Goal: Task Accomplishment & Management: Complete application form

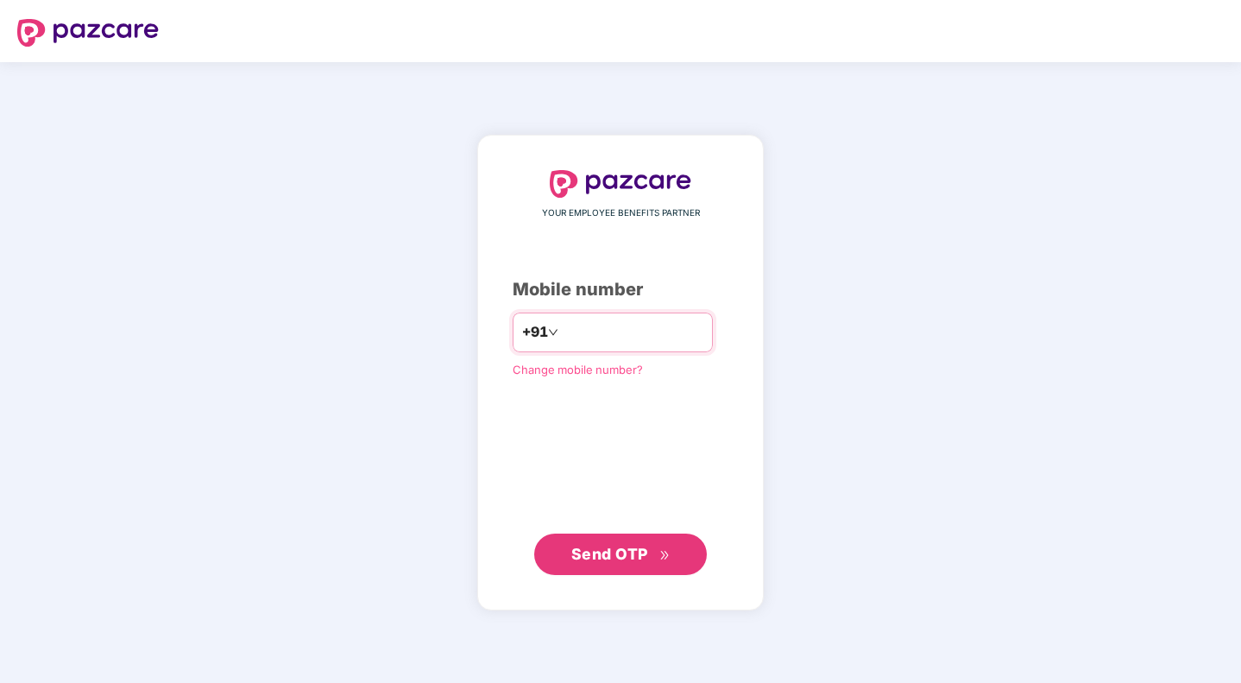
click at [580, 338] on input "number" at bounding box center [633, 332] width 142 height 28
type input "**********"
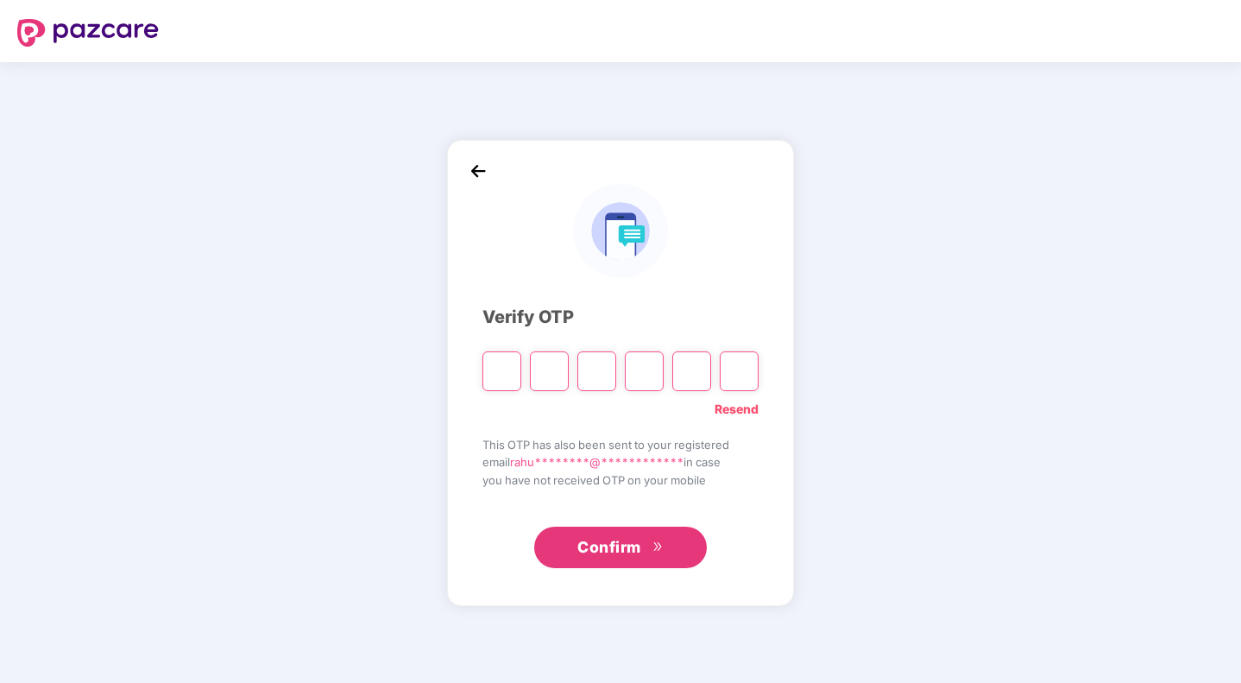
type input "*"
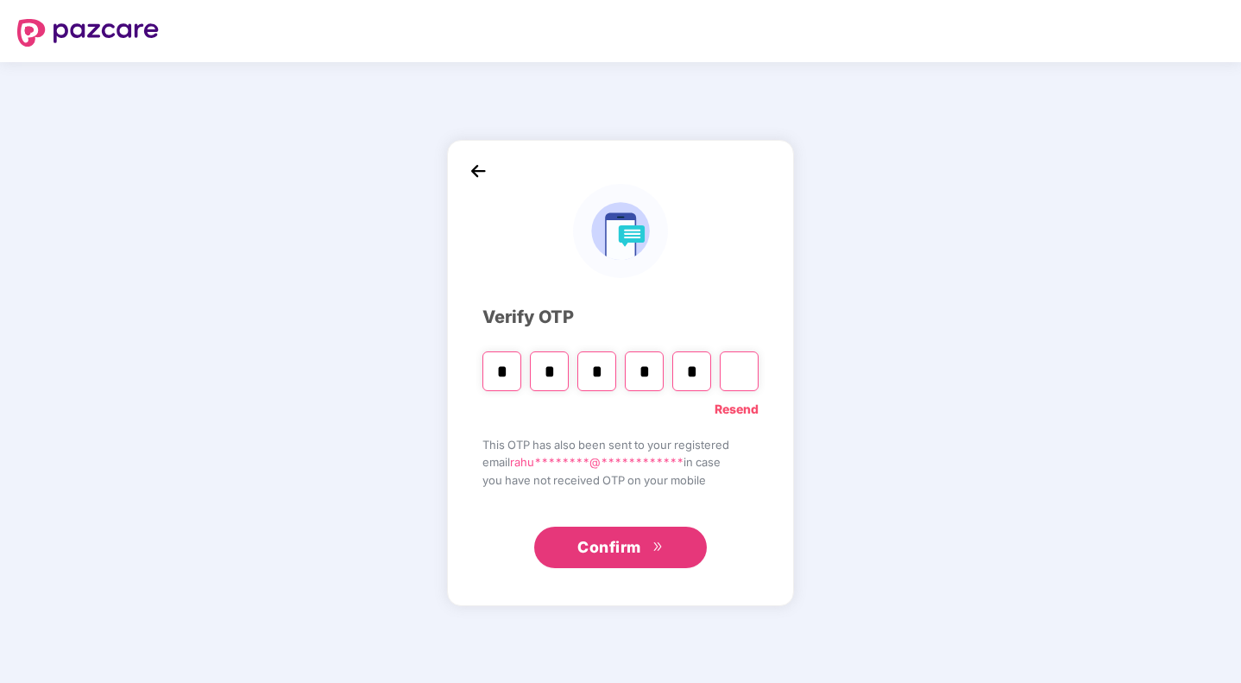
type input "*"
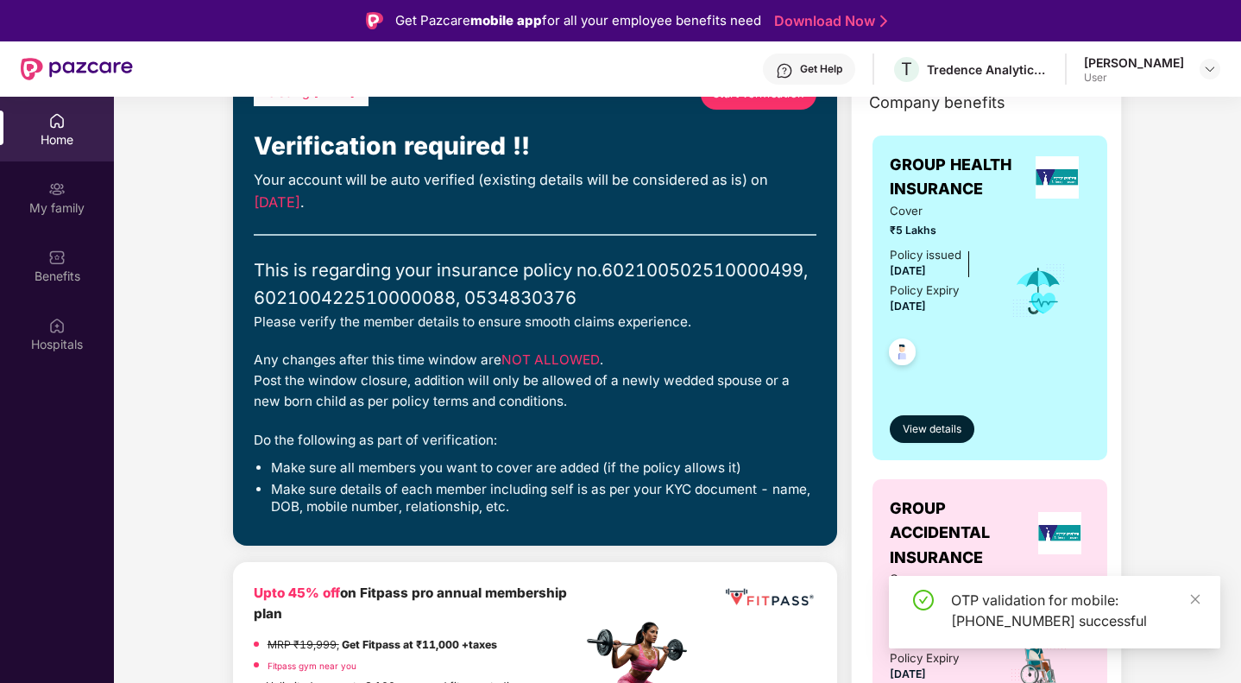
scroll to position [200, 0]
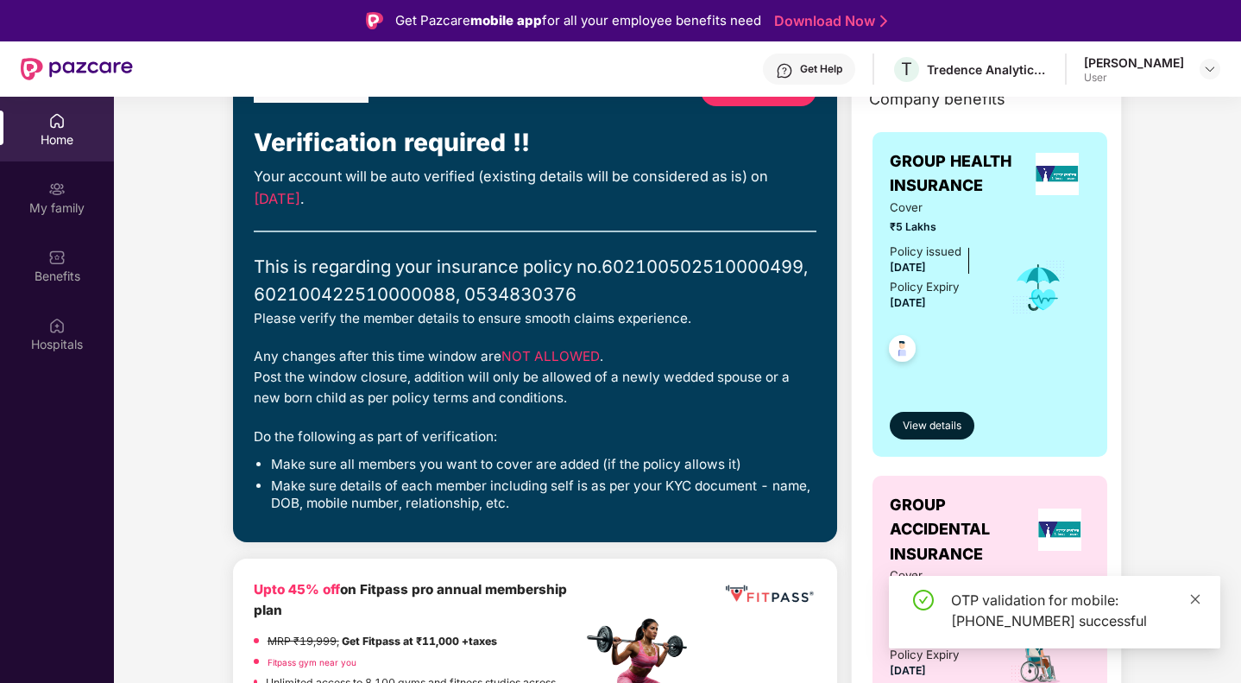
click at [1196, 595] on icon "close" at bounding box center [1195, 599] width 12 height 12
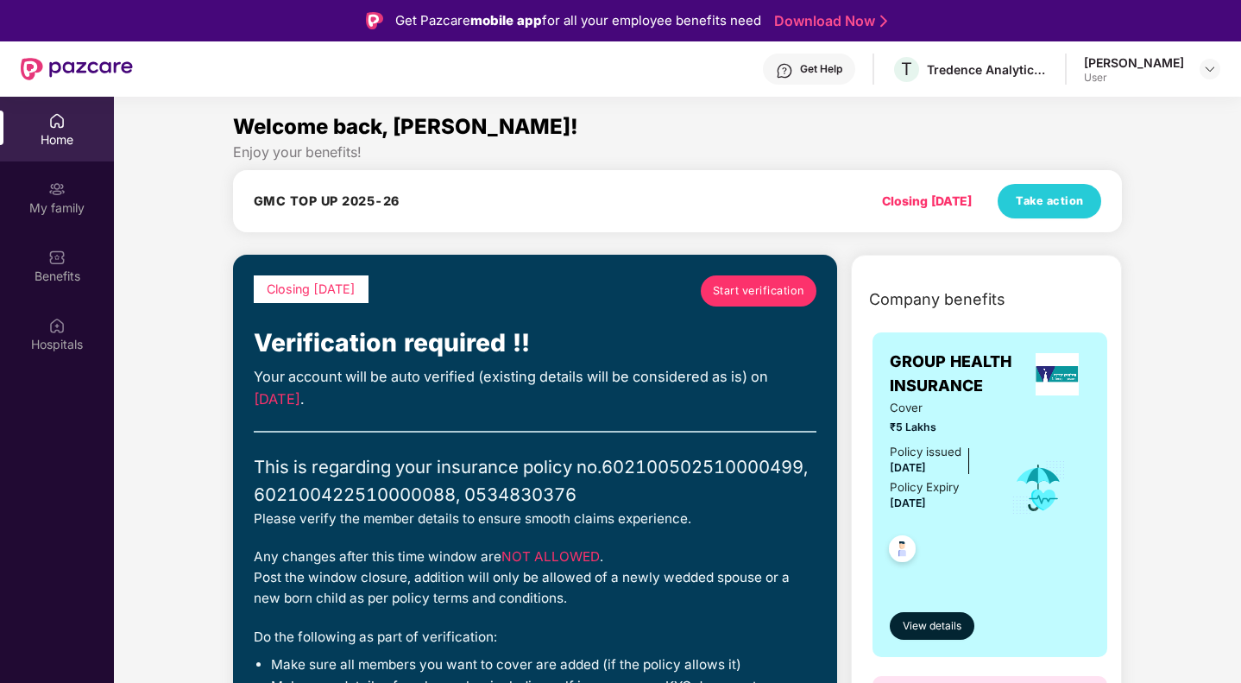
scroll to position [99, 0]
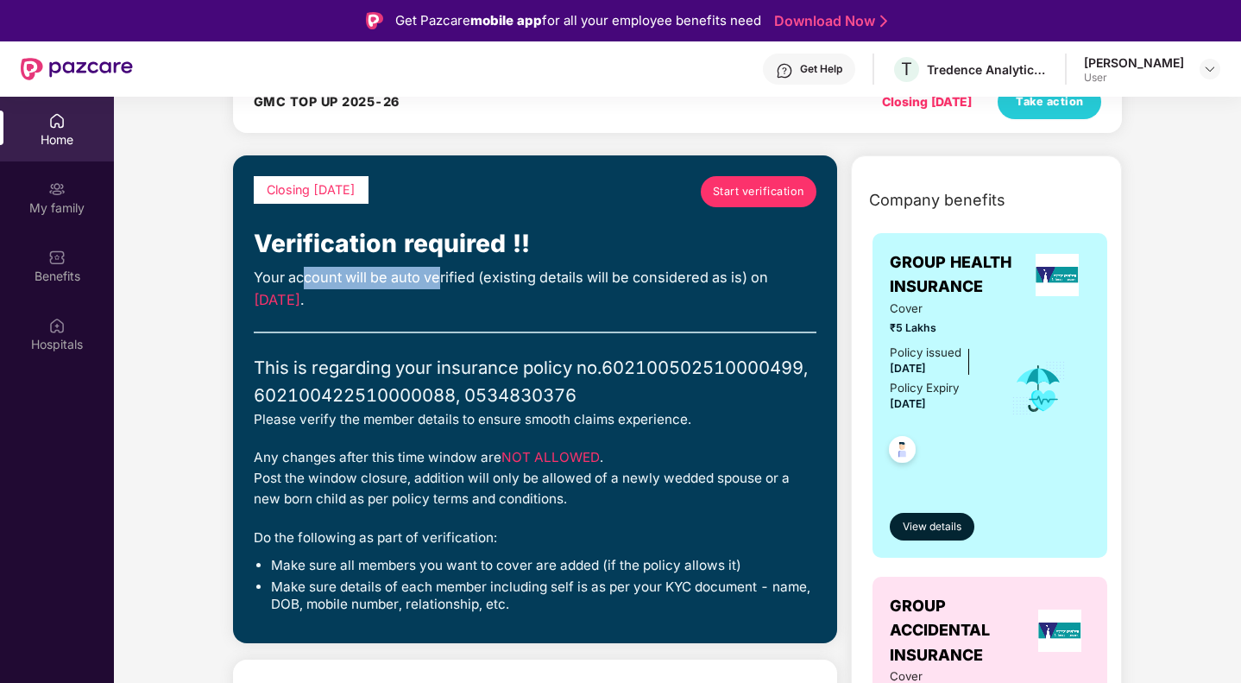
drag, startPoint x: 300, startPoint y: 279, endPoint x: 440, endPoint y: 281, distance: 139.8
click at [440, 281] on div "Your account will be auto verified (existing details will be considered as is) …" at bounding box center [535, 289] width 563 height 44
click at [505, 277] on div "Your account will be auto verified (existing details will be considered as is) …" at bounding box center [535, 289] width 563 height 44
drag, startPoint x: 254, startPoint y: 277, endPoint x: 480, endPoint y: 286, distance: 226.2
click at [480, 286] on div "Your account will be auto verified (existing details will be considered as is) …" at bounding box center [535, 289] width 563 height 44
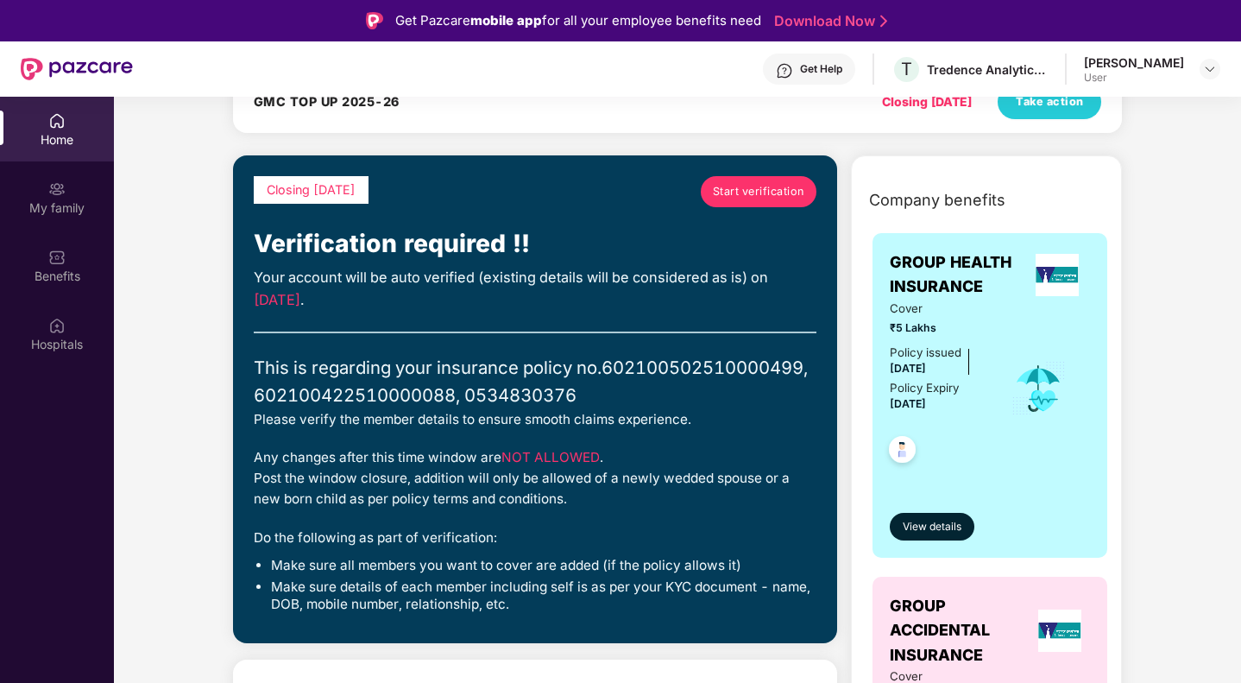
click at [451, 293] on div "Your account will be auto verified (existing details will be considered as is) …" at bounding box center [535, 289] width 563 height 44
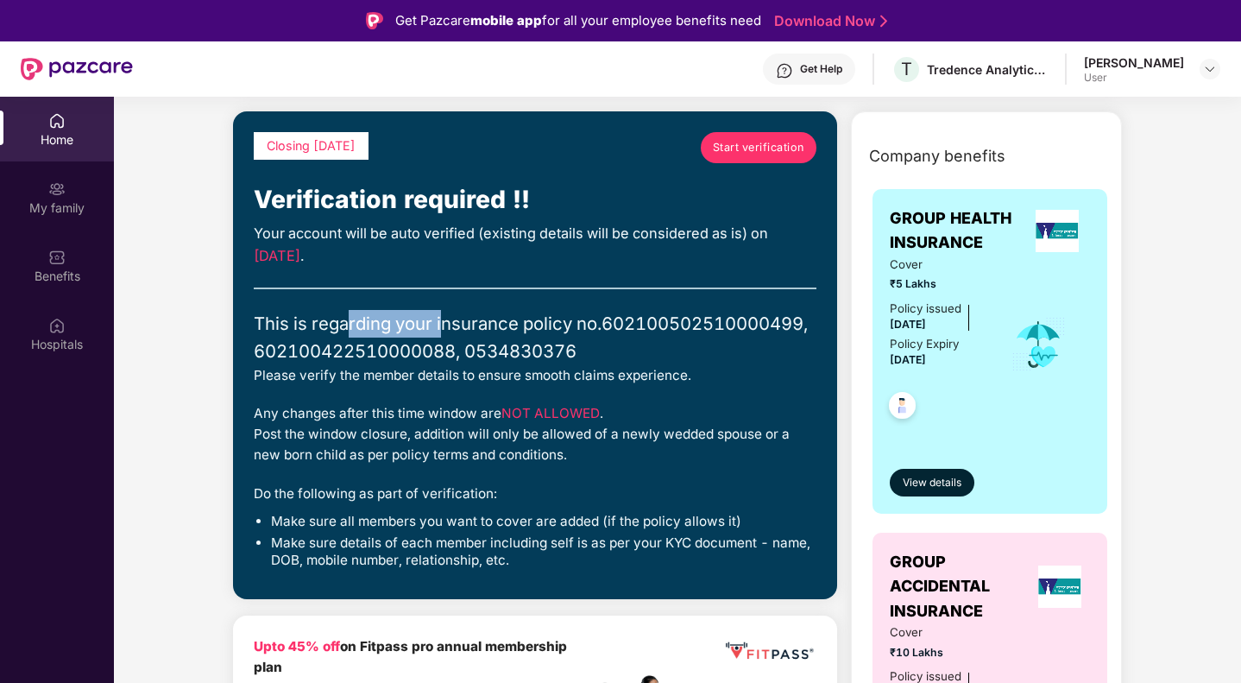
drag, startPoint x: 349, startPoint y: 325, endPoint x: 442, endPoint y: 309, distance: 93.8
click at [442, 310] on div "This is regarding your insurance policy no. 602100502510000499, 602100422510000…" at bounding box center [535, 337] width 563 height 55
click at [397, 313] on div "This is regarding your insurance policy no. 602100502510000499, 602100422510000…" at bounding box center [535, 337] width 563 height 55
drag, startPoint x: 292, startPoint y: 377, endPoint x: 372, endPoint y: 370, distance: 80.5
click at [372, 370] on div "Please verify the member details to ensure smooth claims experience." at bounding box center [535, 375] width 563 height 21
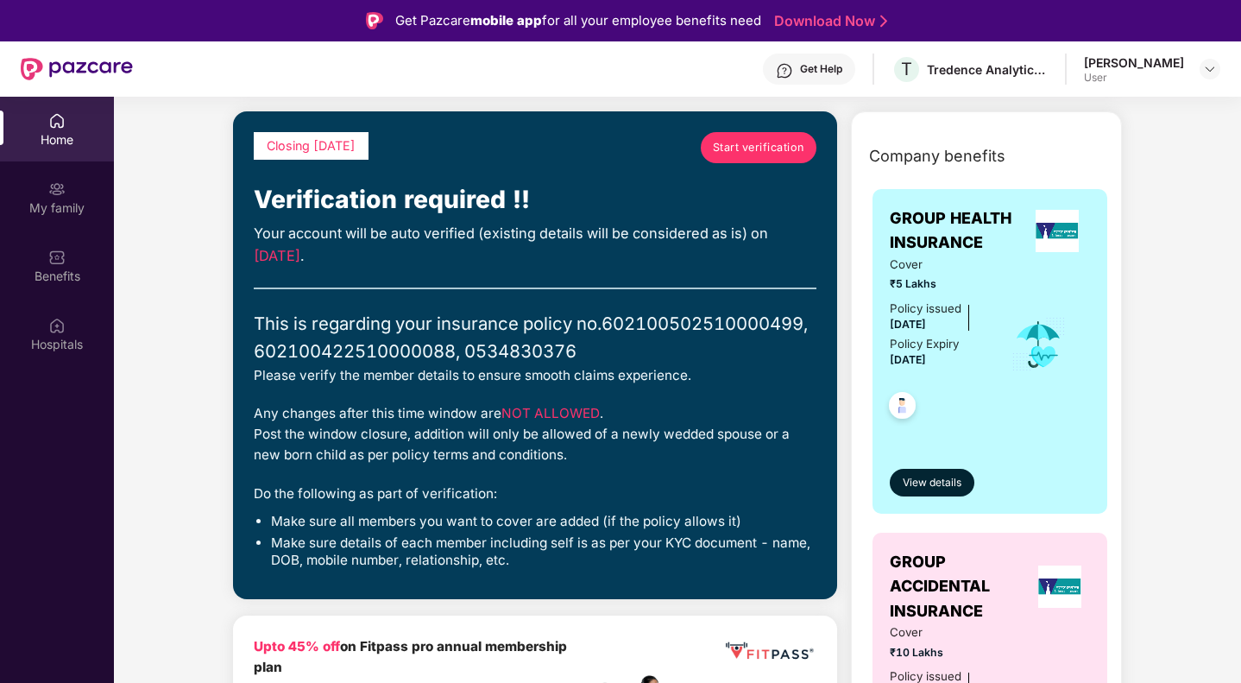
click at [454, 380] on div "Please verify the member details to ensure smooth claims experience." at bounding box center [535, 375] width 563 height 21
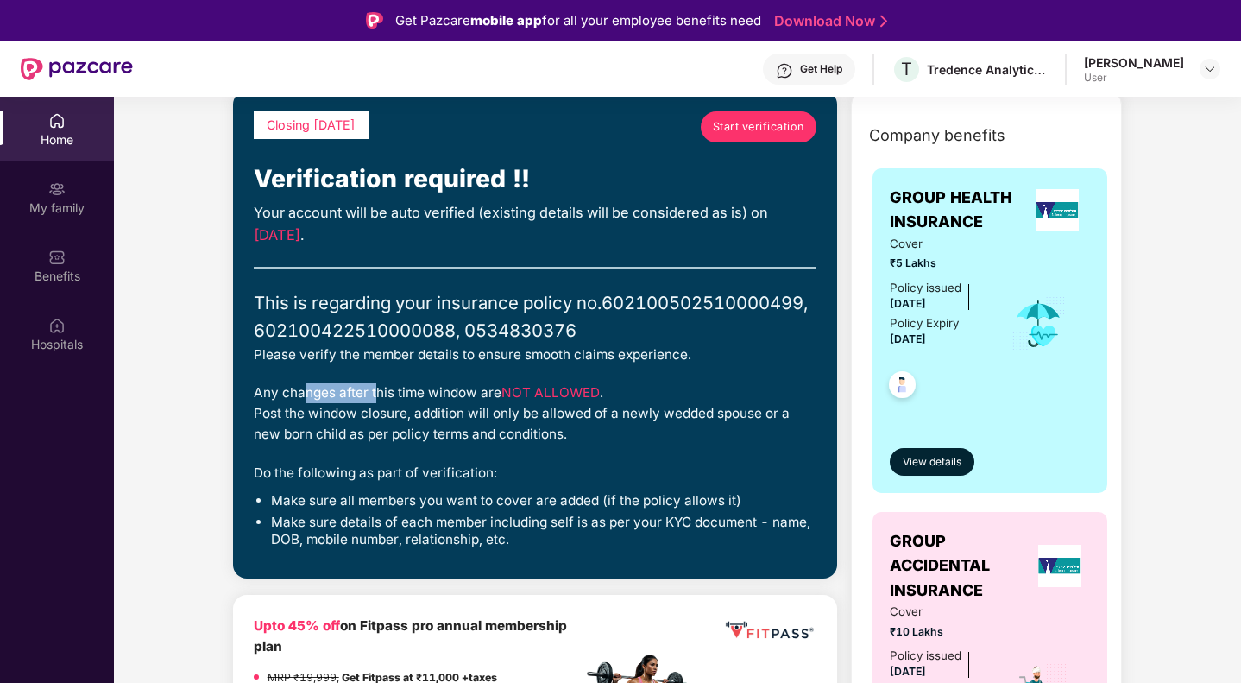
drag, startPoint x: 303, startPoint y: 393, endPoint x: 373, endPoint y: 393, distance: 69.9
click at [373, 393] on div "Any changes after this time window are NOT ALLOWED . Post the window closure, a…" at bounding box center [535, 413] width 563 height 62
click at [374, 431] on div "Any changes after this time window are NOT ALLOWED . Post the window closure, a…" at bounding box center [535, 413] width 563 height 62
drag, startPoint x: 398, startPoint y: 412, endPoint x: 426, endPoint y: 413, distance: 28.5
click at [426, 413] on div "Any changes after this time window are NOT ALLOWED . Post the window closure, a…" at bounding box center [535, 413] width 563 height 62
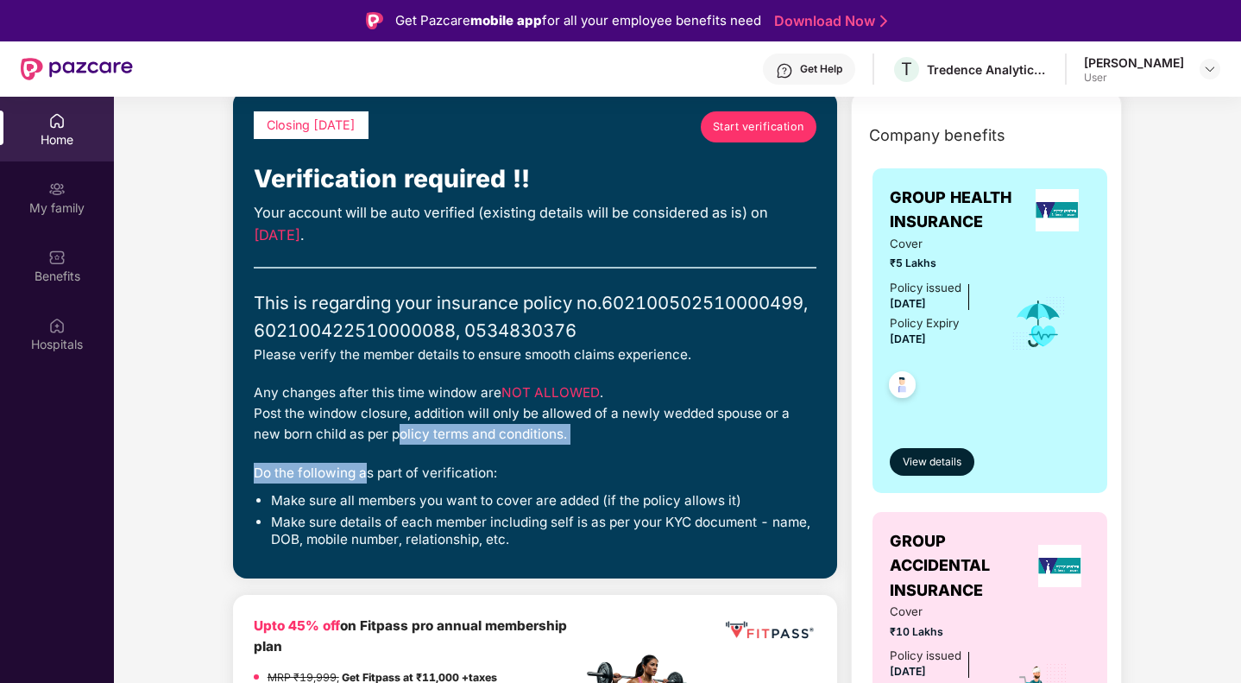
drag, startPoint x: 364, startPoint y: 445, endPoint x: 390, endPoint y: 443, distance: 26.0
click at [390, 443] on div "Closing [DATE] Start verification Verification required !! Your account will be…" at bounding box center [535, 334] width 563 height 446
click at [313, 459] on div "Closing [DATE] Start verification Verification required !! Your account will be…" at bounding box center [535, 334] width 563 height 446
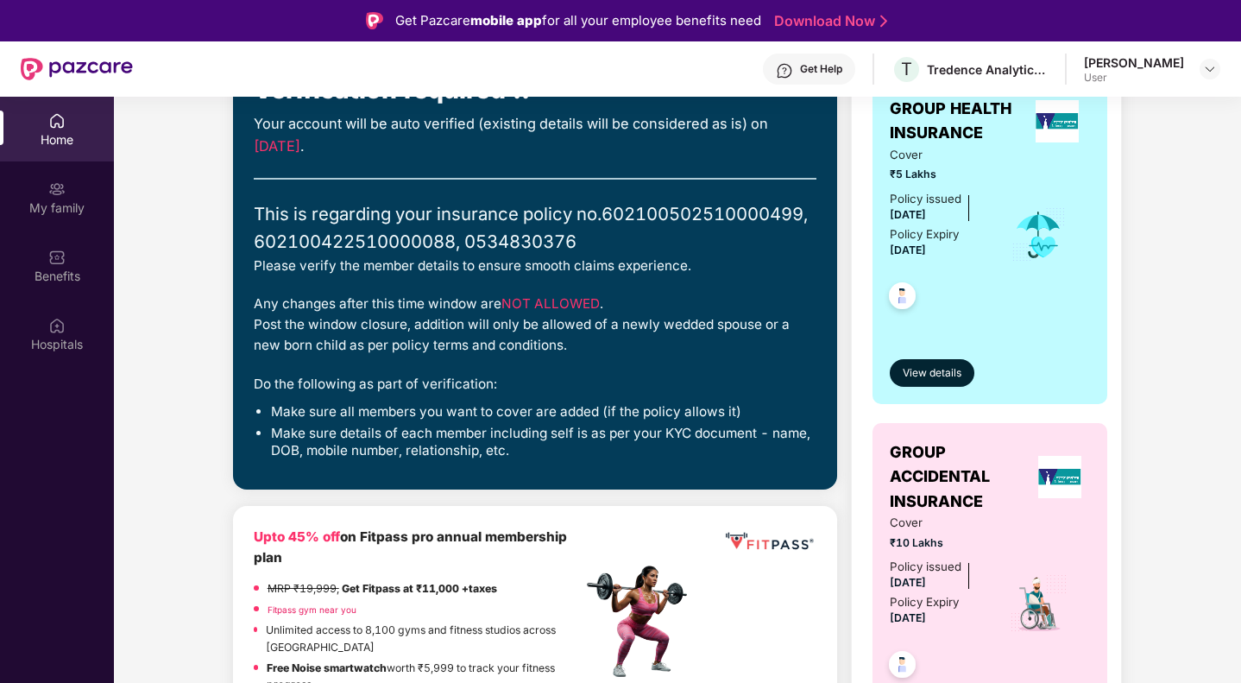
scroll to position [254, 0]
drag, startPoint x: 343, startPoint y: 414, endPoint x: 378, endPoint y: 405, distance: 35.8
click at [378, 405] on li "Make sure all members you want to cover are added (if the policy allows it)" at bounding box center [543, 410] width 545 height 17
click at [428, 413] on li "Make sure all members you want to cover are added (if the policy allows it)" at bounding box center [543, 410] width 545 height 17
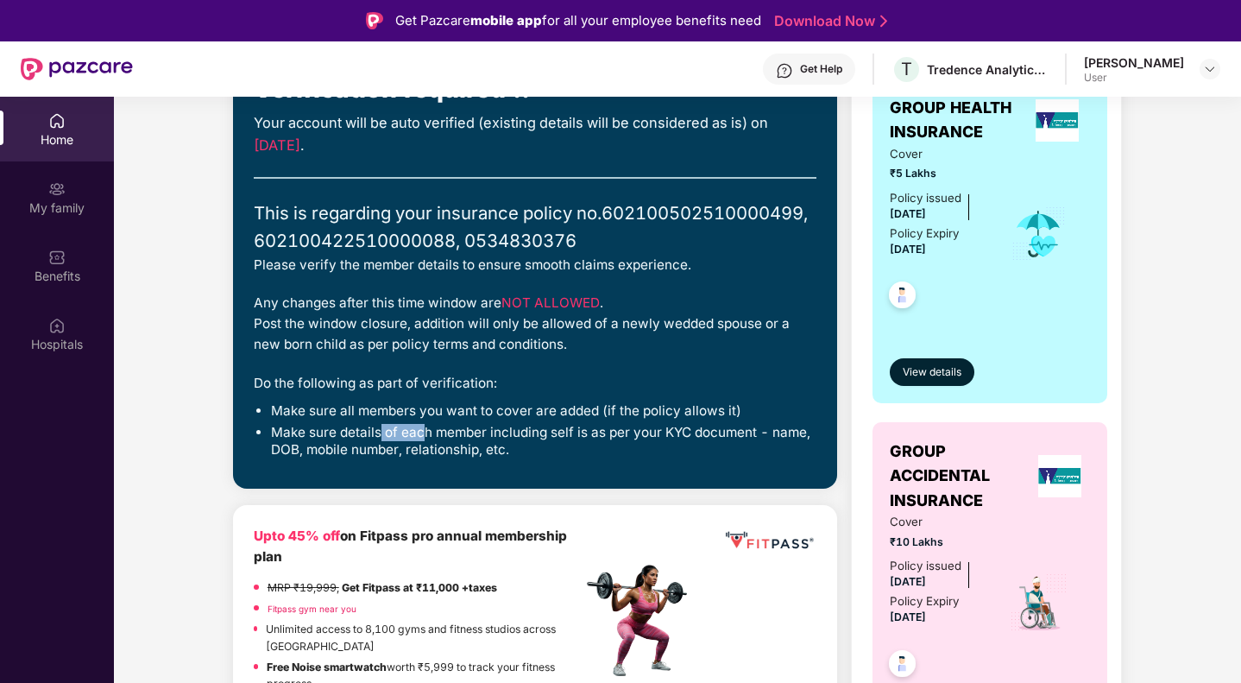
drag, startPoint x: 379, startPoint y: 425, endPoint x: 432, endPoint y: 433, distance: 54.2
click at [432, 433] on li "Make sure details of each member including self is as per your KYC document - n…" at bounding box center [543, 441] width 545 height 35
click at [536, 468] on div "Closing [DATE] Start verification Verification required !! Your account will be…" at bounding box center [535, 245] width 604 height 488
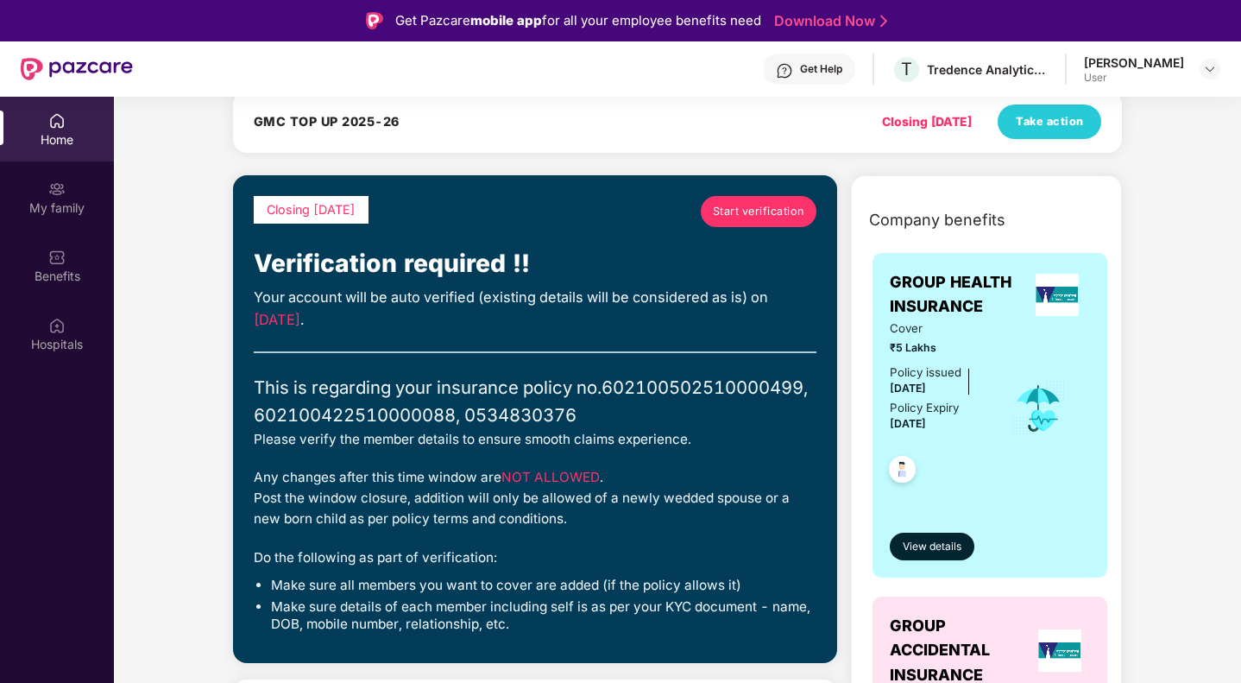
scroll to position [0, 0]
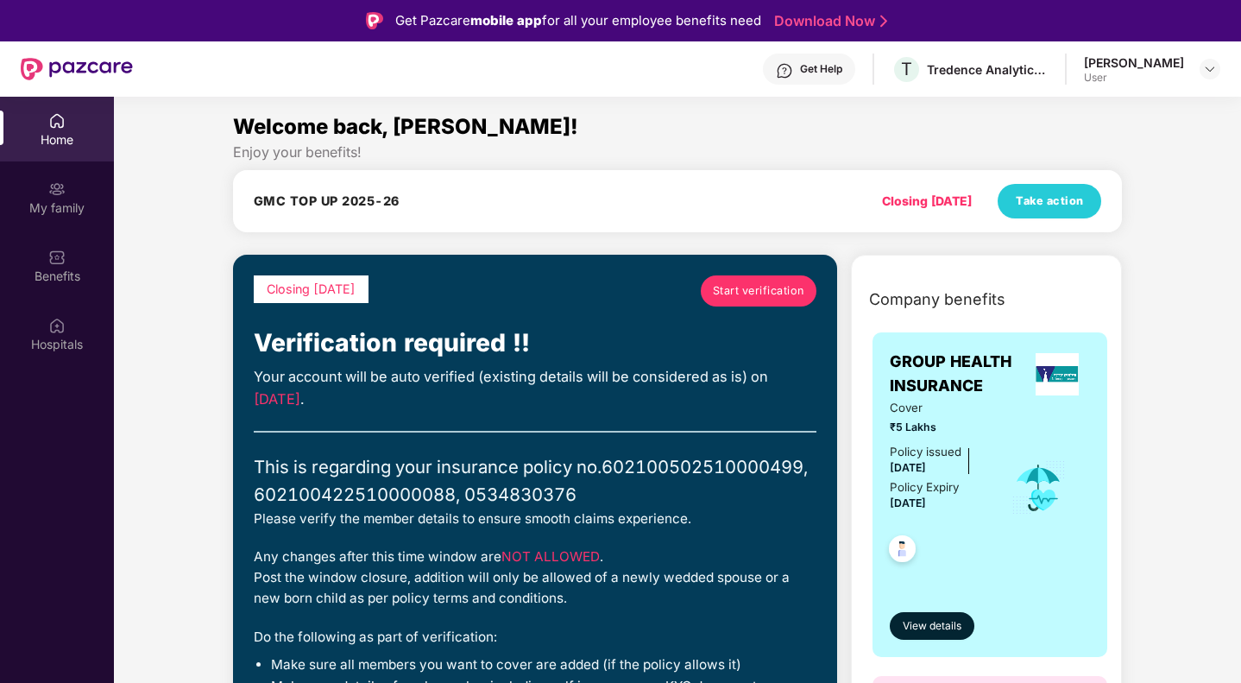
click at [1161, 61] on div "[PERSON_NAME]" at bounding box center [1134, 62] width 100 height 16
click at [1212, 69] on img at bounding box center [1210, 69] width 14 height 14
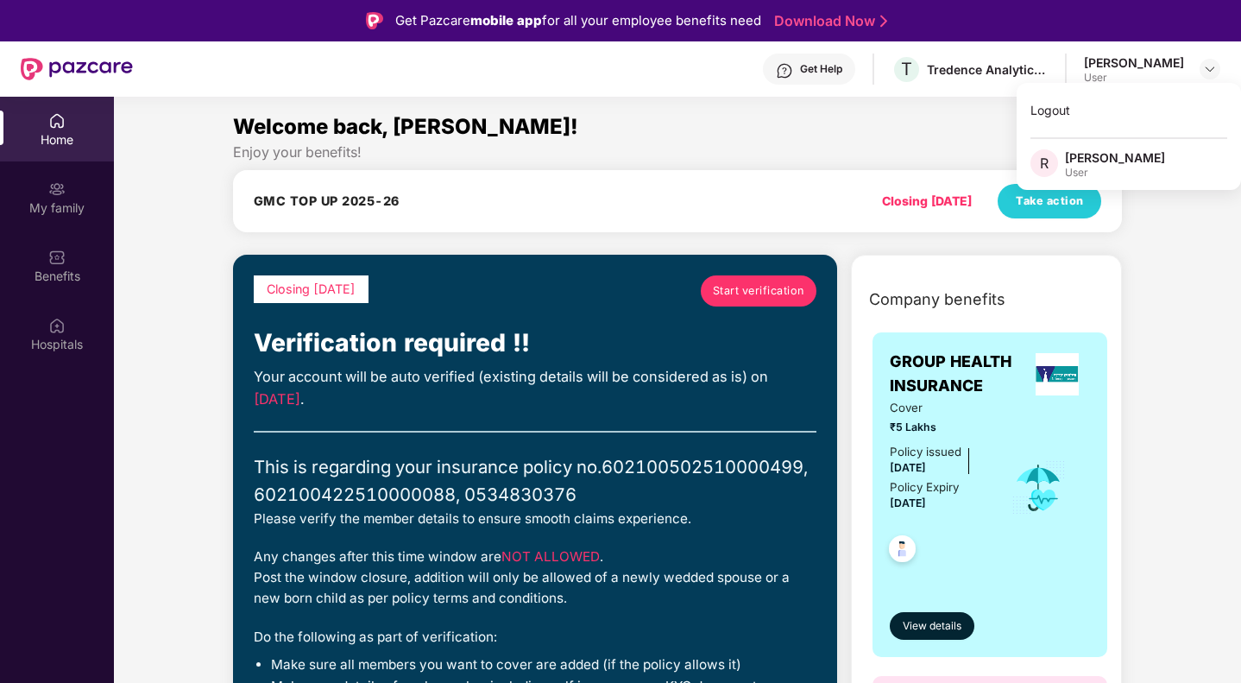
click at [972, 141] on div "Welcome back, [PERSON_NAME]!" at bounding box center [678, 126] width 890 height 33
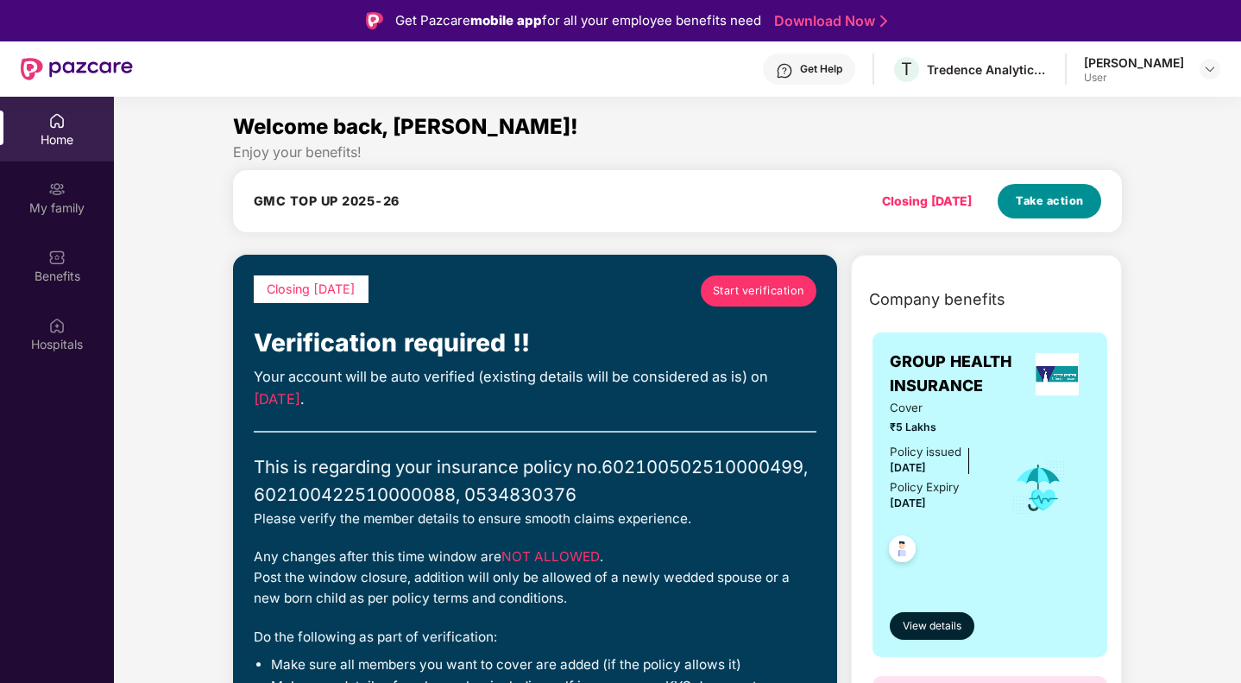
click at [1063, 211] on button "Take action" at bounding box center [1050, 201] width 104 height 35
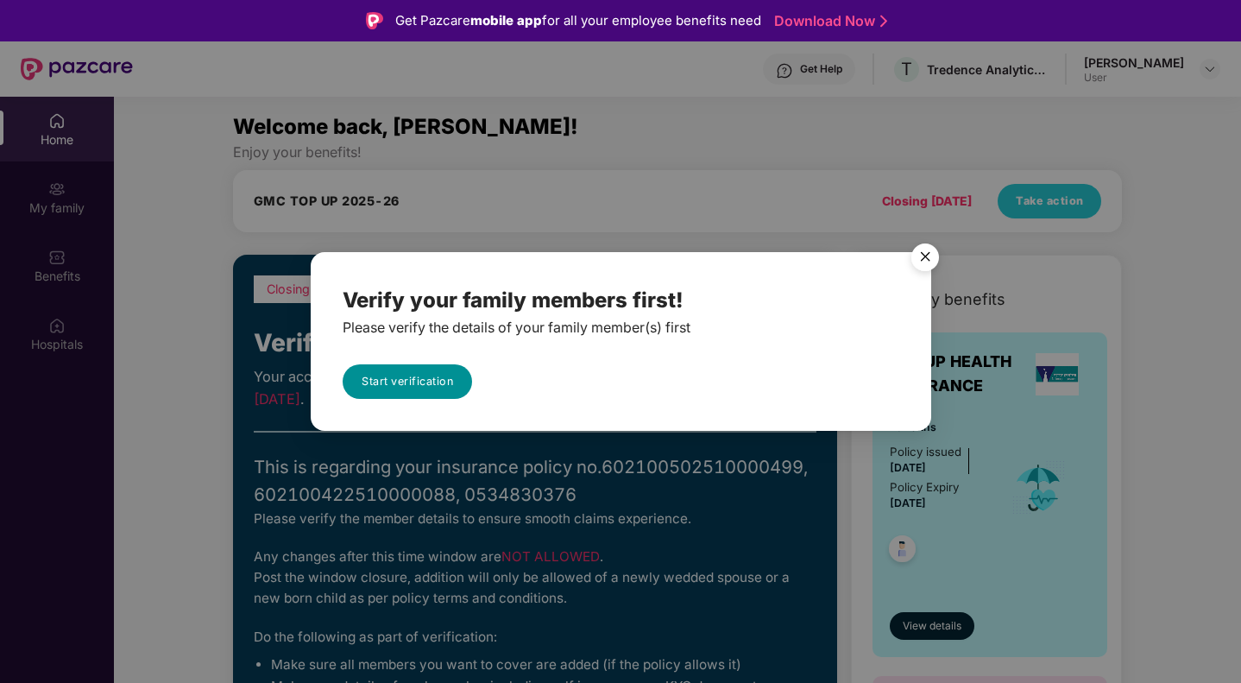
click at [412, 381] on link "Start verification" at bounding box center [407, 381] width 129 height 35
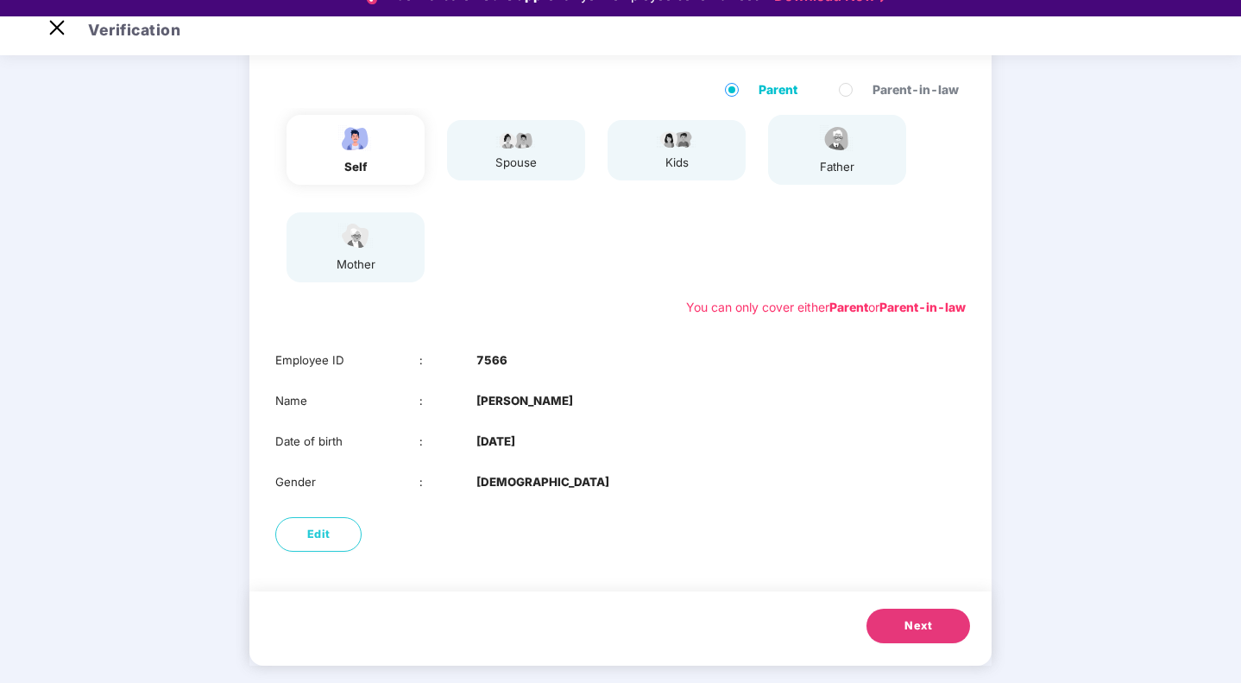
scroll to position [121, 0]
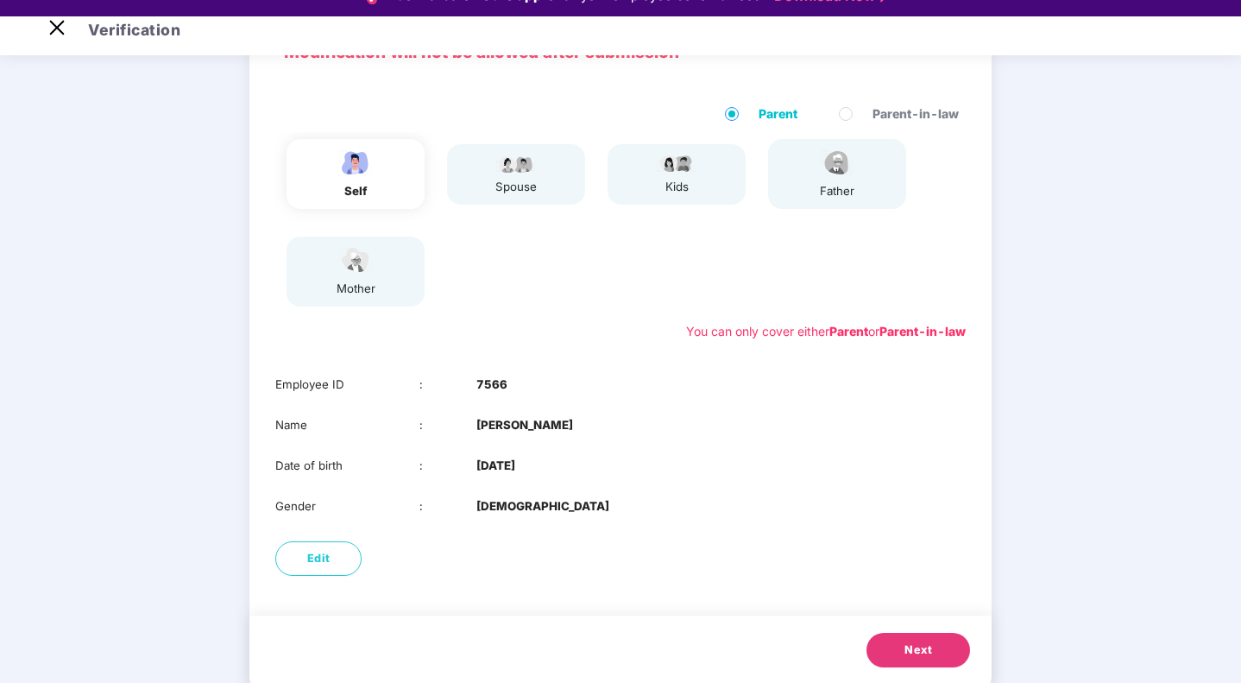
click at [682, 110] on div "Parent Parent-in-law" at bounding box center [620, 118] width 690 height 28
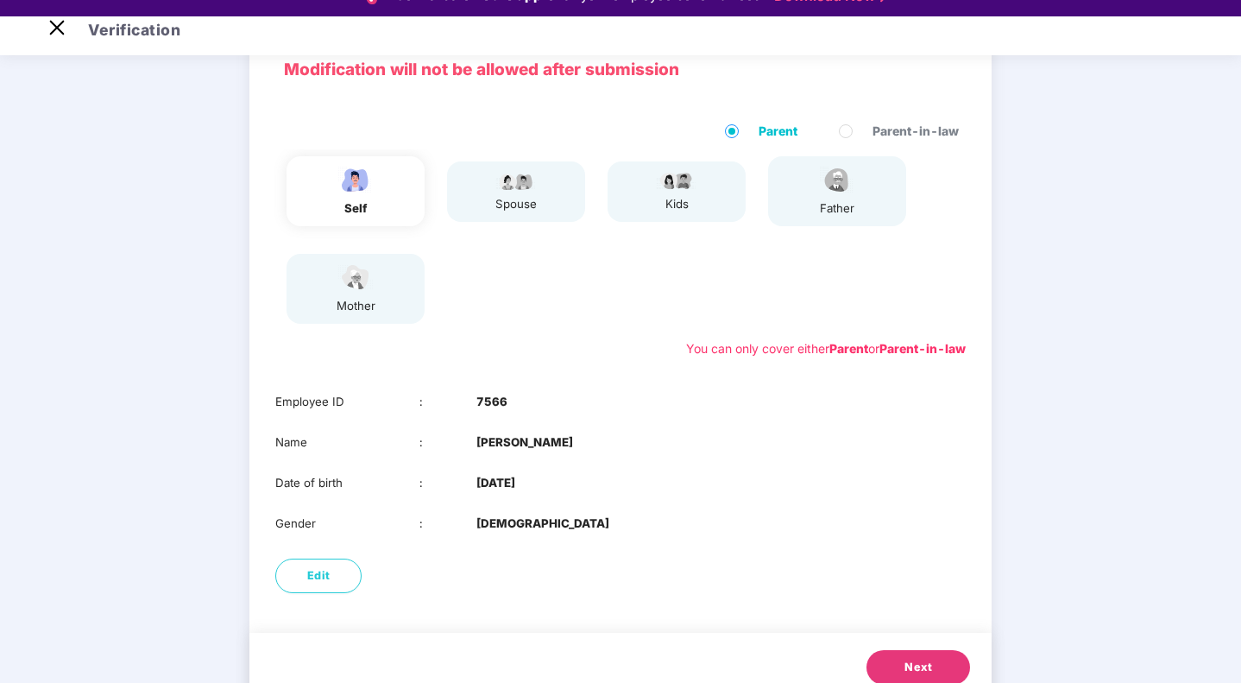
click at [908, 659] on span "Next" at bounding box center [918, 666] width 28 height 17
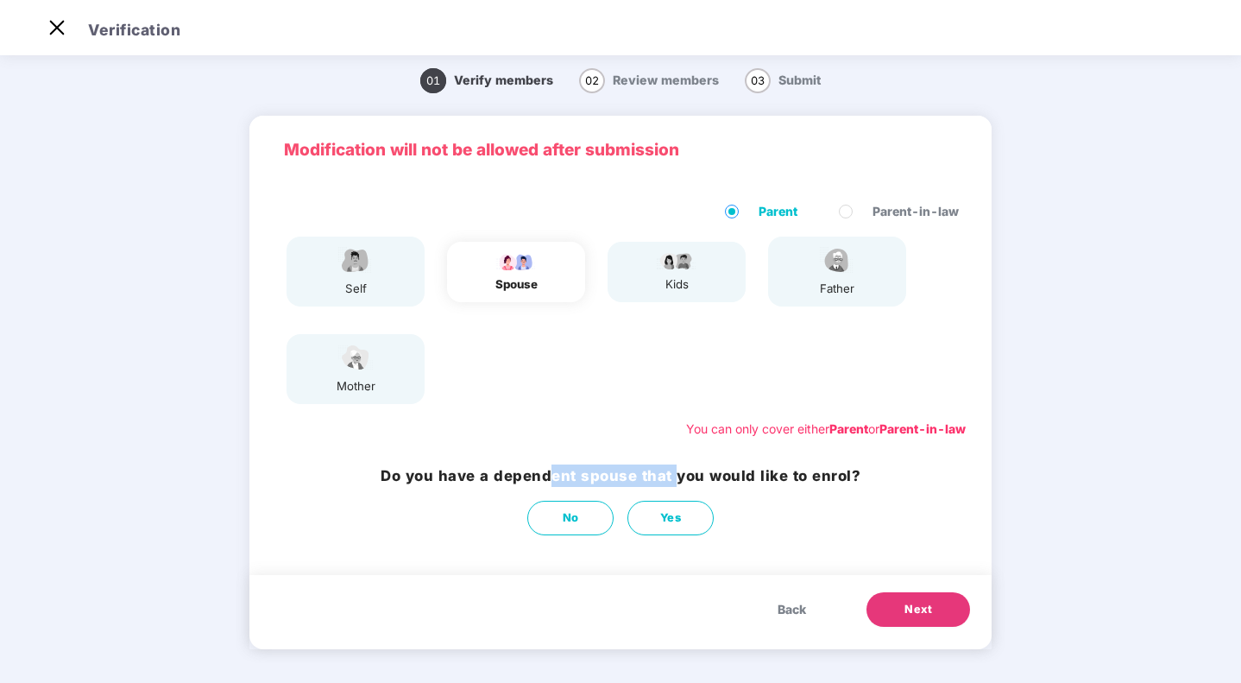
drag, startPoint x: 555, startPoint y: 476, endPoint x: 678, endPoint y: 470, distance: 123.5
click at [678, 470] on h3 "Do you have a dependent spouse that you would like to enrol?" at bounding box center [621, 475] width 480 height 22
click at [784, 468] on h3 "Do you have a dependent spouse that you would like to enrol?" at bounding box center [621, 475] width 480 height 22
click at [582, 507] on button "No" at bounding box center [570, 517] width 86 height 35
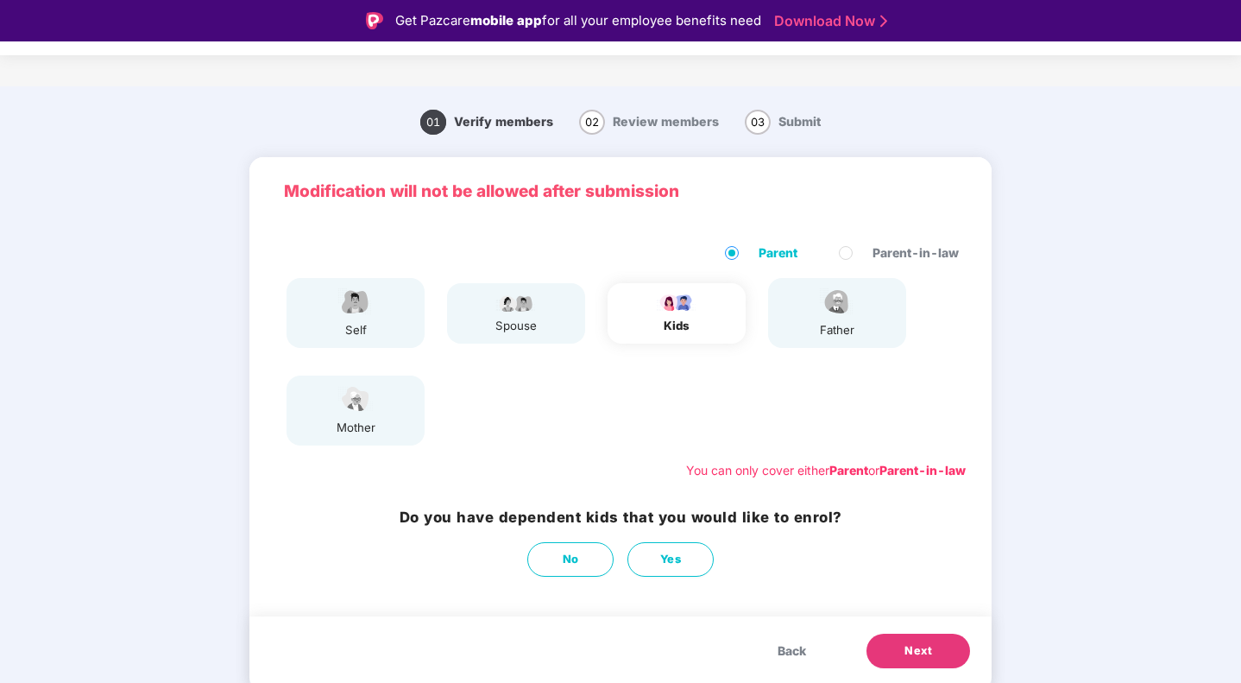
scroll to position [41, 0]
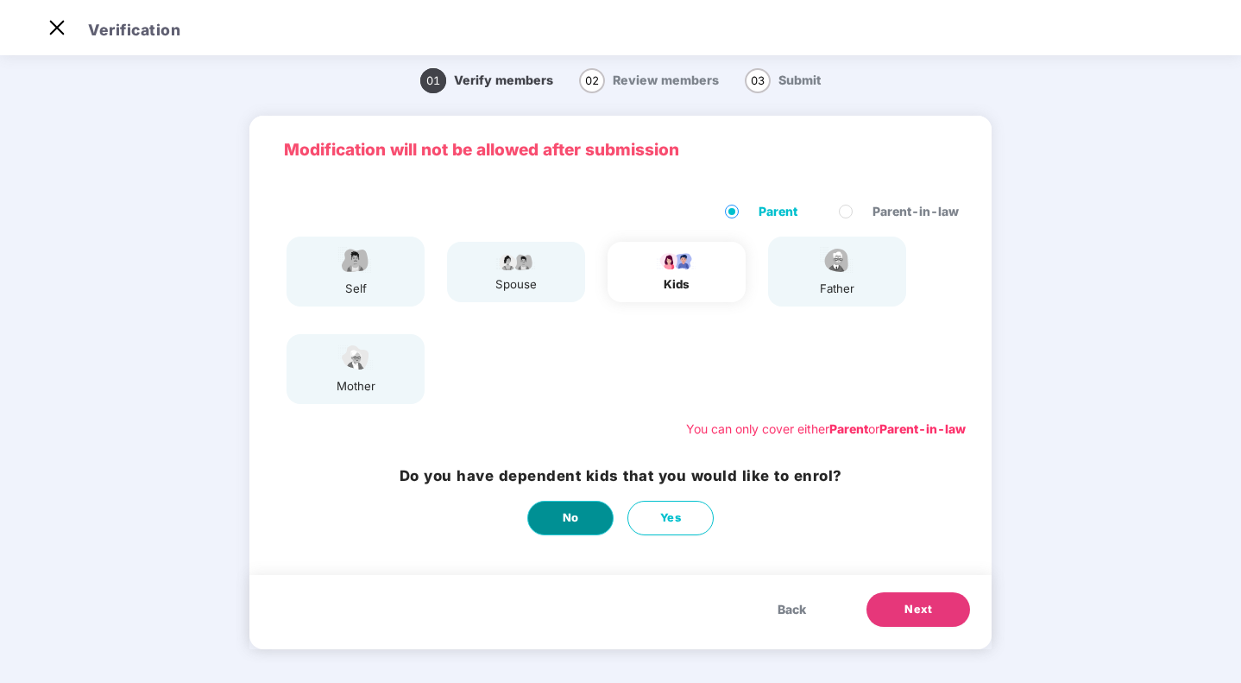
click at [563, 519] on span "No" at bounding box center [571, 517] width 16 height 17
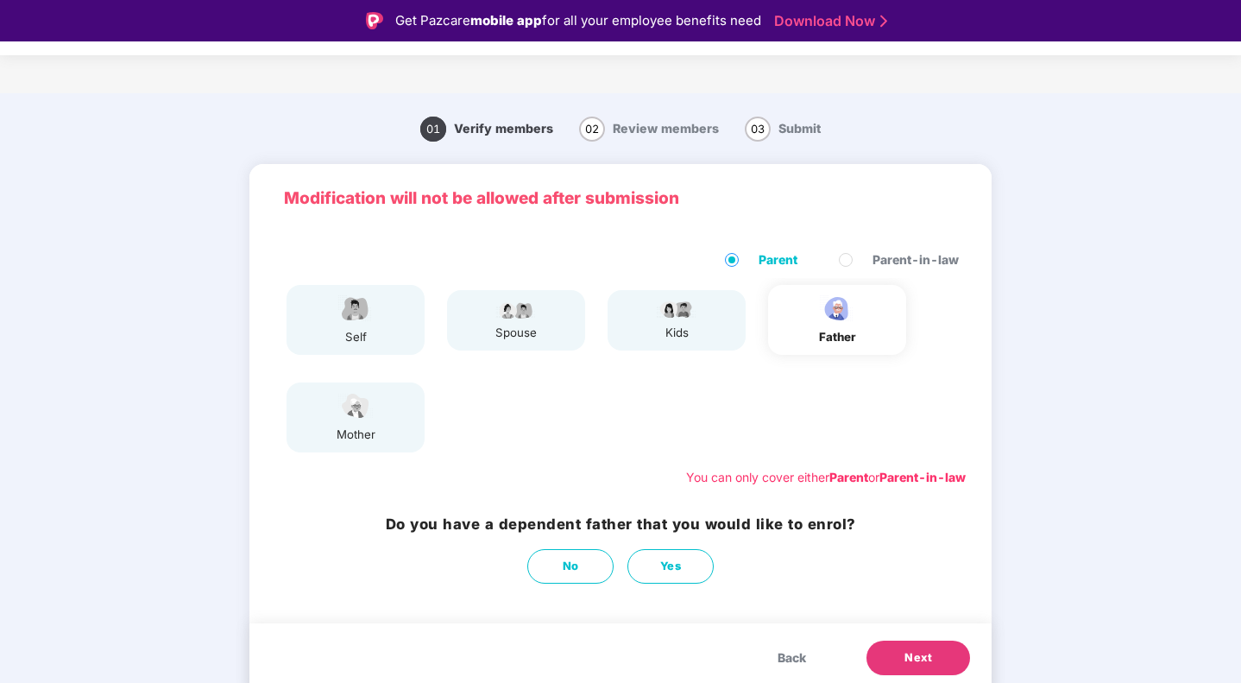
scroll to position [7, 0]
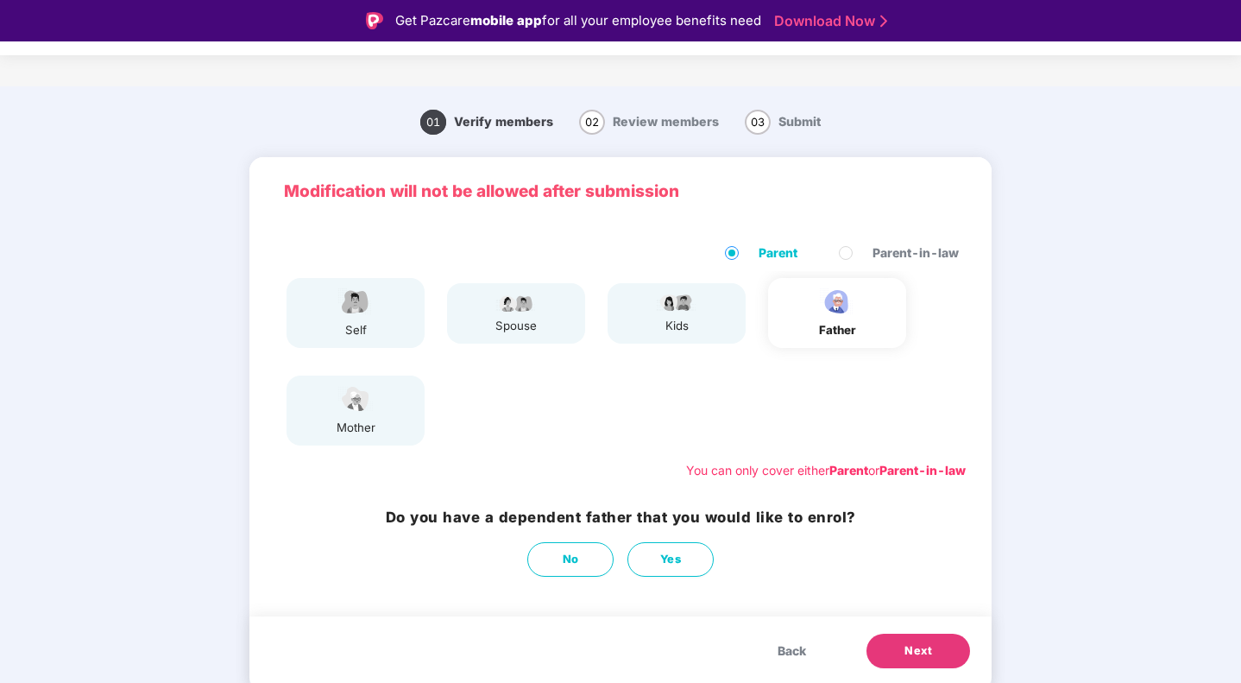
click at [925, 642] on span "Next" at bounding box center [918, 650] width 28 height 17
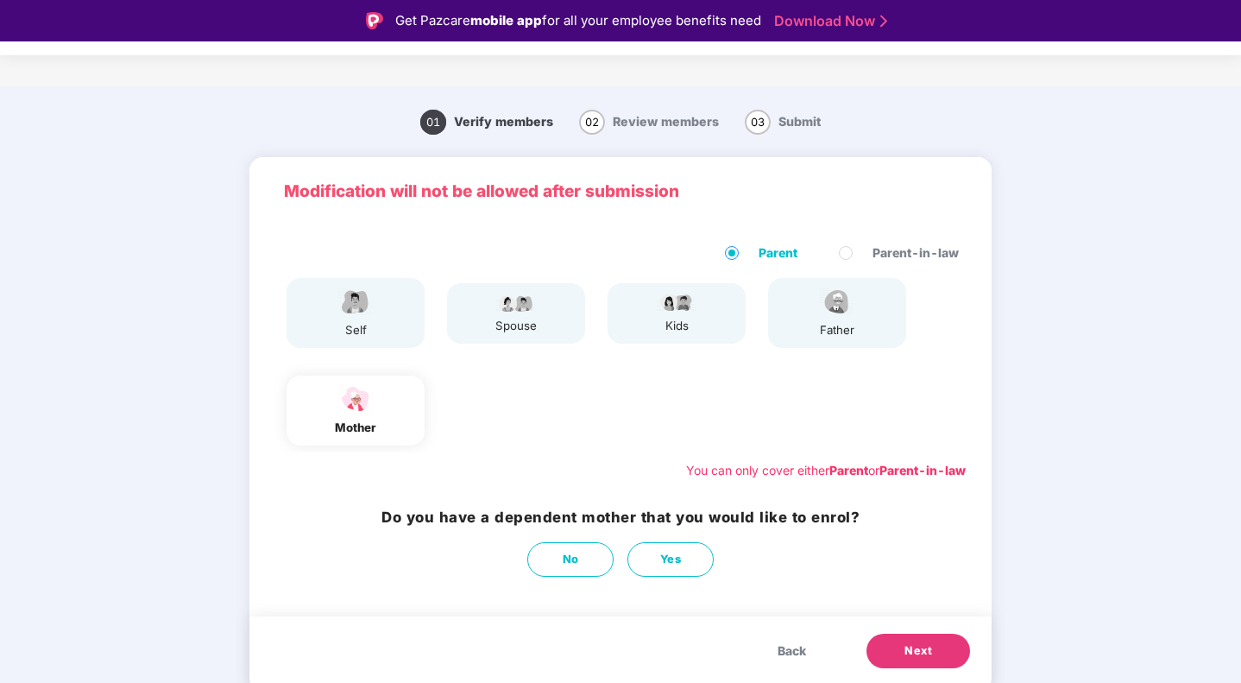
scroll to position [41, 0]
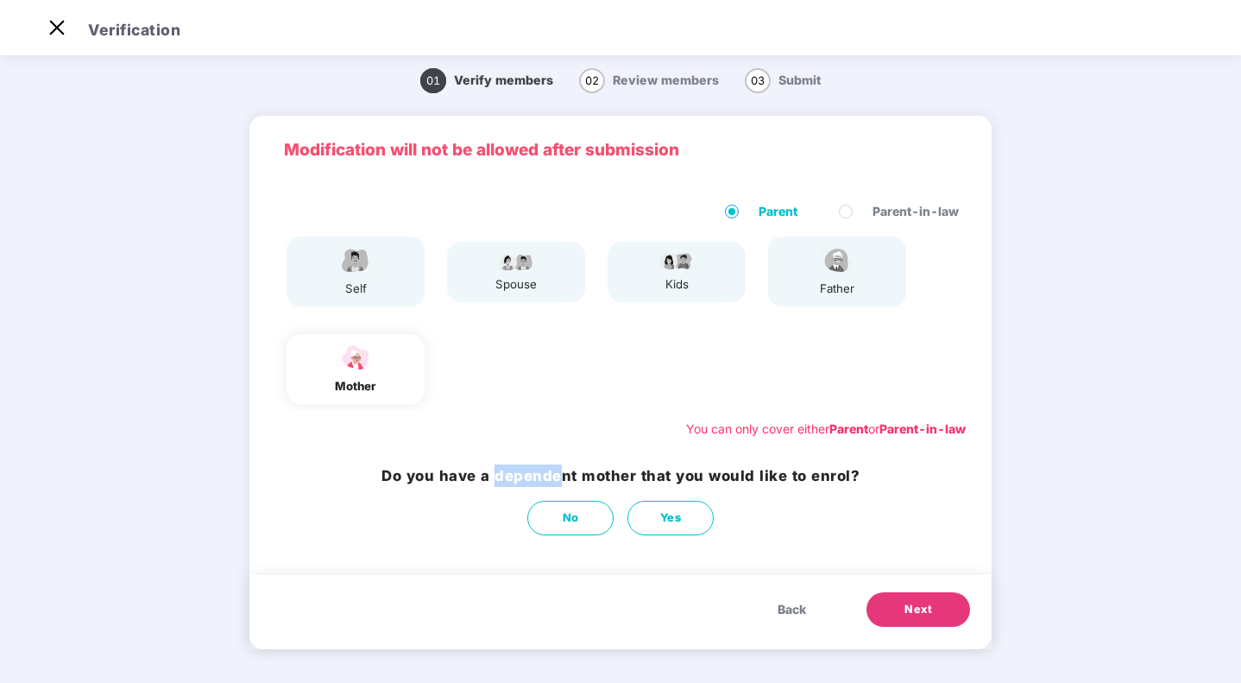
drag, startPoint x: 499, startPoint y: 480, endPoint x: 564, endPoint y: 483, distance: 65.7
click at [564, 483] on h3 "Do you have a dependent mother that you would like to enrol?" at bounding box center [620, 475] width 478 height 22
click at [658, 471] on h3 "Do you have a dependent mother that you would like to enrol?" at bounding box center [620, 475] width 478 height 22
click at [670, 513] on span "Yes" at bounding box center [671, 517] width 22 height 17
select select "******"
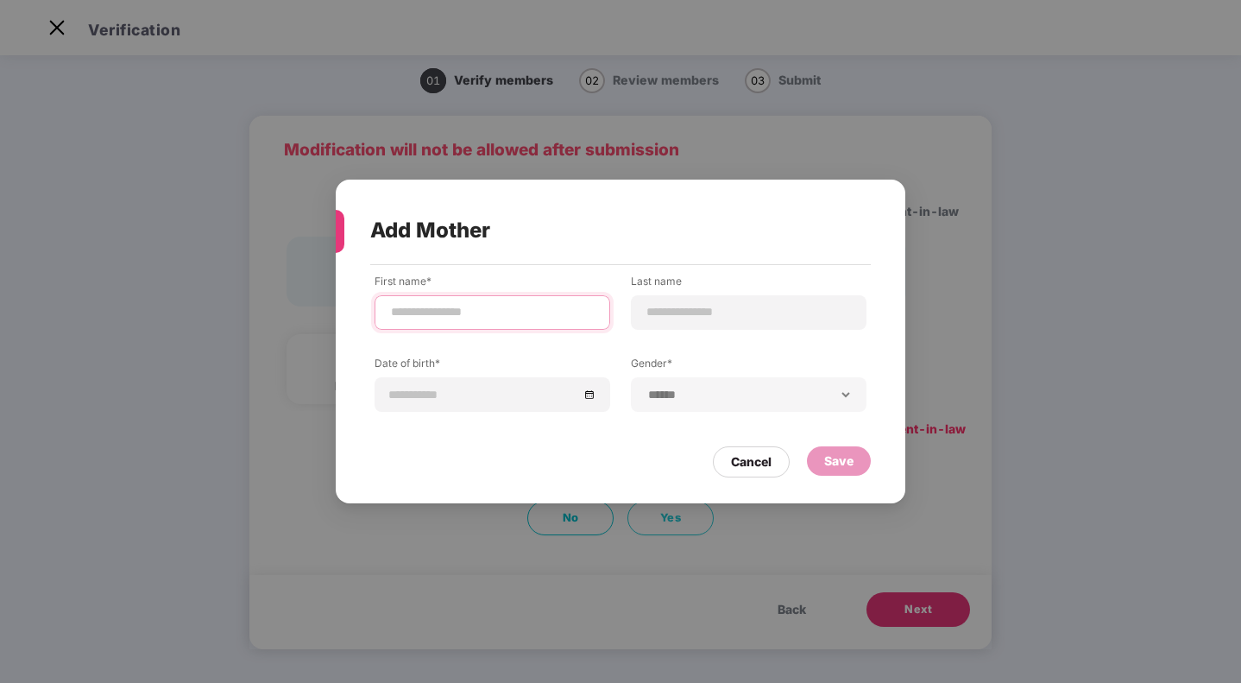
click at [470, 308] on input at bounding box center [492, 312] width 206 height 18
click at [523, 304] on input at bounding box center [492, 312] width 206 height 18
type input "*******"
click at [673, 303] on input at bounding box center [748, 312] width 206 height 18
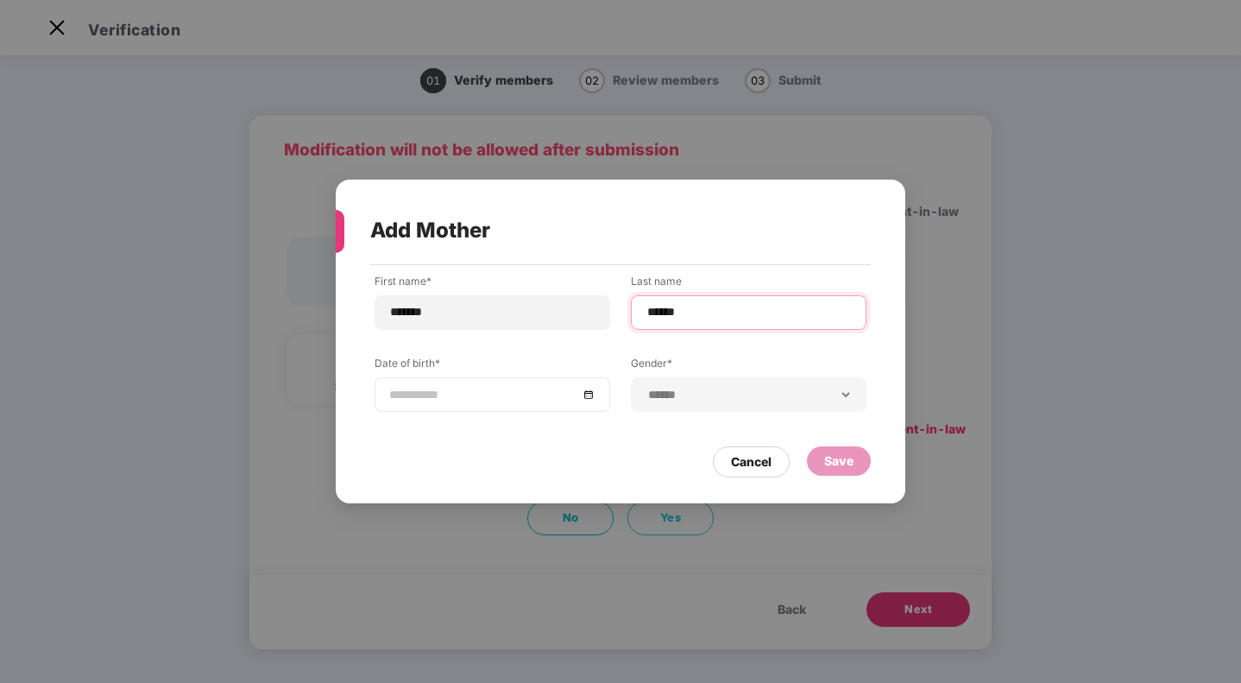
type input "******"
click at [588, 394] on div at bounding box center [492, 394] width 206 height 19
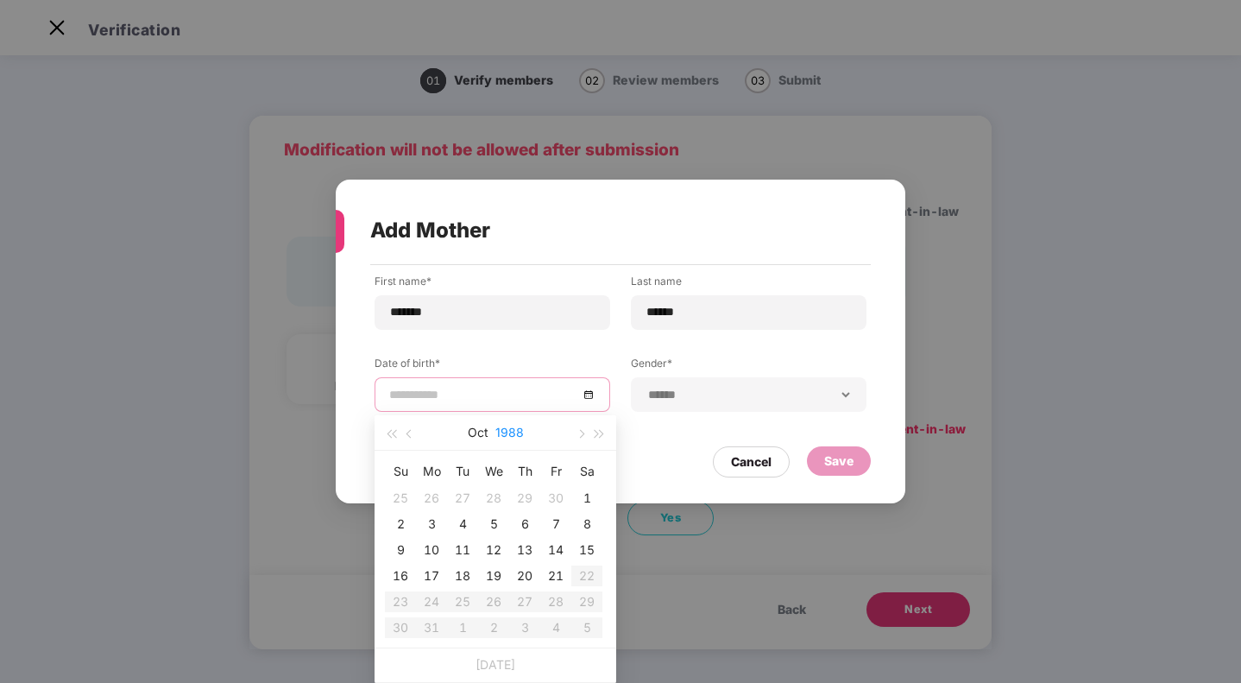
click at [507, 434] on button "1988" at bounding box center [509, 432] width 28 height 35
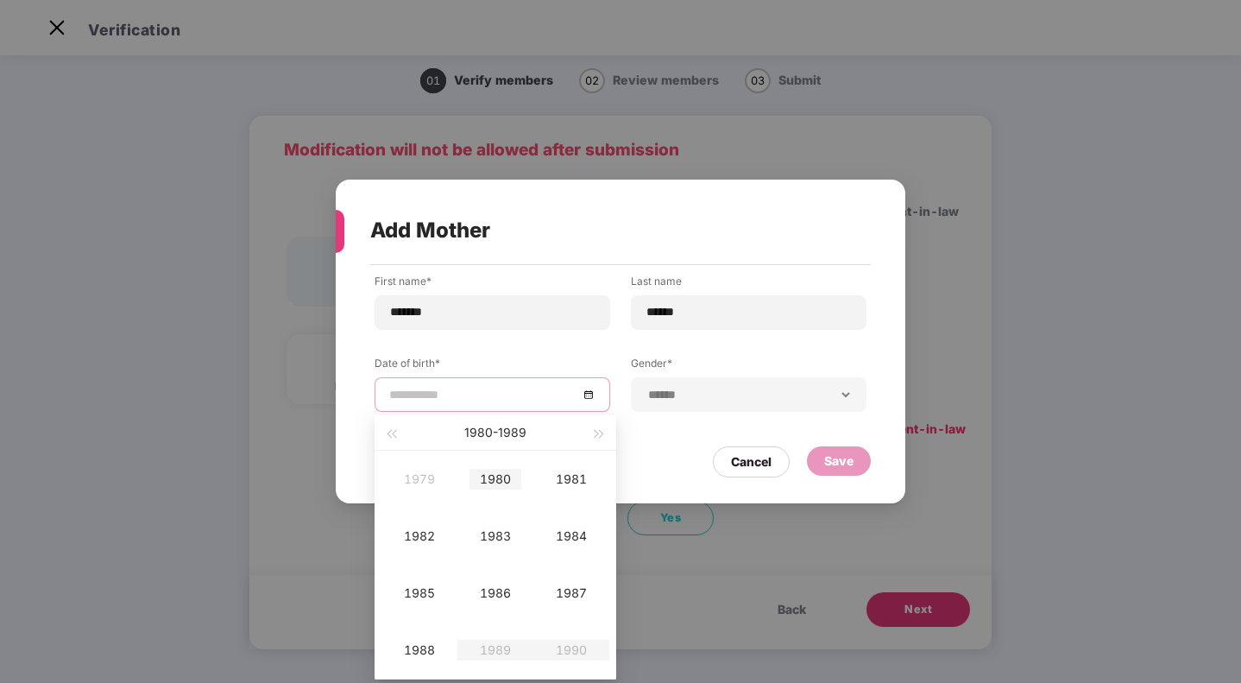
type input "**********"
click at [507, 478] on div "1980" at bounding box center [495, 479] width 52 height 21
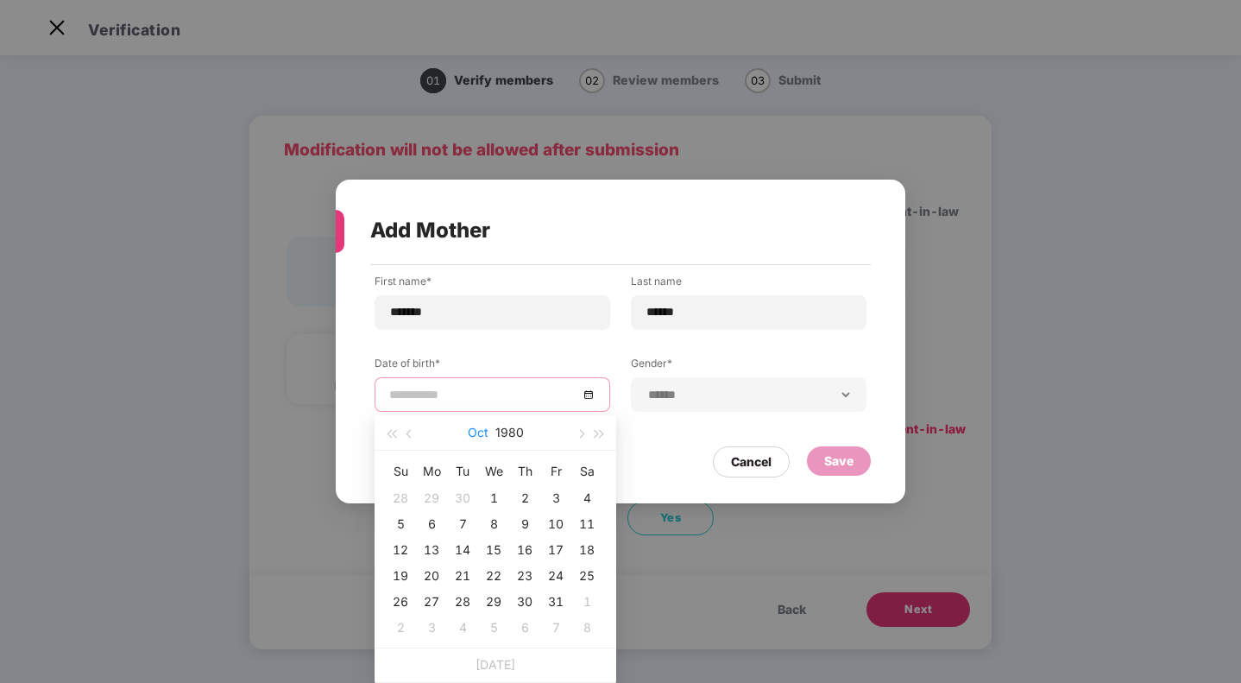
click at [481, 435] on button "Oct" at bounding box center [478, 432] width 21 height 35
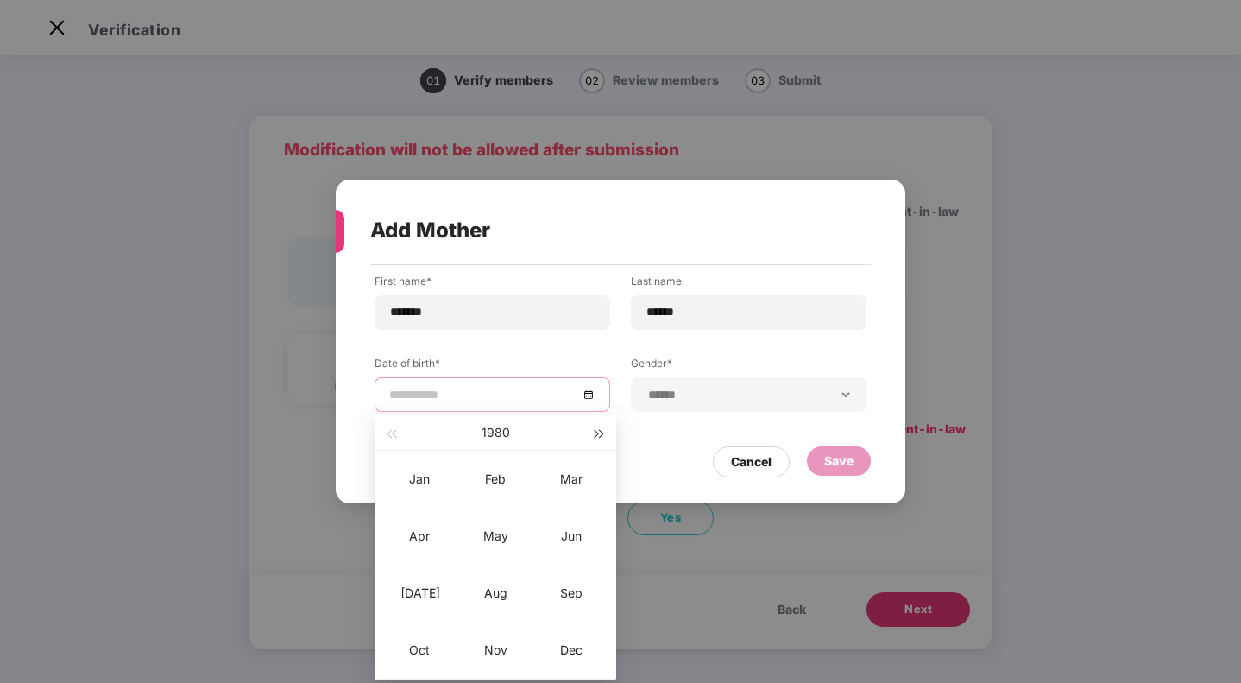
click at [596, 434] on span "button" at bounding box center [599, 434] width 9 height 9
click at [393, 436] on span "button" at bounding box center [391, 434] width 9 height 9
type input "**********"
click at [428, 475] on div "Jan" at bounding box center [419, 479] width 52 height 21
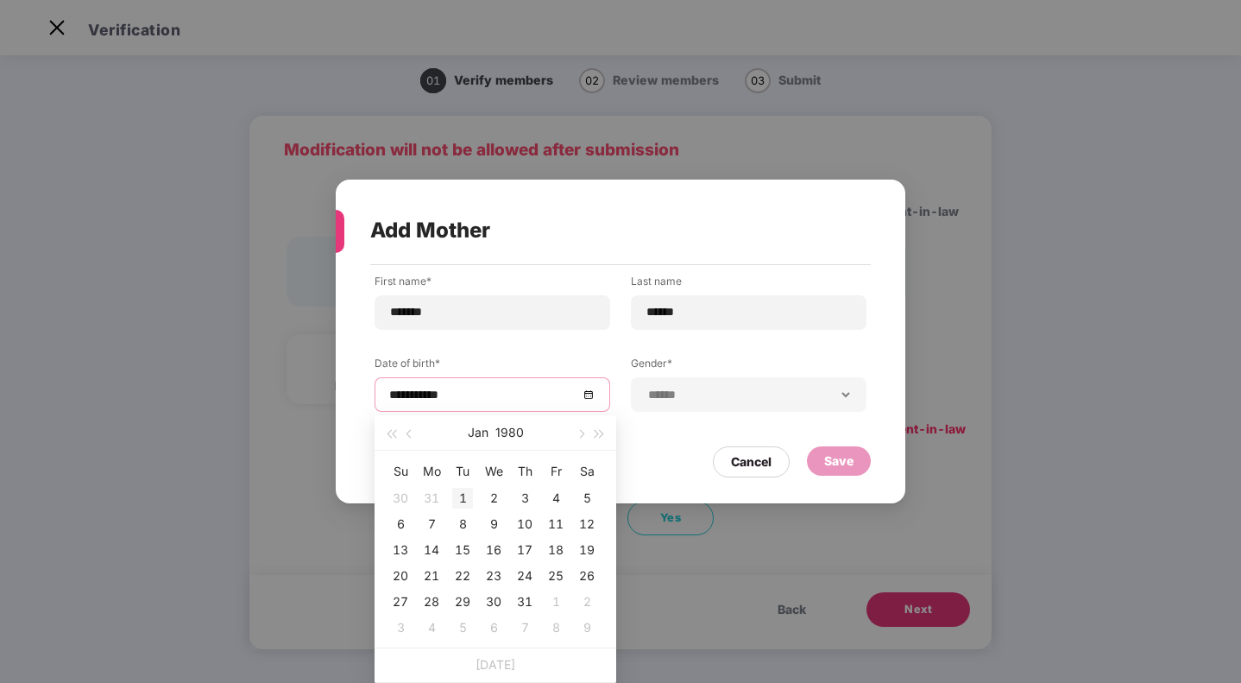
type input "**********"
click at [464, 500] on div "1" at bounding box center [462, 498] width 21 height 21
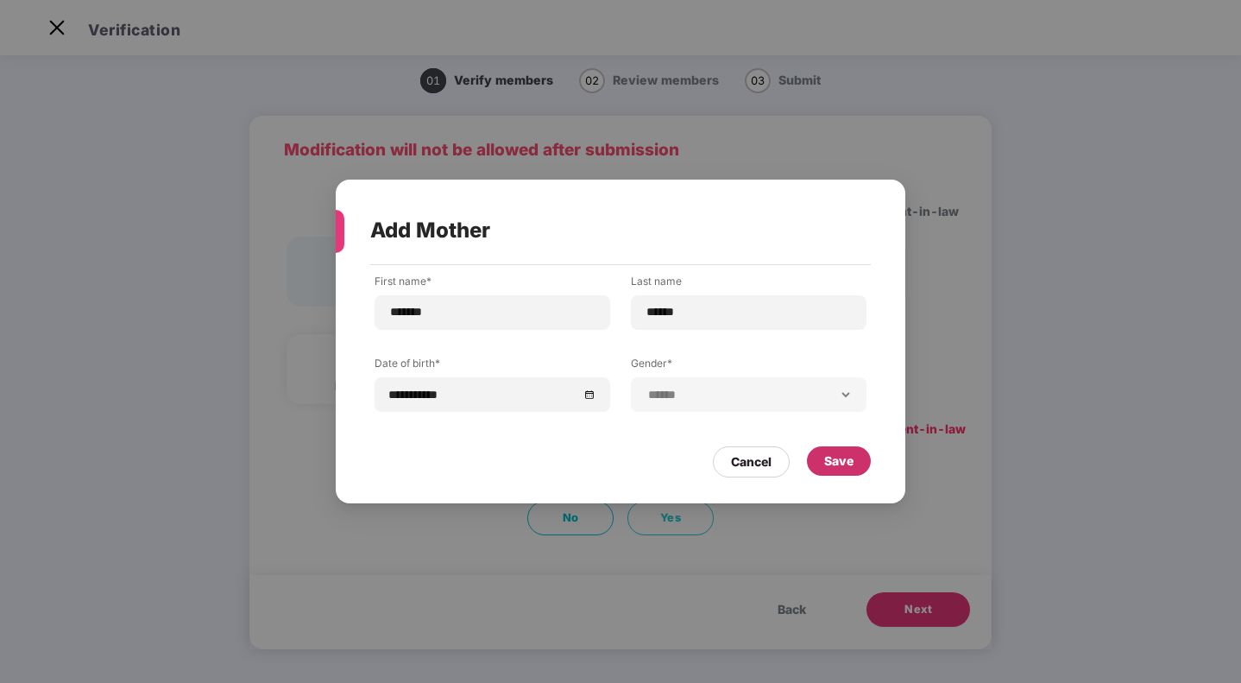
click at [839, 452] on div "Save" at bounding box center [838, 460] width 29 height 19
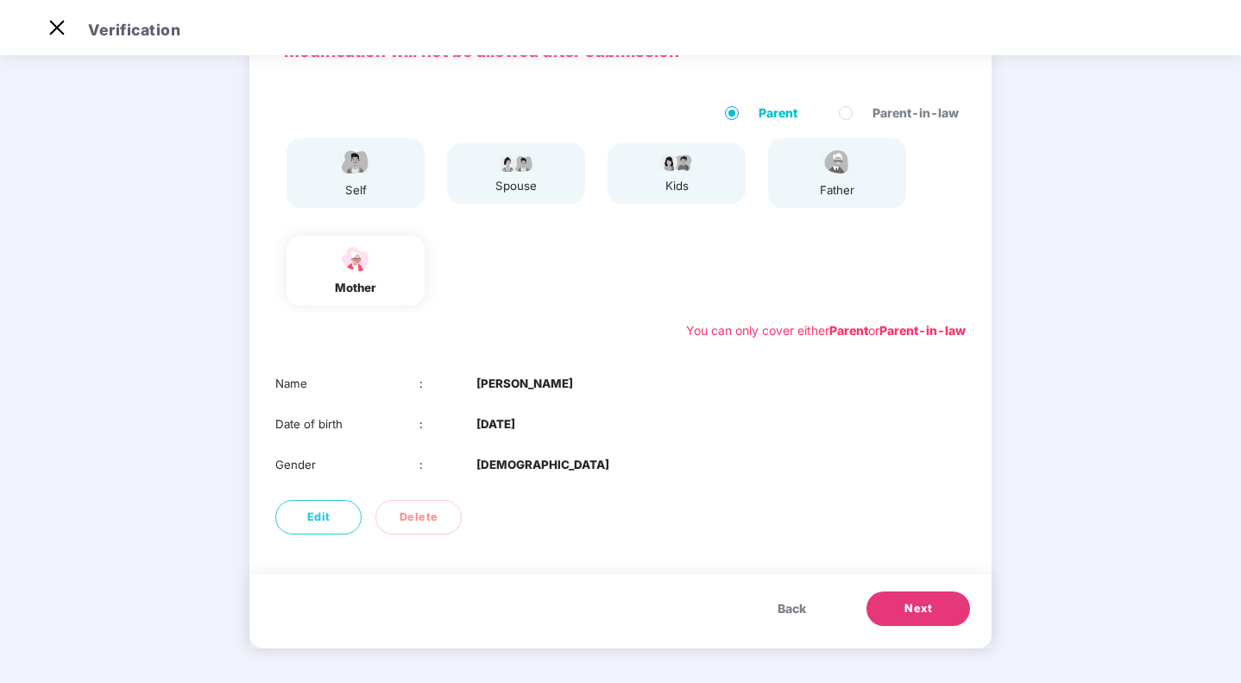
scroll to position [104, 0]
click at [914, 607] on span "Next" at bounding box center [918, 609] width 28 height 17
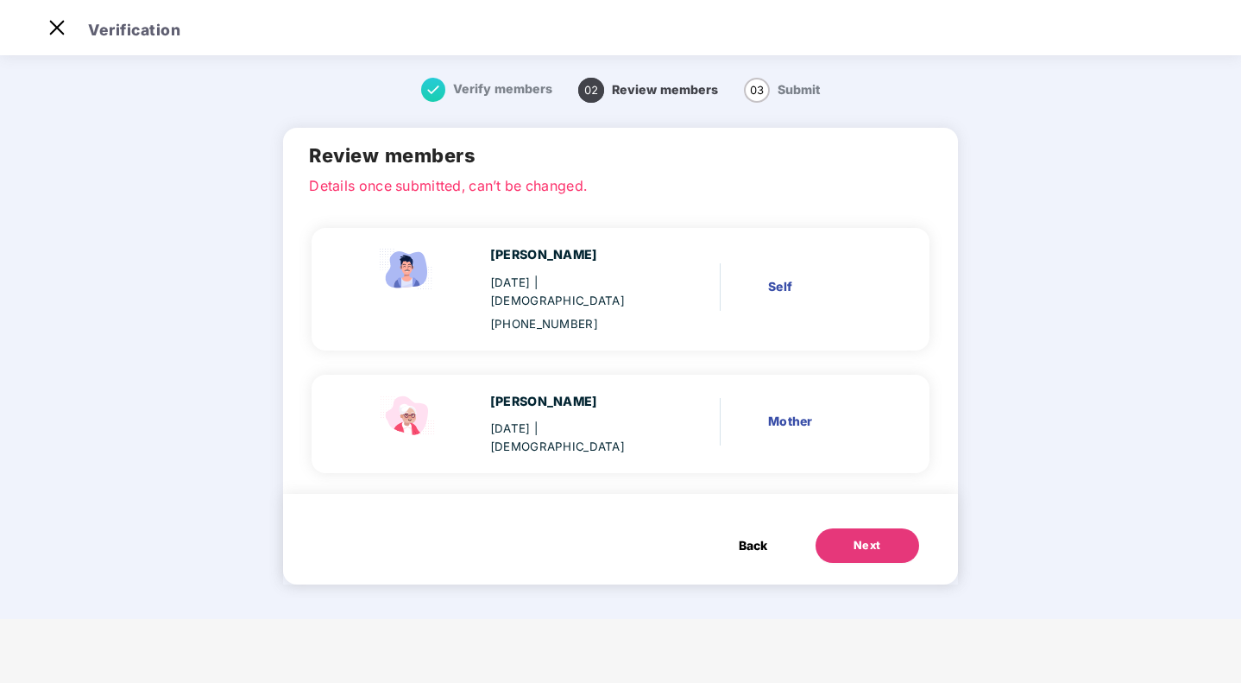
scroll to position [0, 0]
click at [749, 536] on span "Back" at bounding box center [753, 545] width 28 height 19
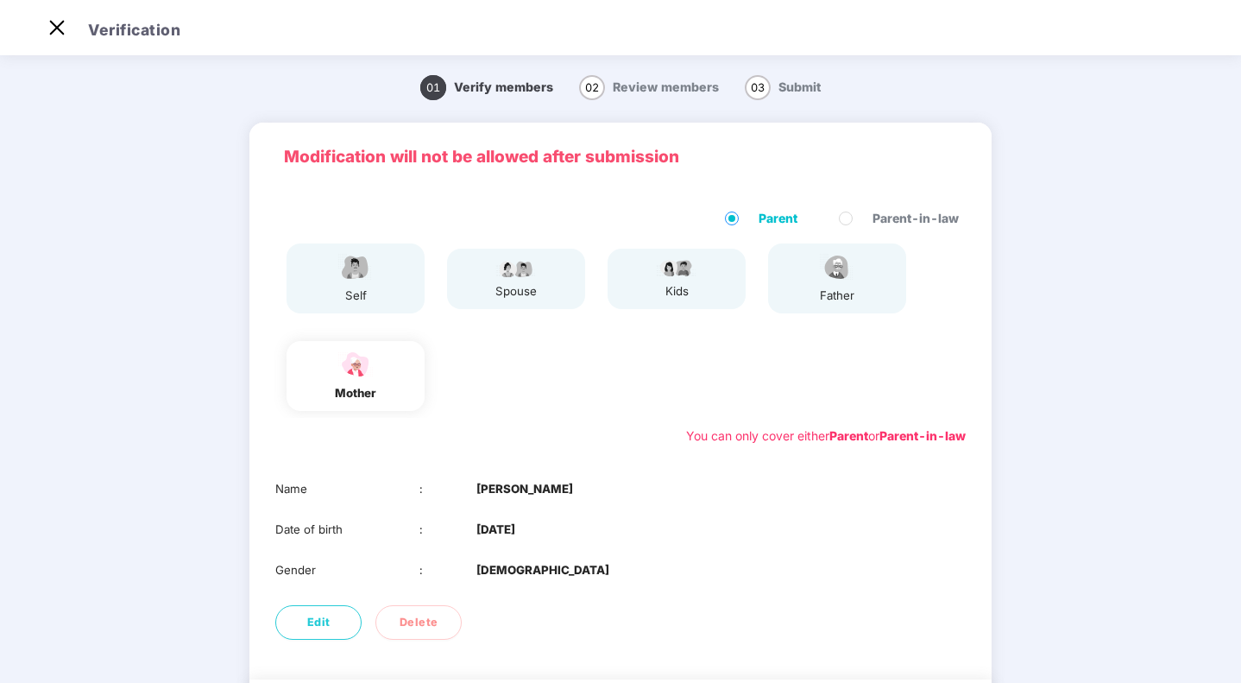
scroll to position [105, 0]
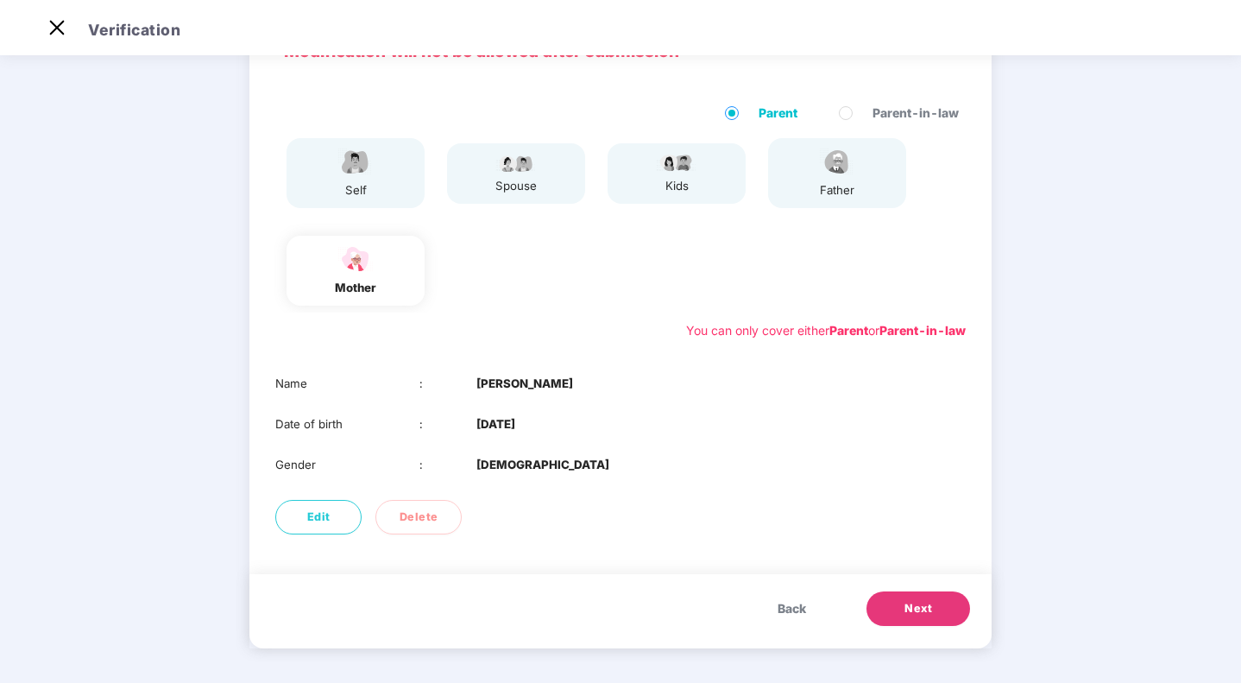
click at [825, 160] on img at bounding box center [836, 162] width 43 height 30
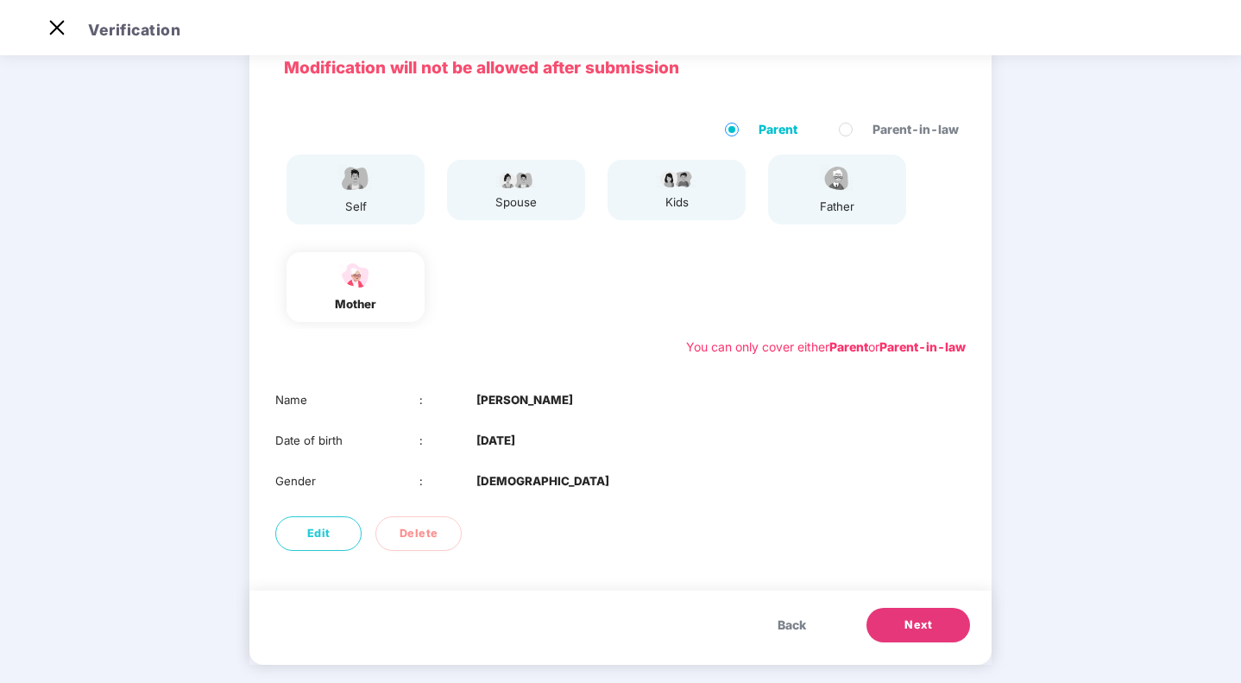
scroll to position [89, 0]
click at [796, 624] on span "Back" at bounding box center [791, 624] width 28 height 19
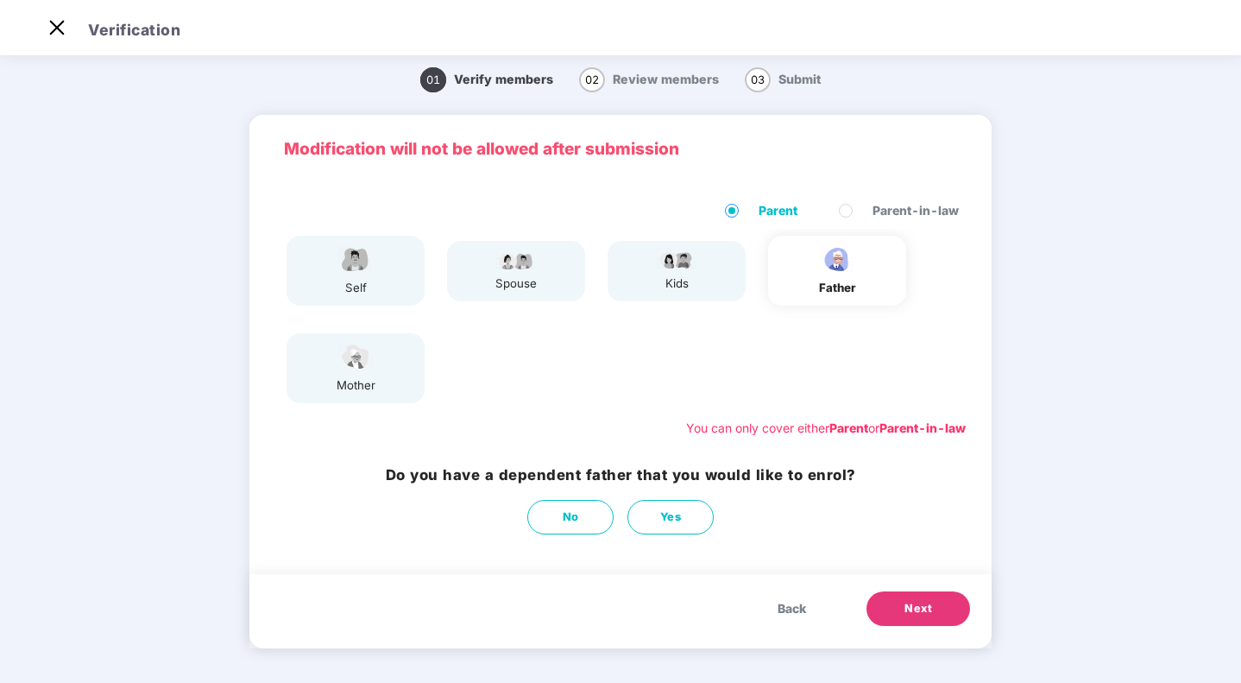
scroll to position [7, 0]
click at [652, 513] on button "Yes" at bounding box center [670, 517] width 86 height 35
select select "****"
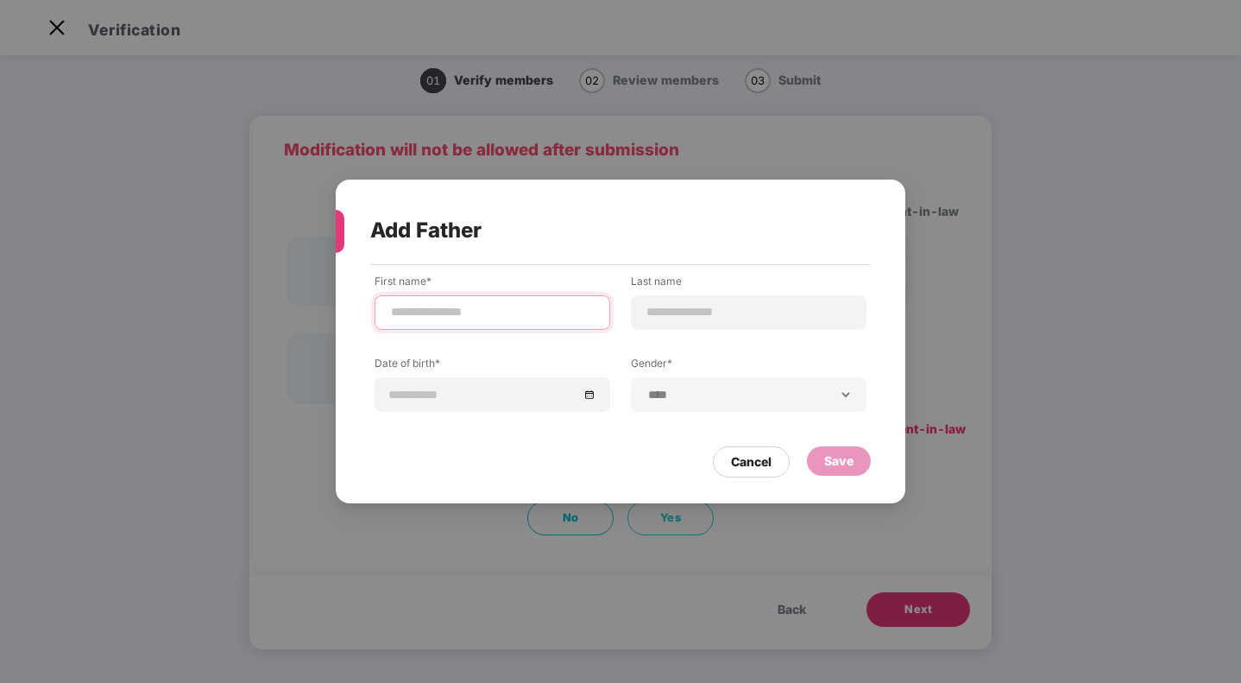
click at [480, 310] on input at bounding box center [492, 312] width 206 height 18
type input "********"
click at [705, 319] on input at bounding box center [748, 312] width 206 height 18
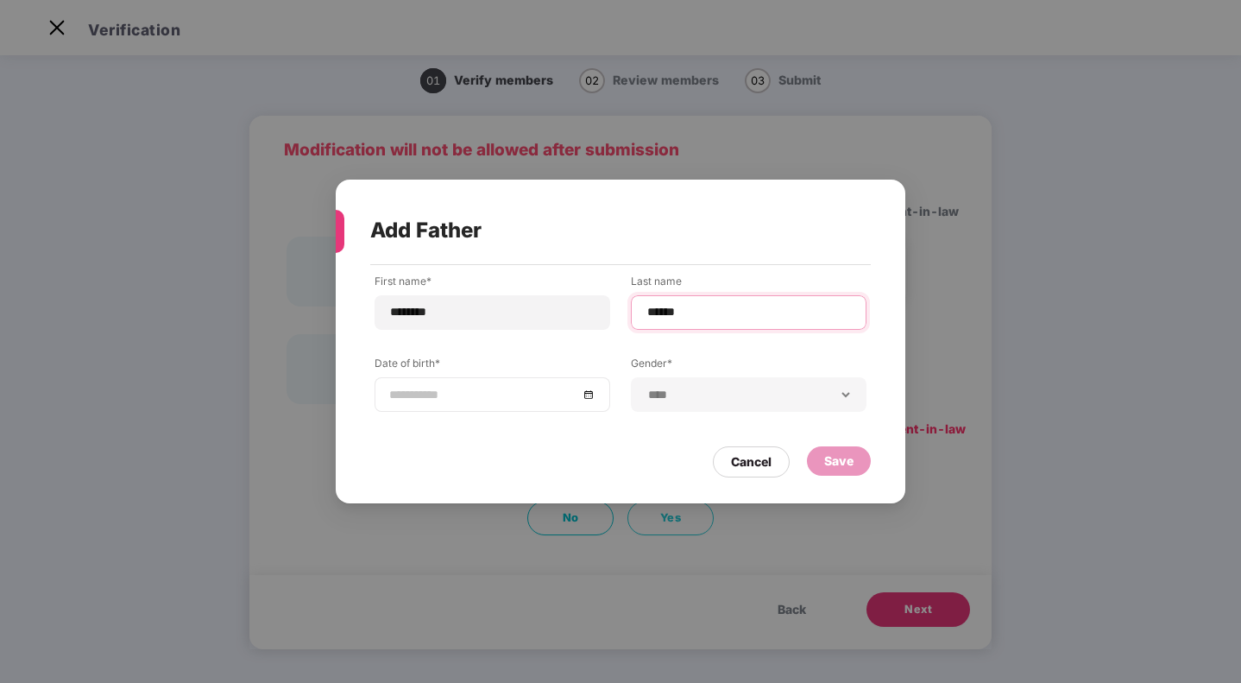
type input "******"
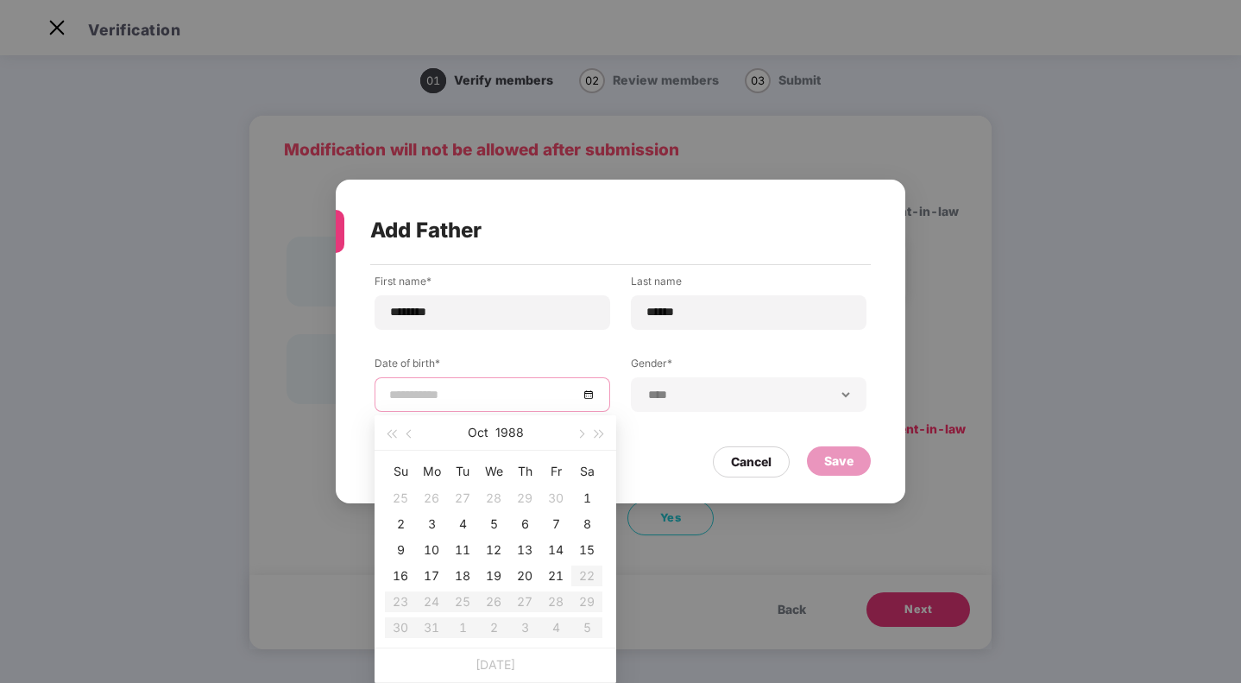
click at [499, 401] on input at bounding box center [483, 394] width 189 height 19
click at [516, 431] on button "1988" at bounding box center [509, 432] width 28 height 35
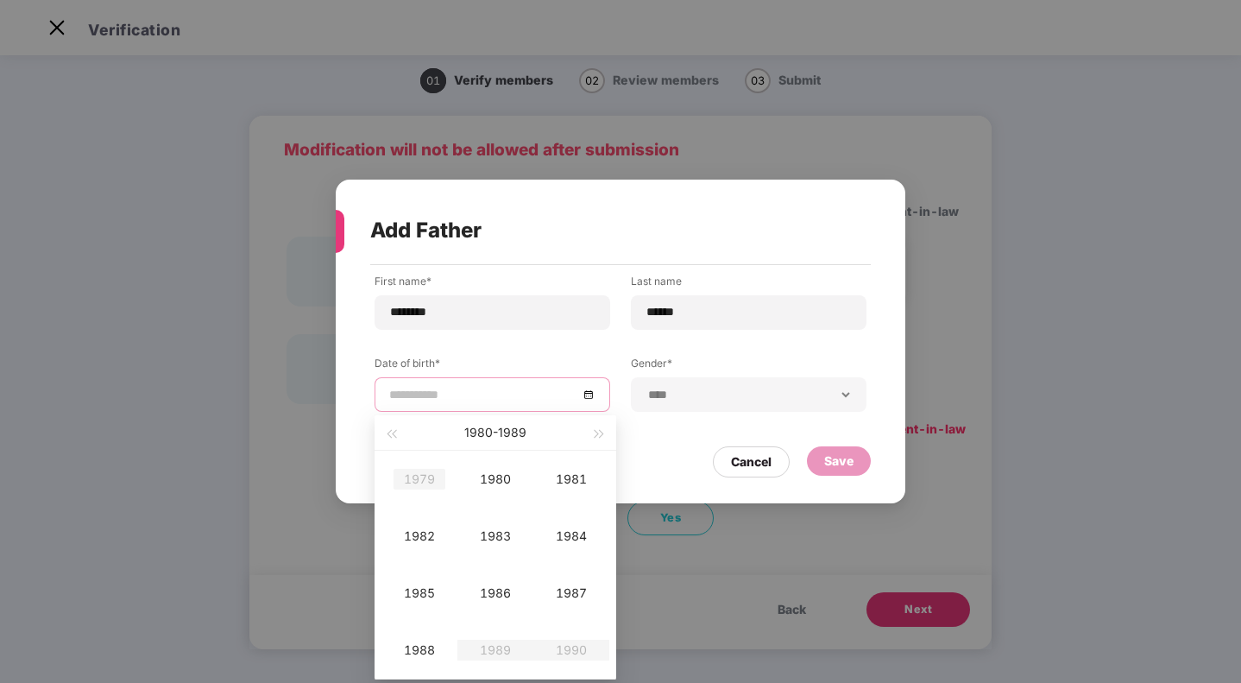
type input "**********"
click at [395, 431] on span "button" at bounding box center [391, 434] width 9 height 9
type input "**********"
click at [495, 590] on div "1976" at bounding box center [495, 592] width 52 height 21
type input "**********"
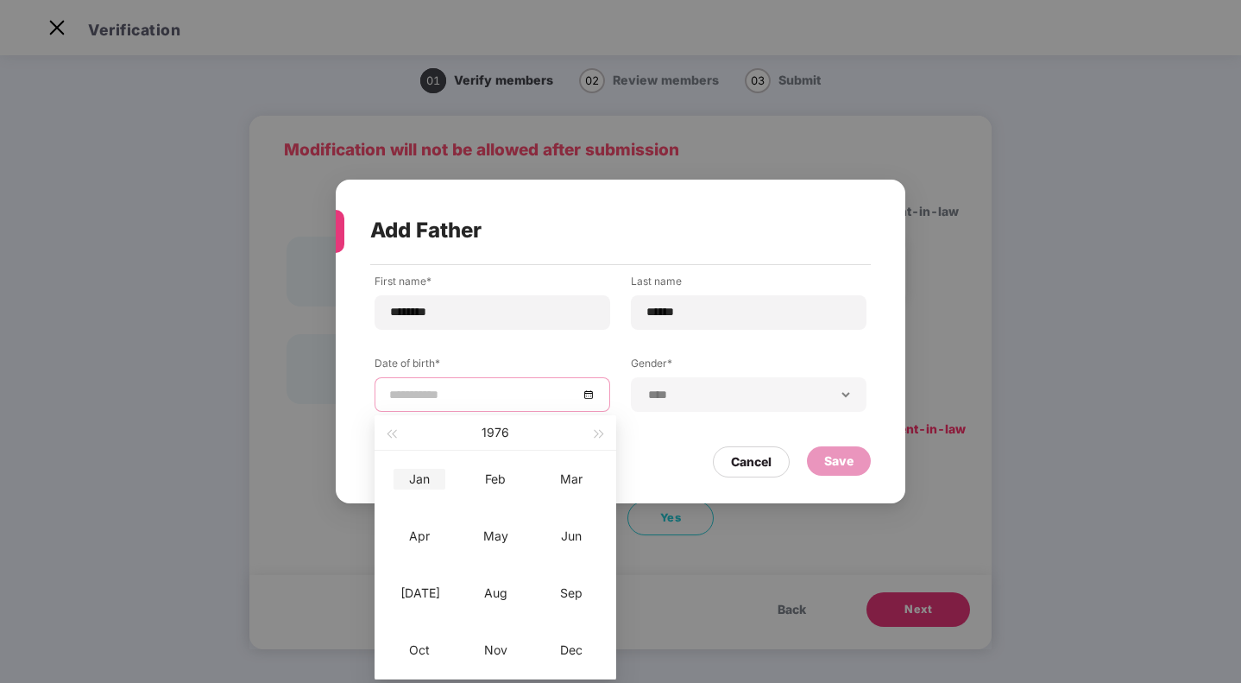
click at [420, 481] on div "Jan" at bounding box center [419, 479] width 52 height 21
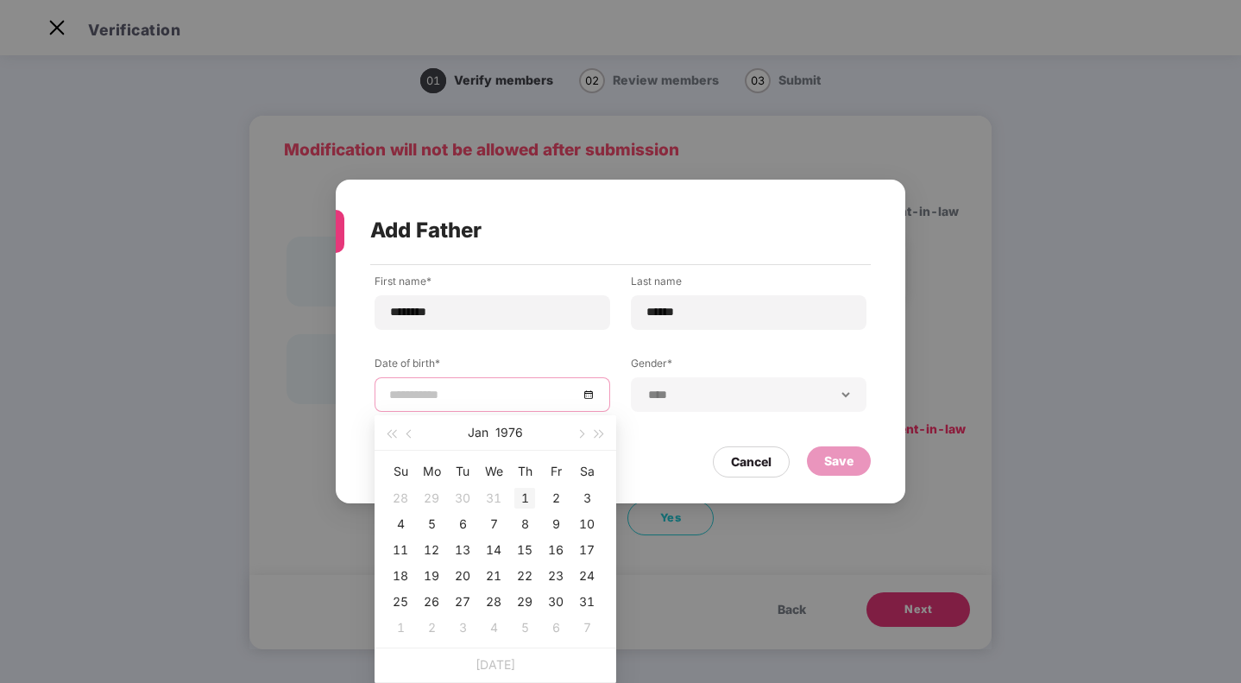
type input "**********"
click at [526, 501] on div "1" at bounding box center [524, 498] width 21 height 21
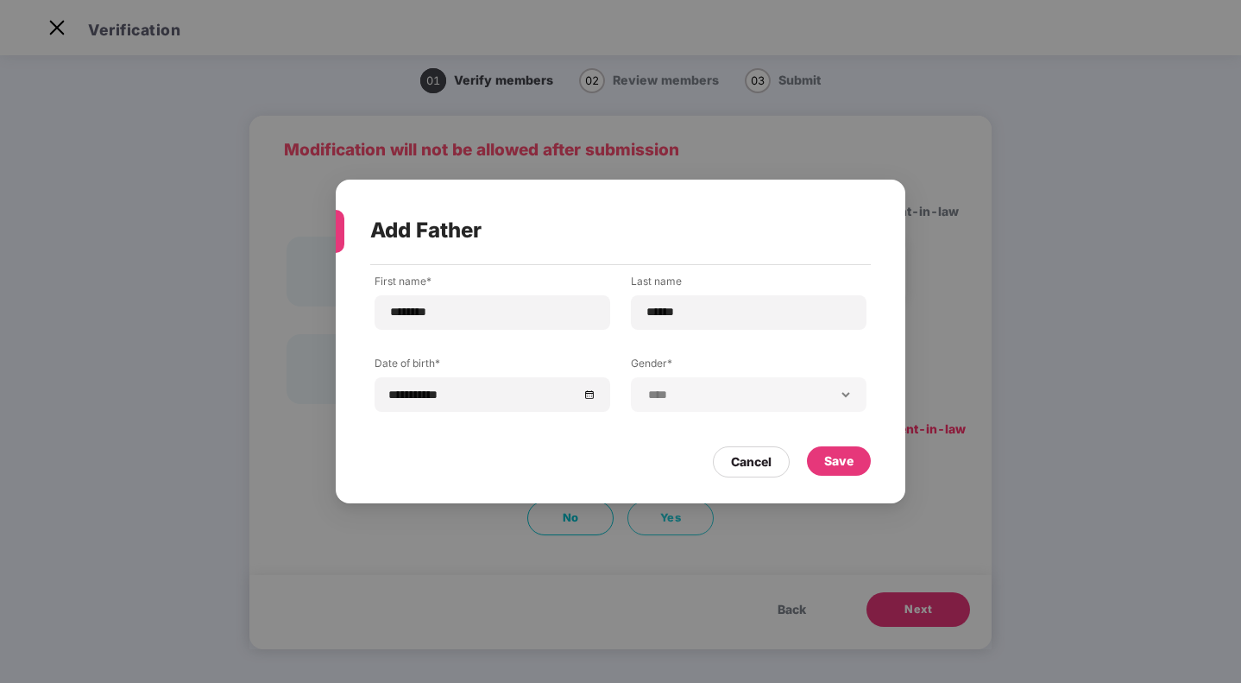
click at [507, 443] on div "Cancel Save" at bounding box center [620, 457] width 500 height 40
click at [839, 468] on div "Save" at bounding box center [838, 460] width 29 height 19
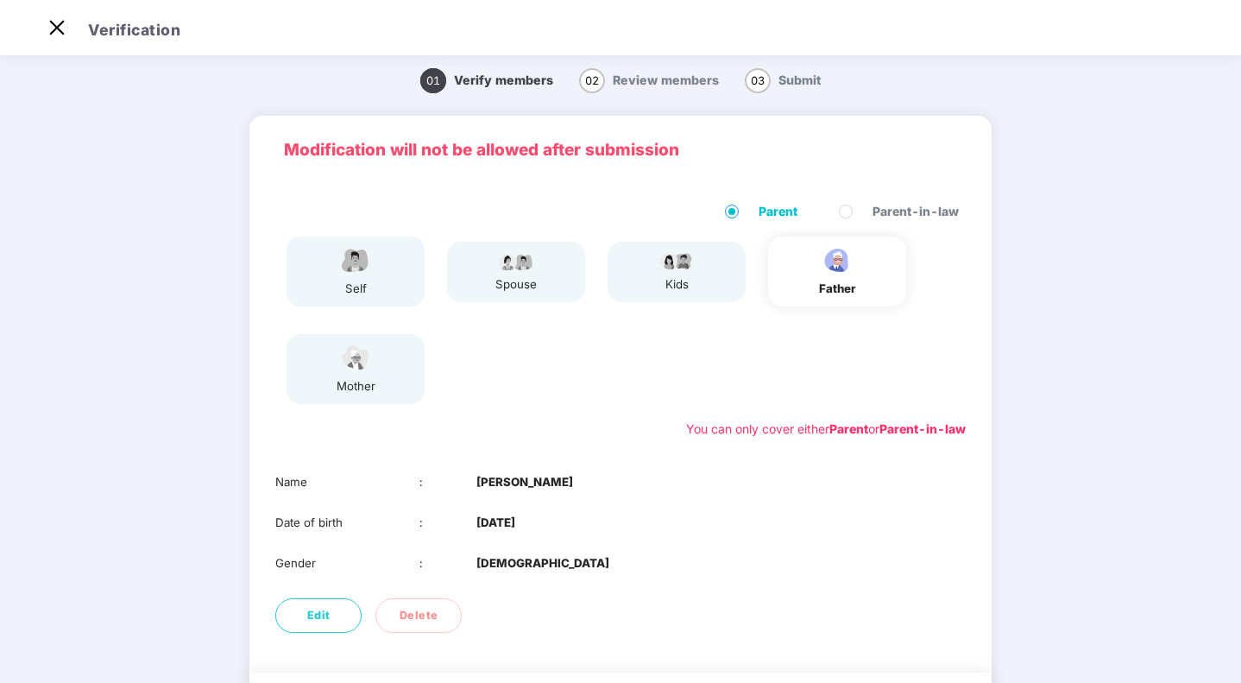
scroll to position [105, 0]
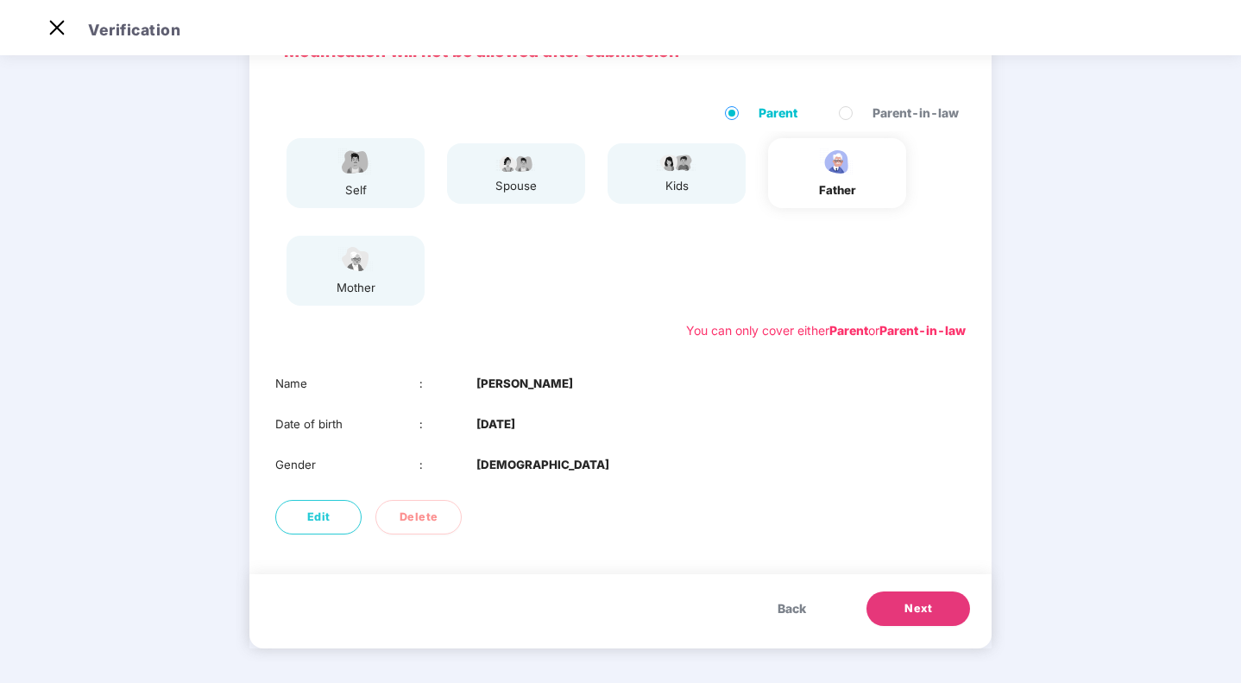
click at [386, 274] on div "mother" at bounding box center [355, 271] width 138 height 70
click at [899, 609] on button "Next" at bounding box center [918, 608] width 104 height 35
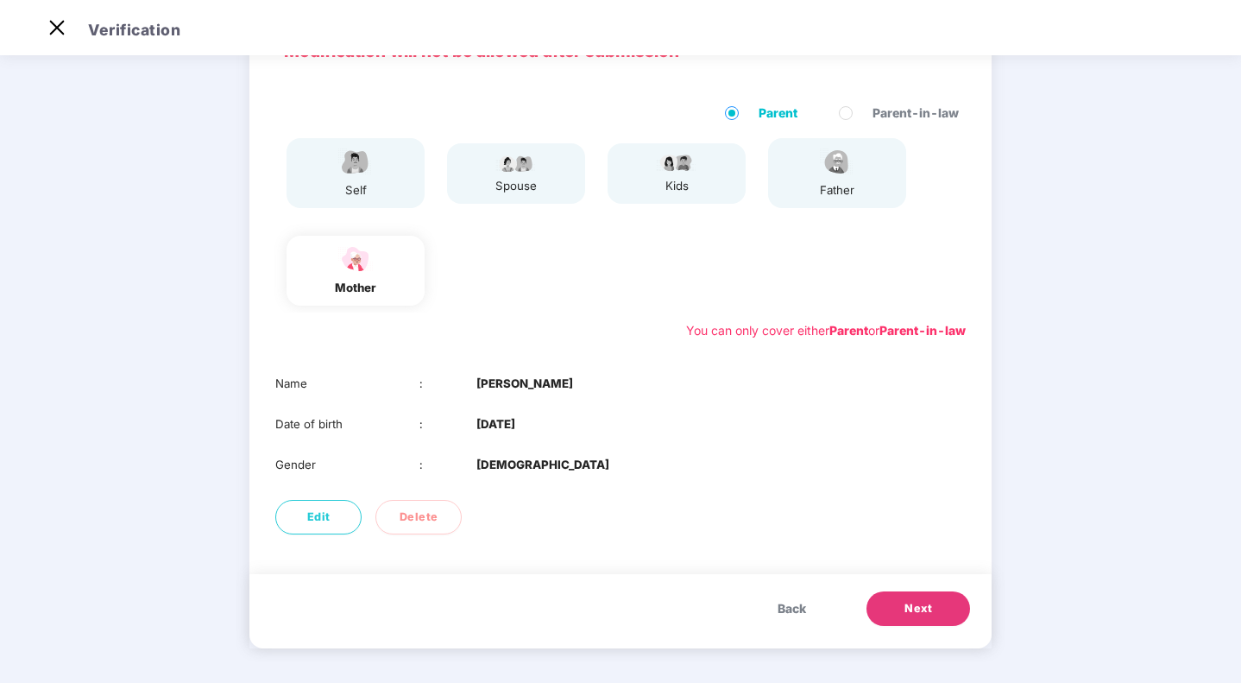
click at [899, 609] on button "Next" at bounding box center [918, 608] width 104 height 35
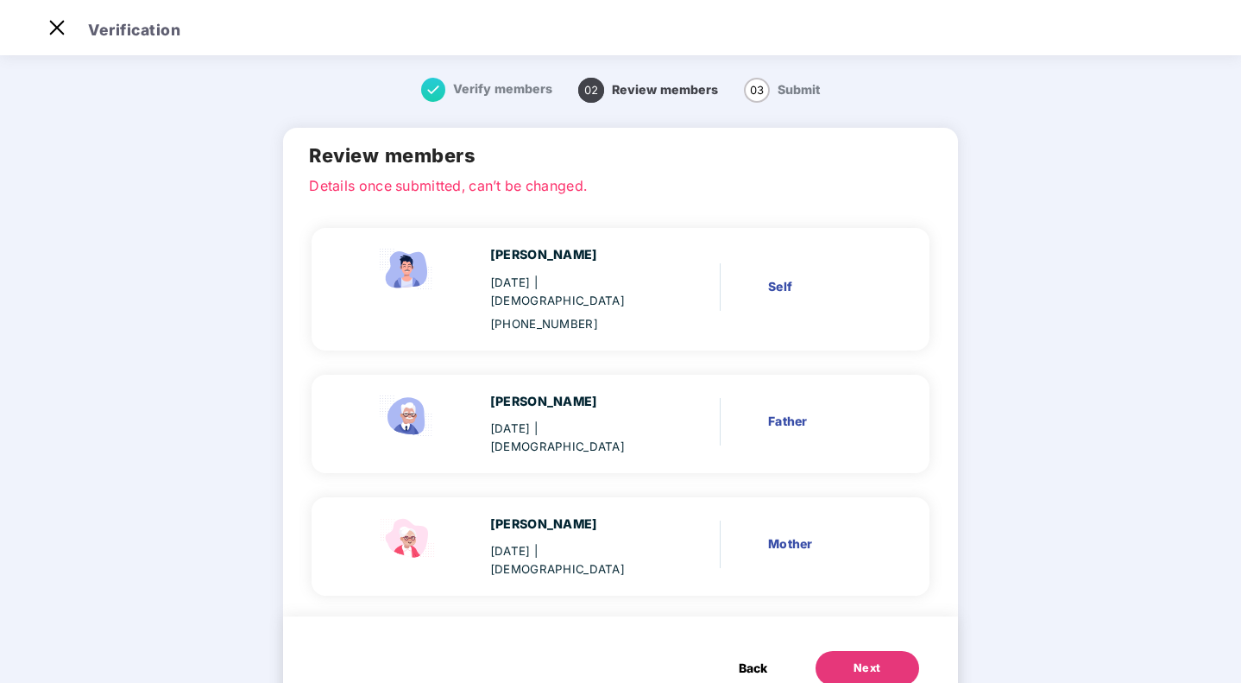
scroll to position [29, 0]
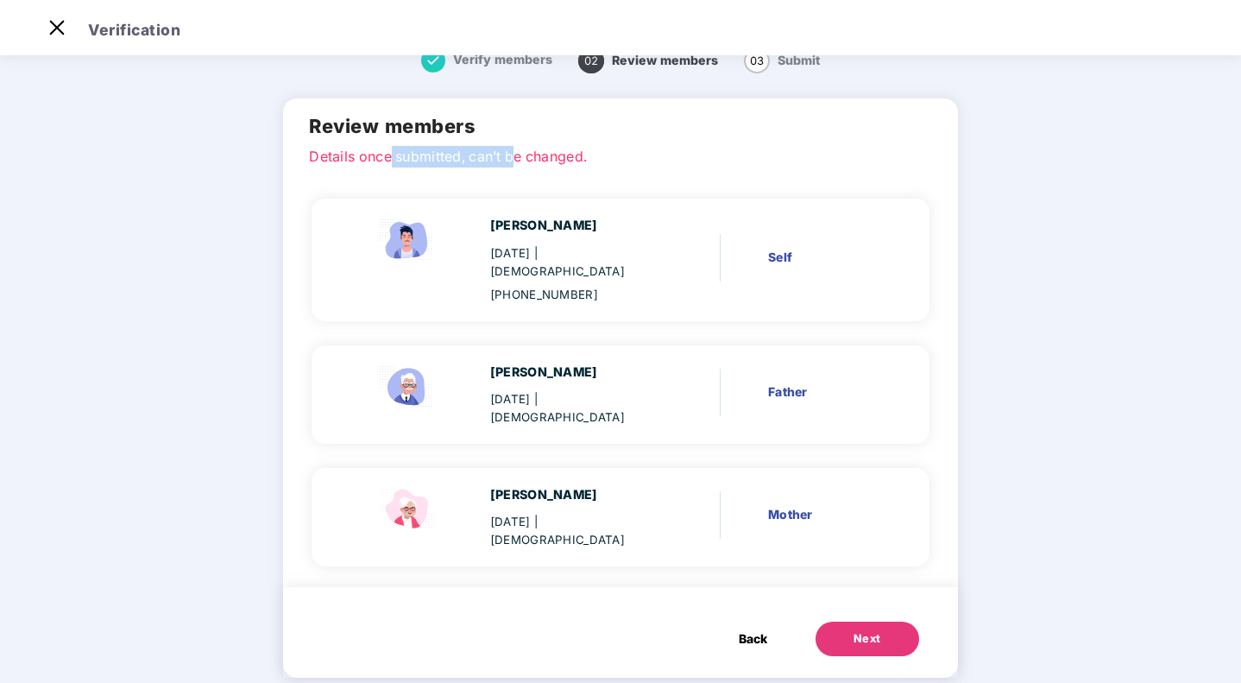
drag, startPoint x: 402, startPoint y: 157, endPoint x: 531, endPoint y: 146, distance: 129.1
click at [531, 146] on p "Details once submitted, can’t be changed." at bounding box center [620, 154] width 622 height 16
click at [630, 163] on div "Review members Details once submitted, can’t be changed." at bounding box center [620, 136] width 674 height 76
drag, startPoint x: 490, startPoint y: 471, endPoint x: 603, endPoint y: 463, distance: 113.3
click at [603, 485] on div "[PERSON_NAME] [DATE] | [DEMOGRAPHIC_DATA]" at bounding box center [515, 517] width 332 height 64
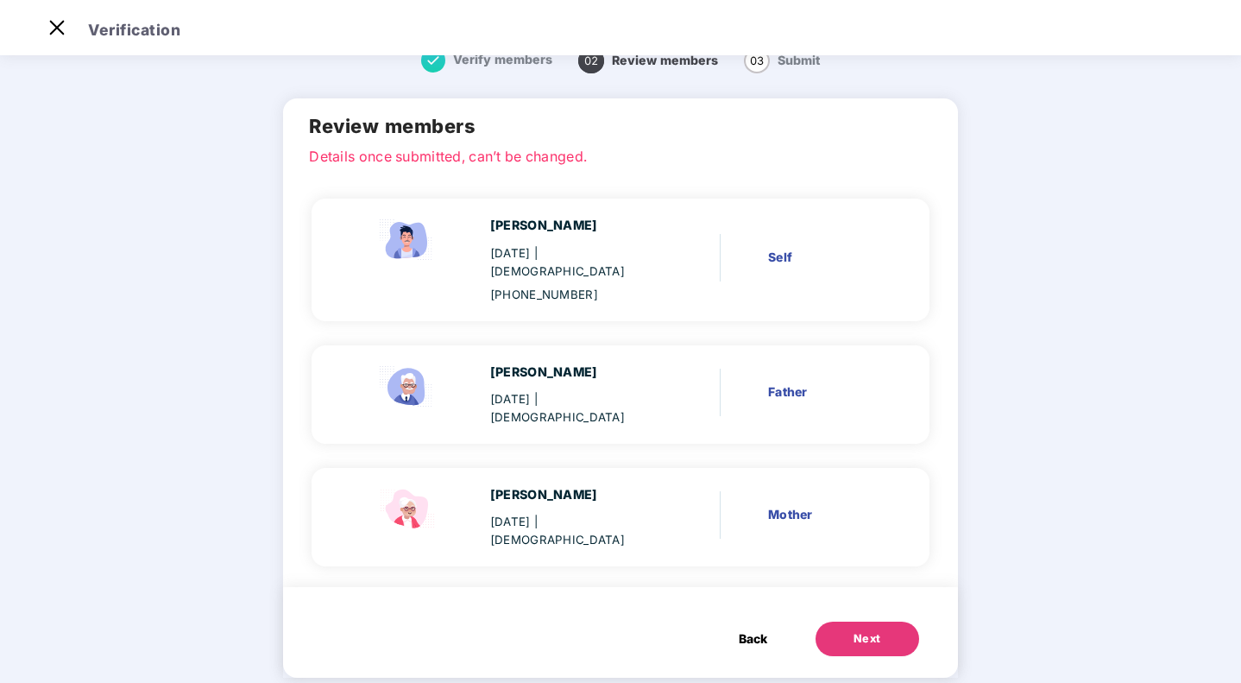
click at [603, 485] on div "[PERSON_NAME]" at bounding box center [573, 494] width 166 height 19
click at [856, 630] on div "Next" at bounding box center [867, 638] width 28 height 17
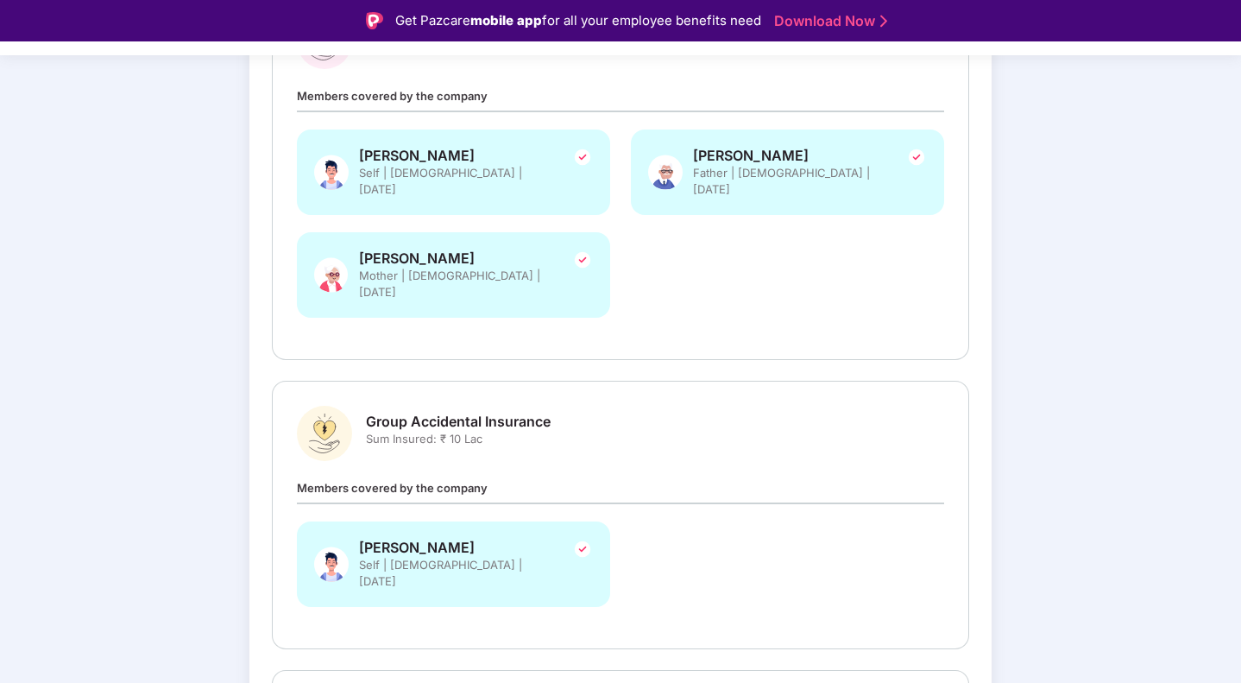
scroll to position [594, 0]
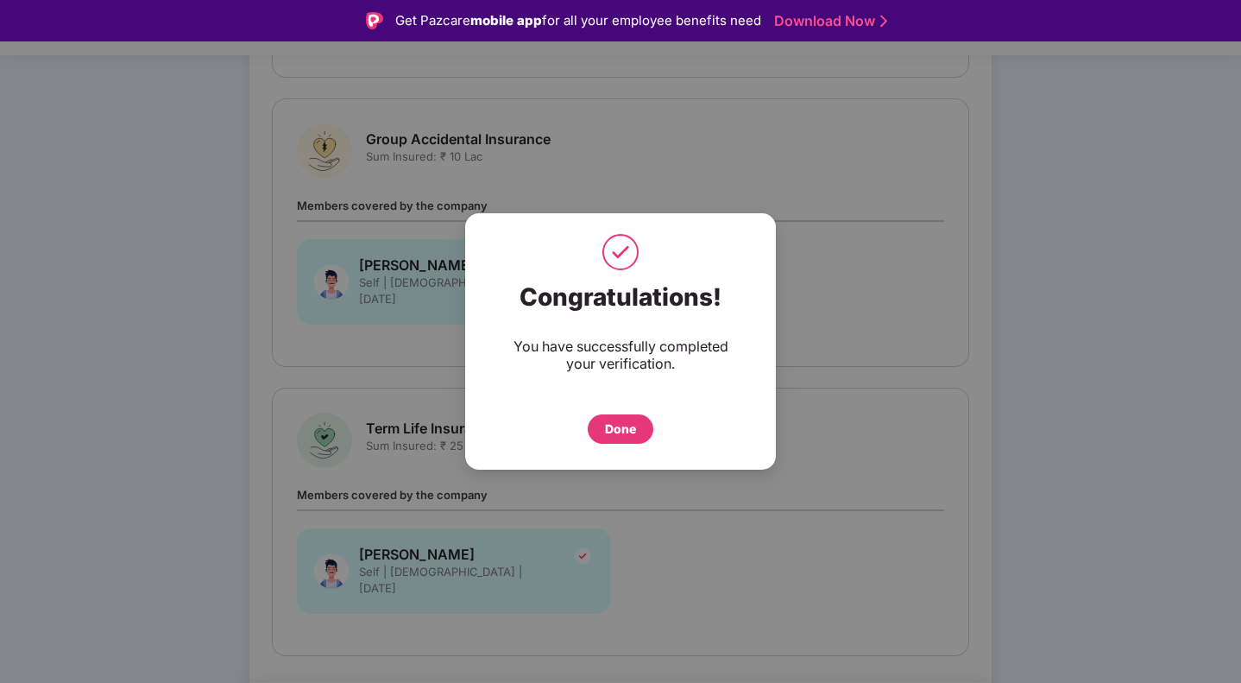
click at [623, 426] on div "Done" at bounding box center [620, 428] width 31 height 19
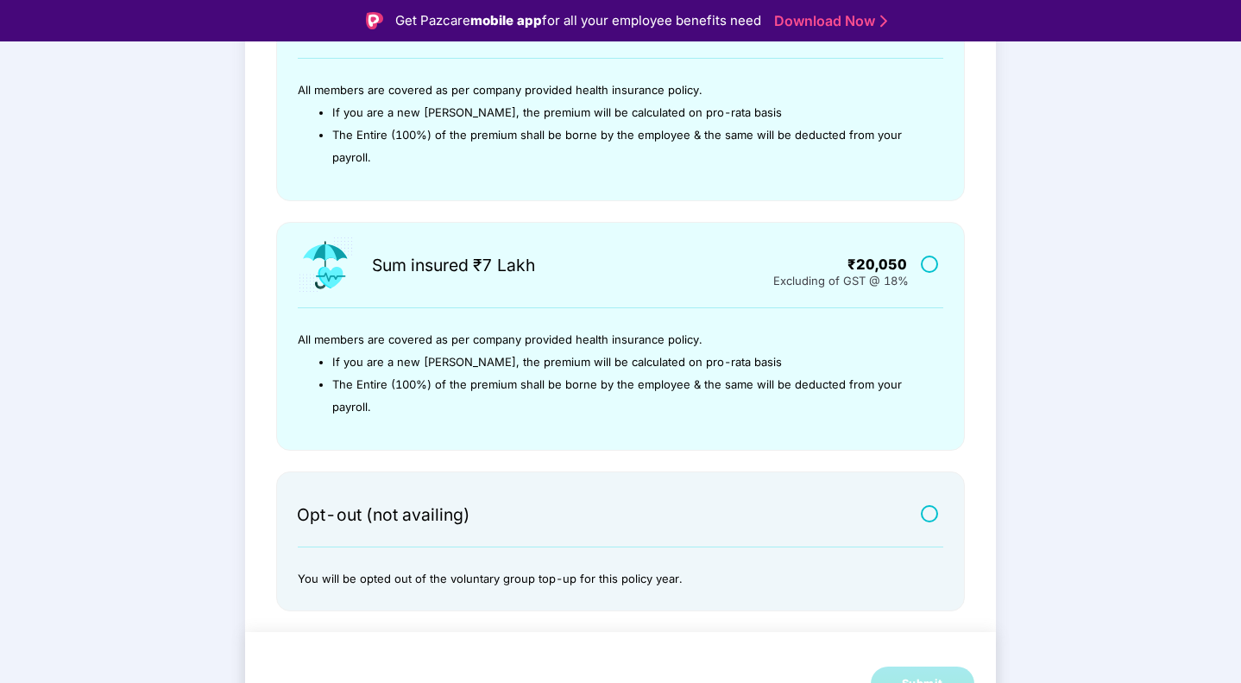
scroll to position [41, 0]
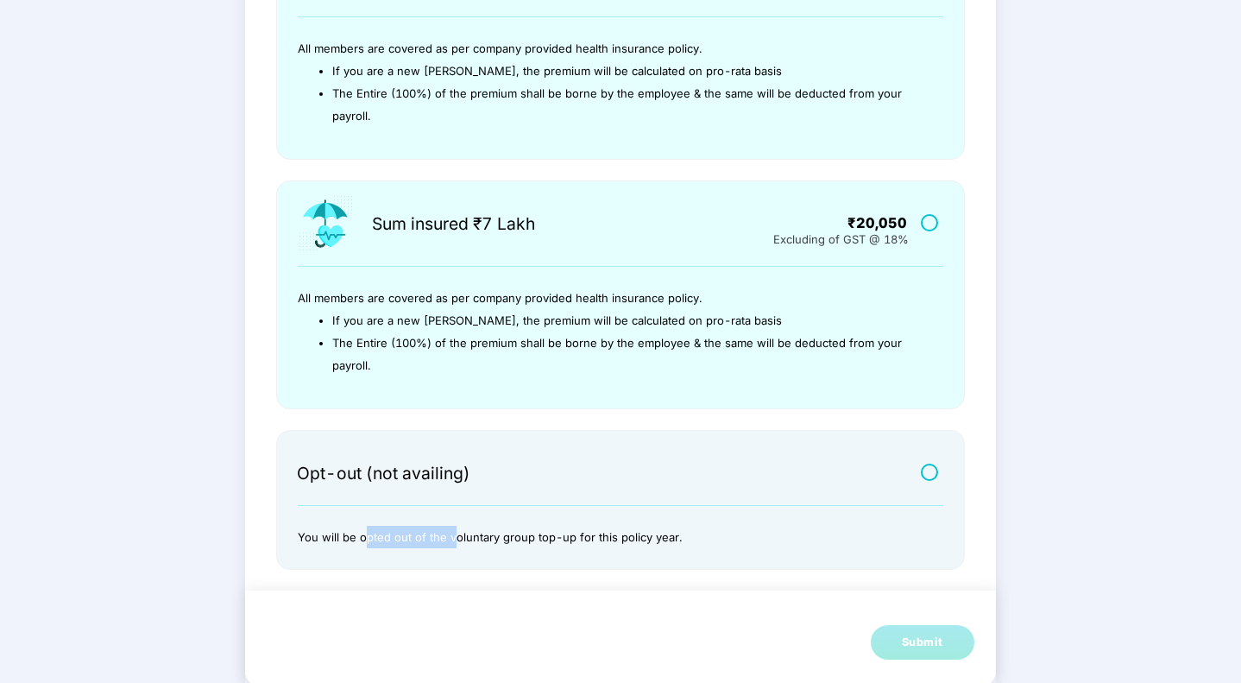
drag, startPoint x: 362, startPoint y: 531, endPoint x: 449, endPoint y: 527, distance: 86.4
click at [449, 527] on p "You will be opted out of the voluntary group top-up for this policy year." at bounding box center [610, 537] width 624 height 22
click at [509, 532] on p "You will be opted out of the voluntary group top-up for this policy year." at bounding box center [610, 537] width 624 height 22
click at [928, 470] on label at bounding box center [932, 471] width 22 height 15
drag, startPoint x: 517, startPoint y: 534, endPoint x: 579, endPoint y: 539, distance: 62.3
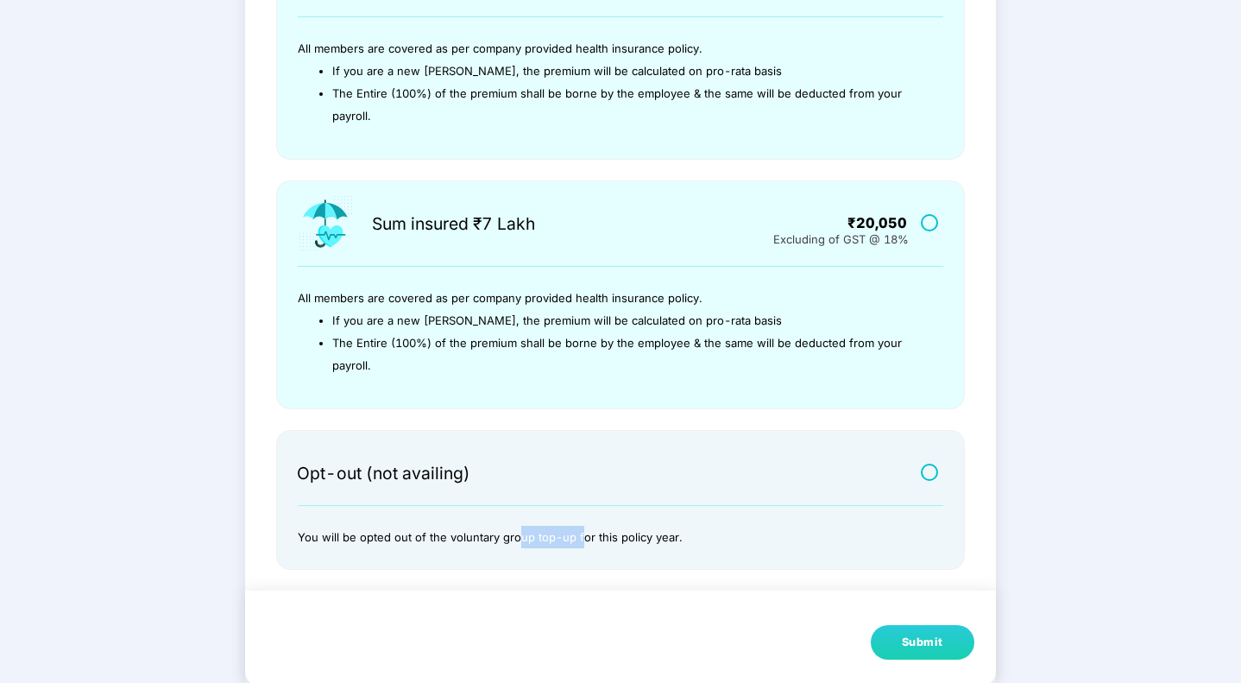
click at [579, 539] on p "You will be opted out of the voluntary group top-up for this policy year." at bounding box center [610, 537] width 624 height 22
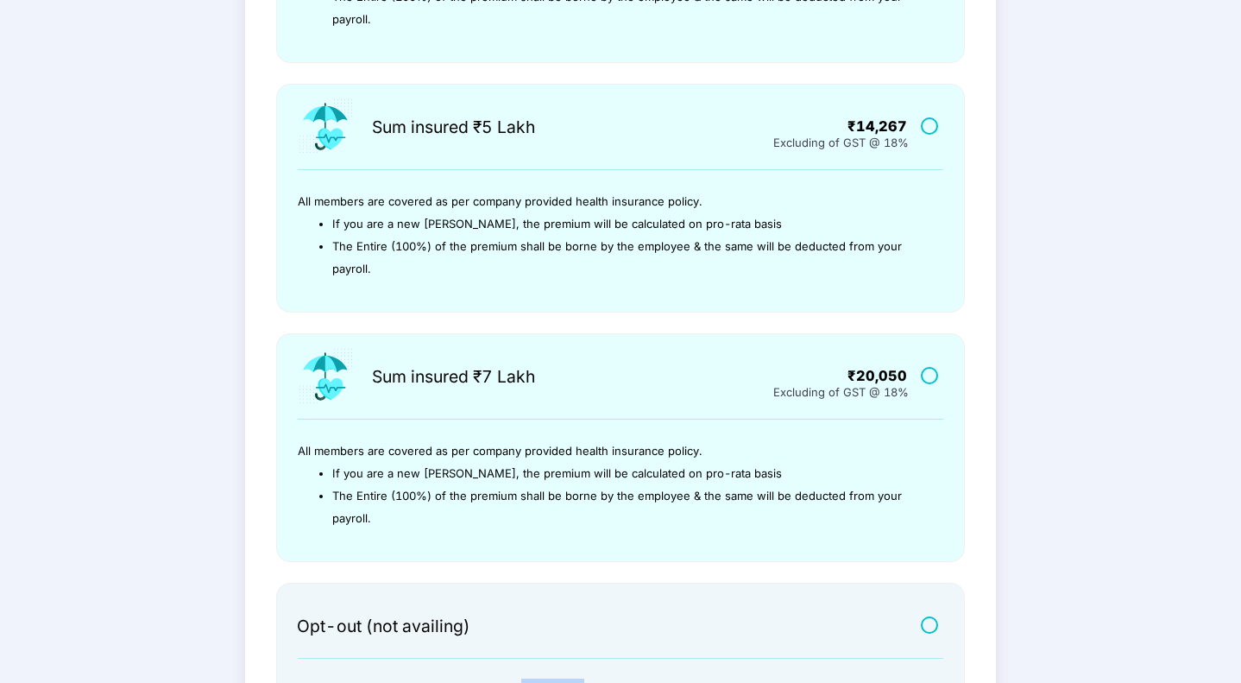
scroll to position [533, 0]
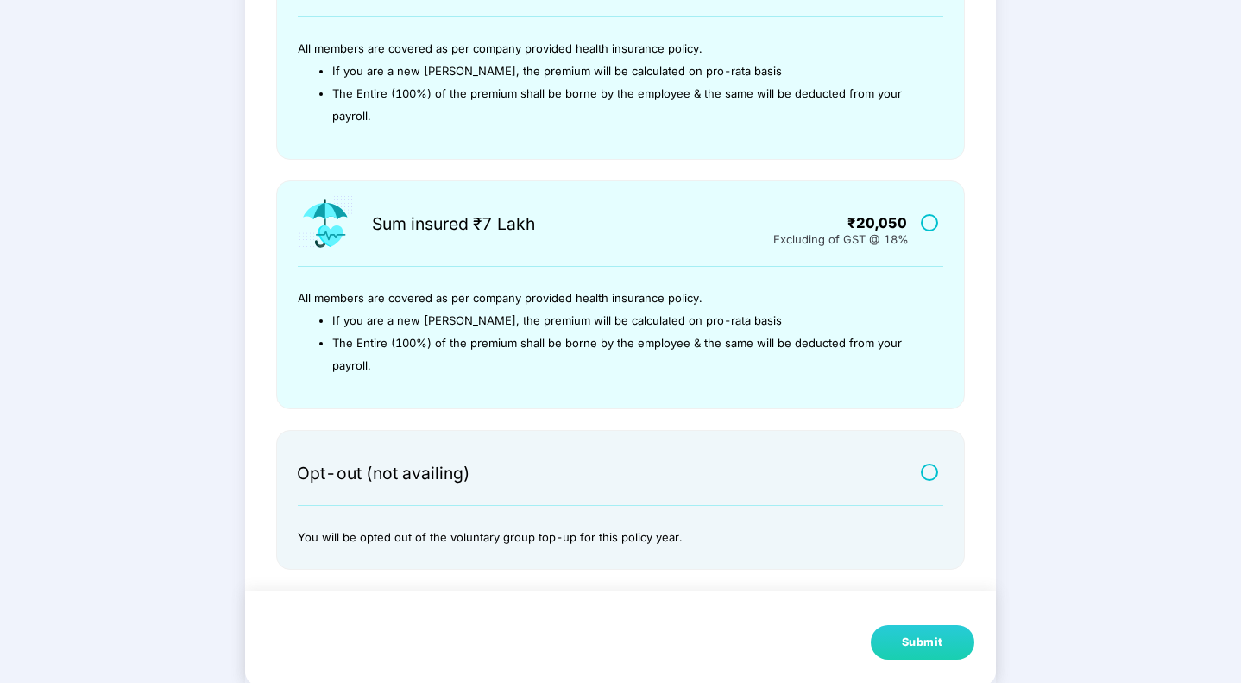
click at [577, 607] on div at bounding box center [473, 633] width 412 height 52
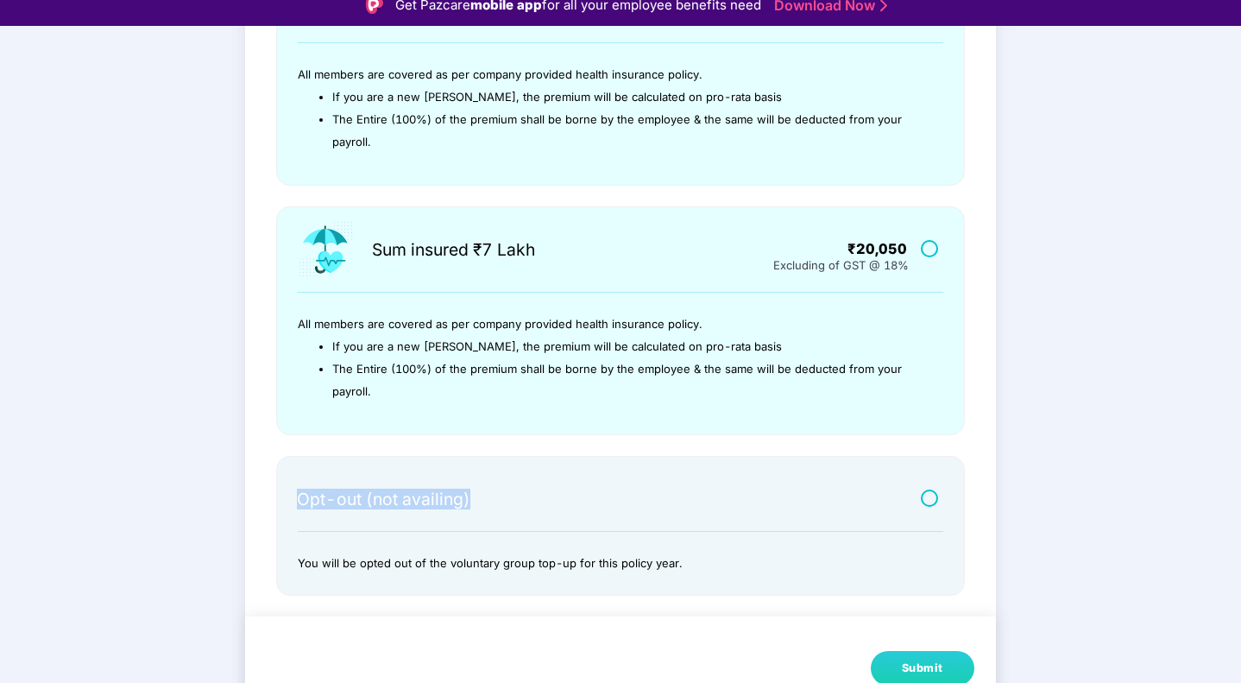
drag, startPoint x: 299, startPoint y: 499, endPoint x: 481, endPoint y: 510, distance: 182.4
click at [481, 510] on div "Opt-out (not availing)" at bounding box center [512, 492] width 431 height 47
click at [506, 509] on div "Opt-out (not availing)" at bounding box center [512, 492] width 431 height 47
drag, startPoint x: 406, startPoint y: 558, endPoint x: 480, endPoint y: 566, distance: 74.6
click at [480, 566] on p "You will be opted out of the voluntary group top-up for this policy year." at bounding box center [610, 562] width 624 height 22
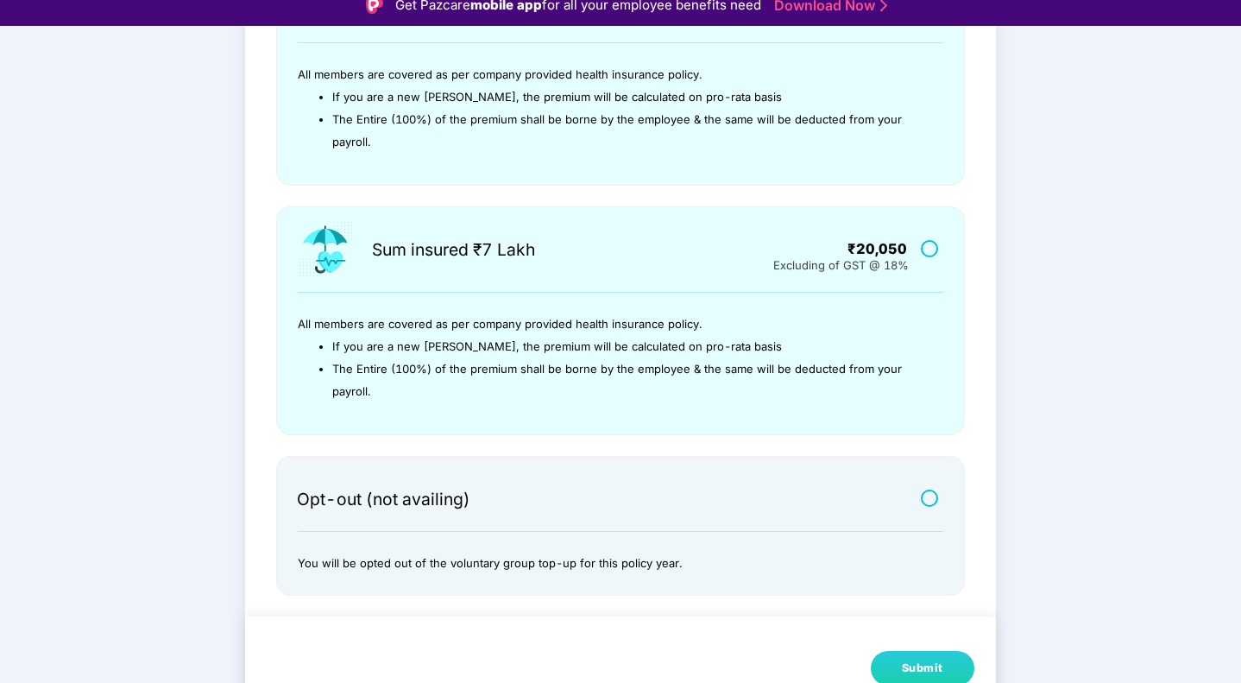
click at [522, 566] on p "You will be opted out of the voluntary group top-up for this policy year." at bounding box center [610, 562] width 624 height 22
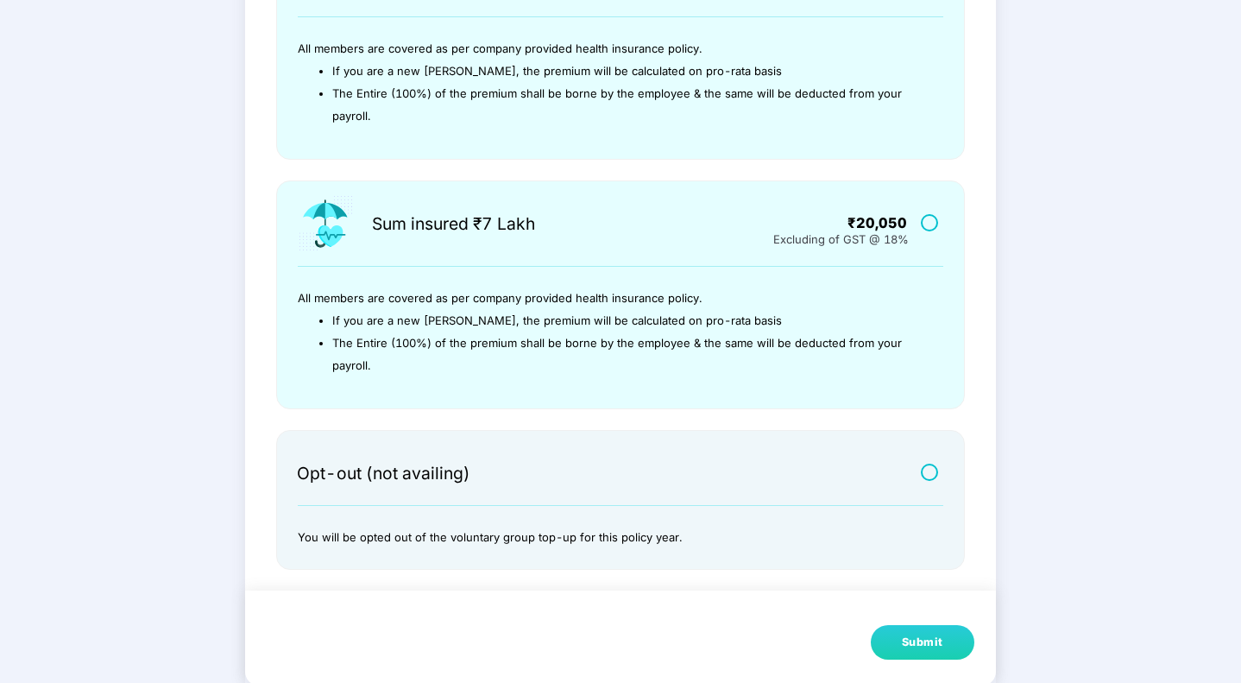
click at [937, 646] on div "Submit" at bounding box center [922, 641] width 41 height 17
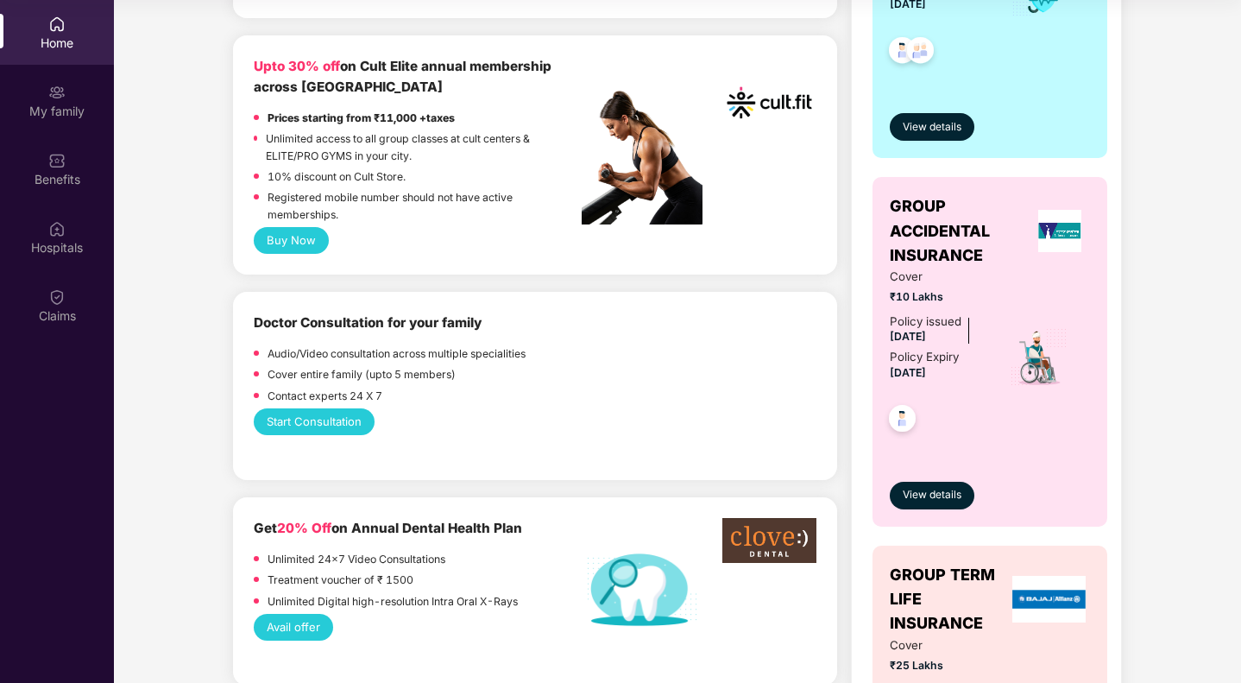
scroll to position [830, 0]
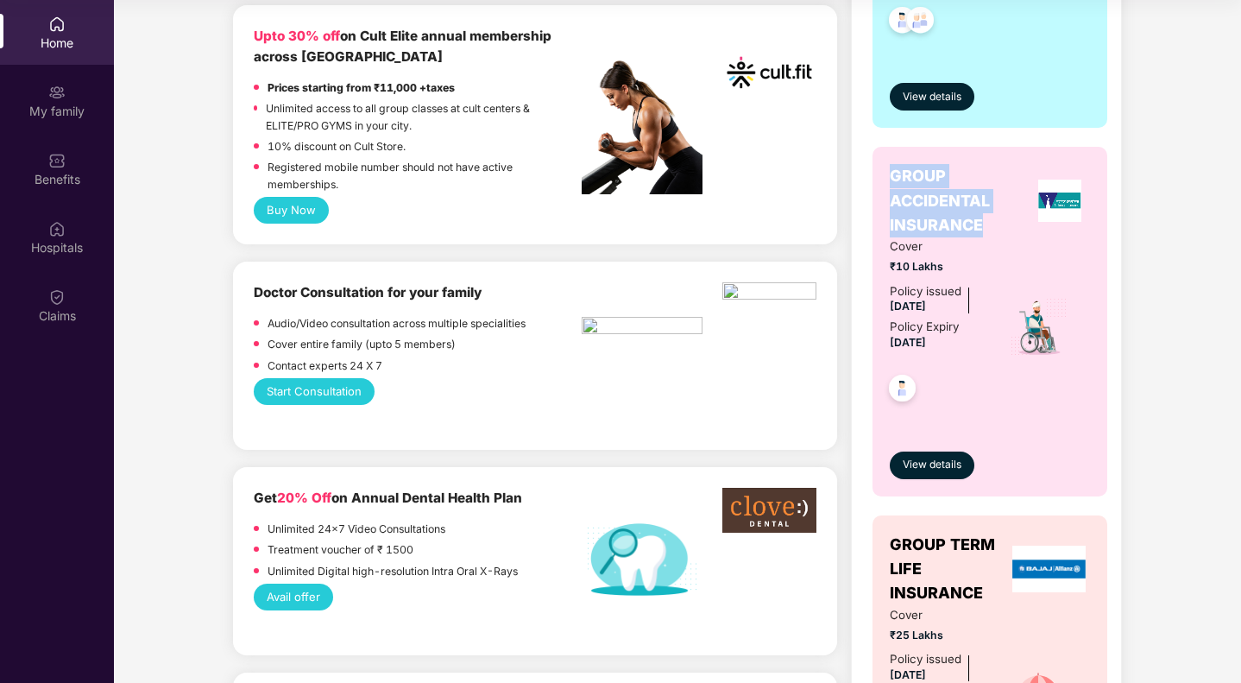
drag, startPoint x: 890, startPoint y: 177, endPoint x: 994, endPoint y: 217, distance: 111.7
click at [994, 217] on span "GROUP ACCIDENTAL INSURANCE" at bounding box center [960, 200] width 141 height 73
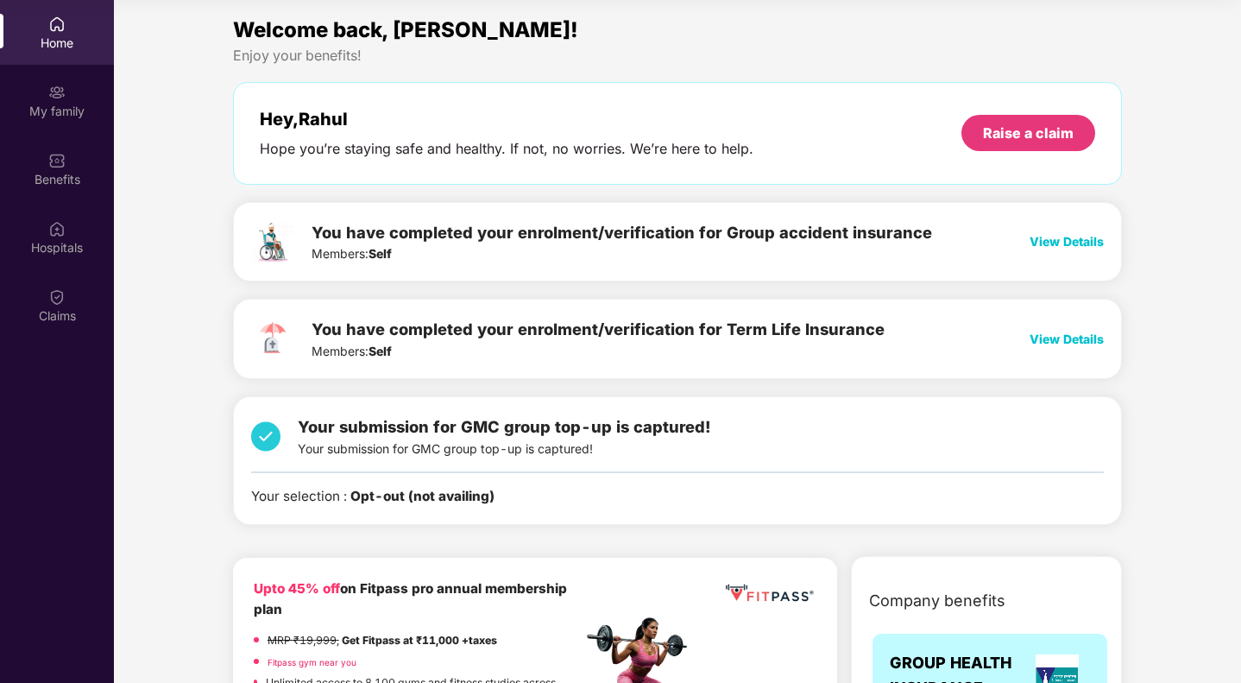
scroll to position [1, 0]
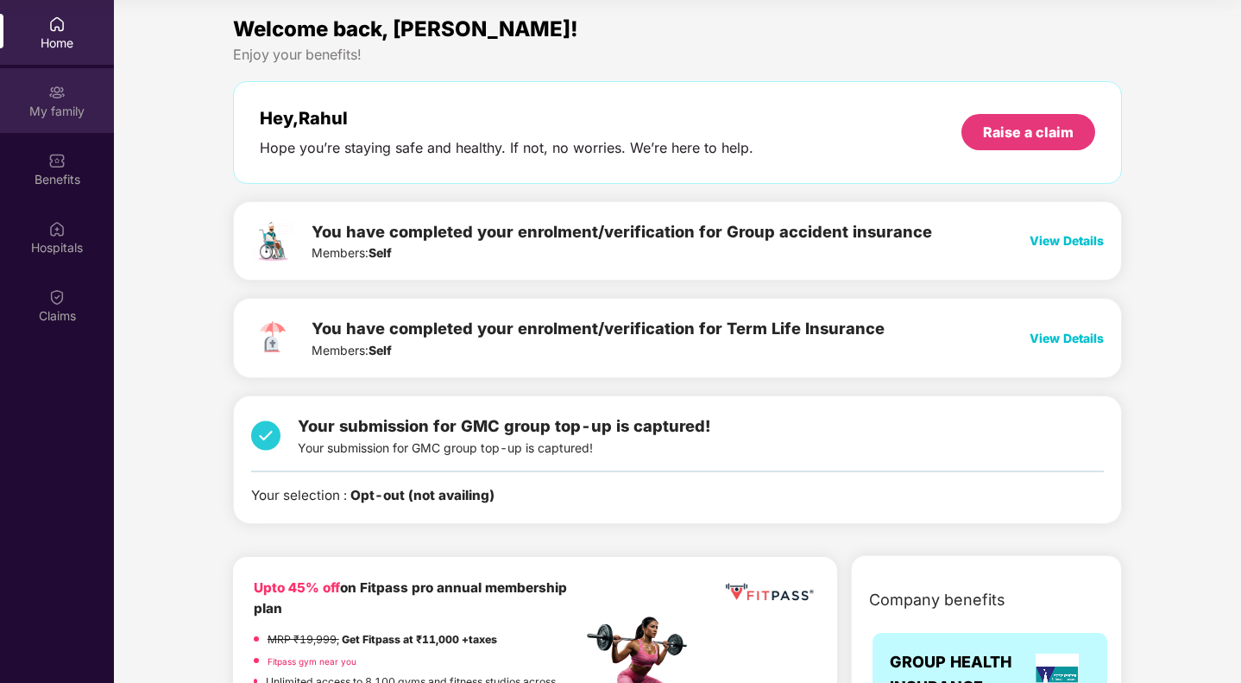
click at [38, 109] on div "My family" at bounding box center [57, 111] width 114 height 17
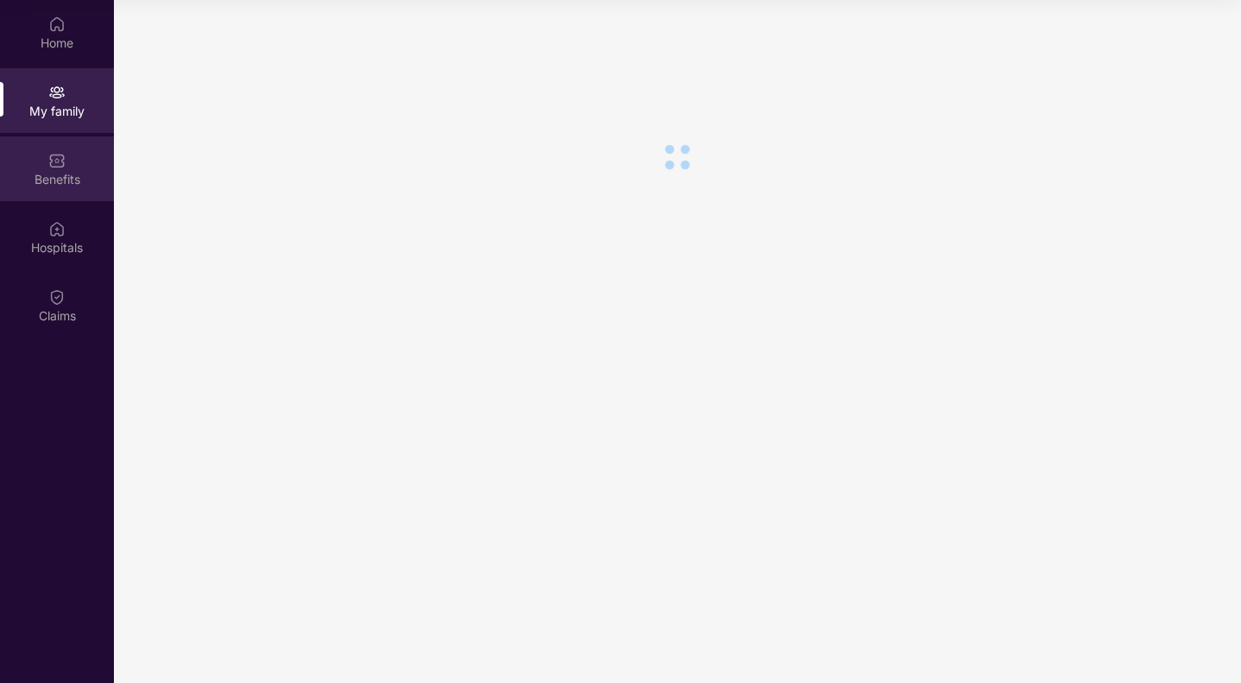
click at [60, 173] on div "Benefits" at bounding box center [57, 179] width 114 height 17
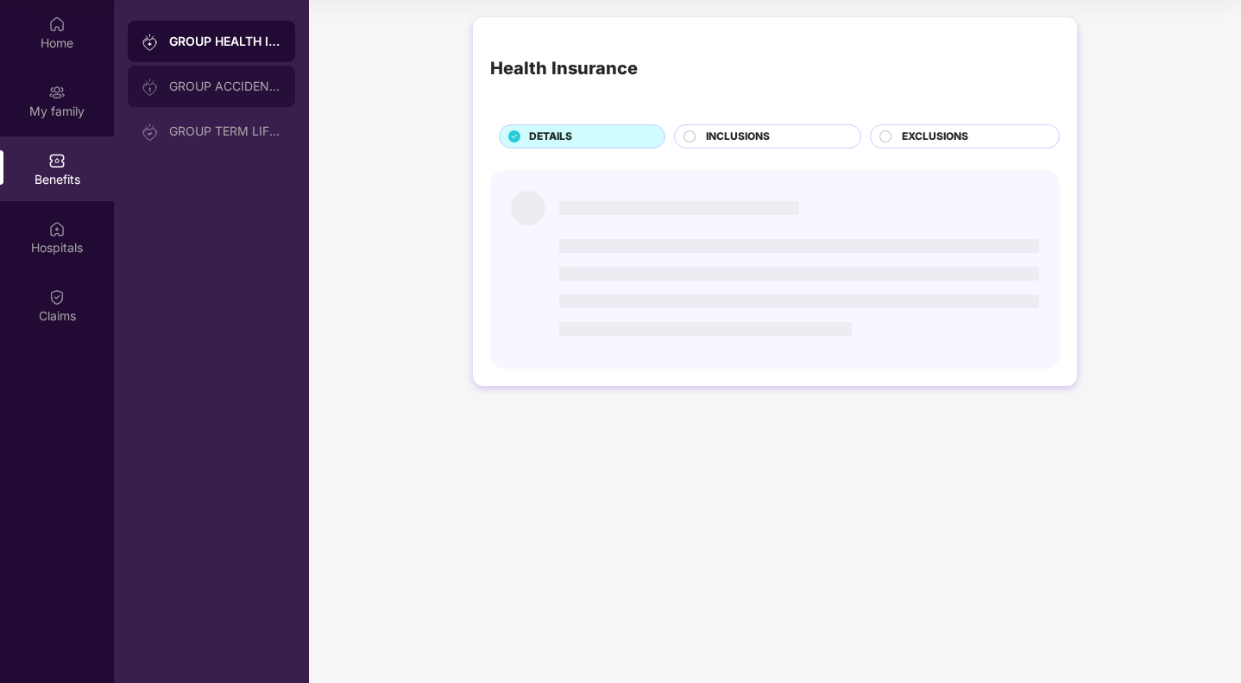
click at [219, 76] on div "GROUP ACCIDENTAL INSURANCE" at bounding box center [211, 86] width 167 height 41
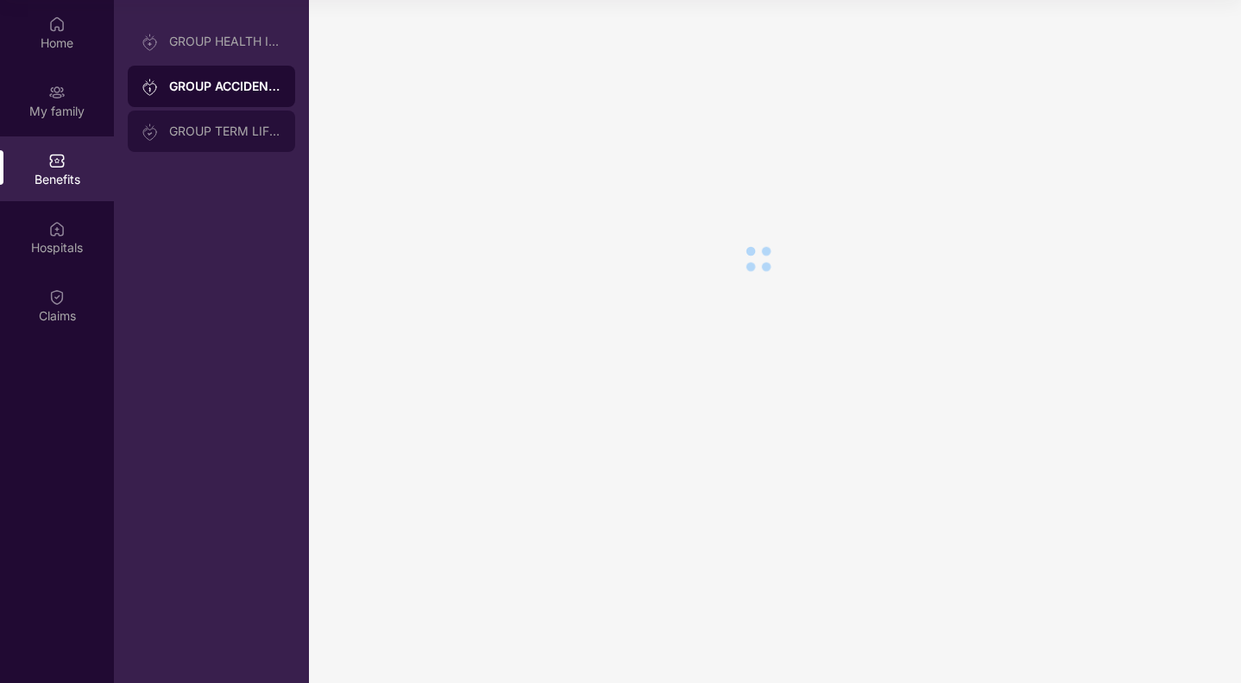
click at [204, 116] on div "GROUP TERM LIFE INSURANCE" at bounding box center [211, 130] width 167 height 41
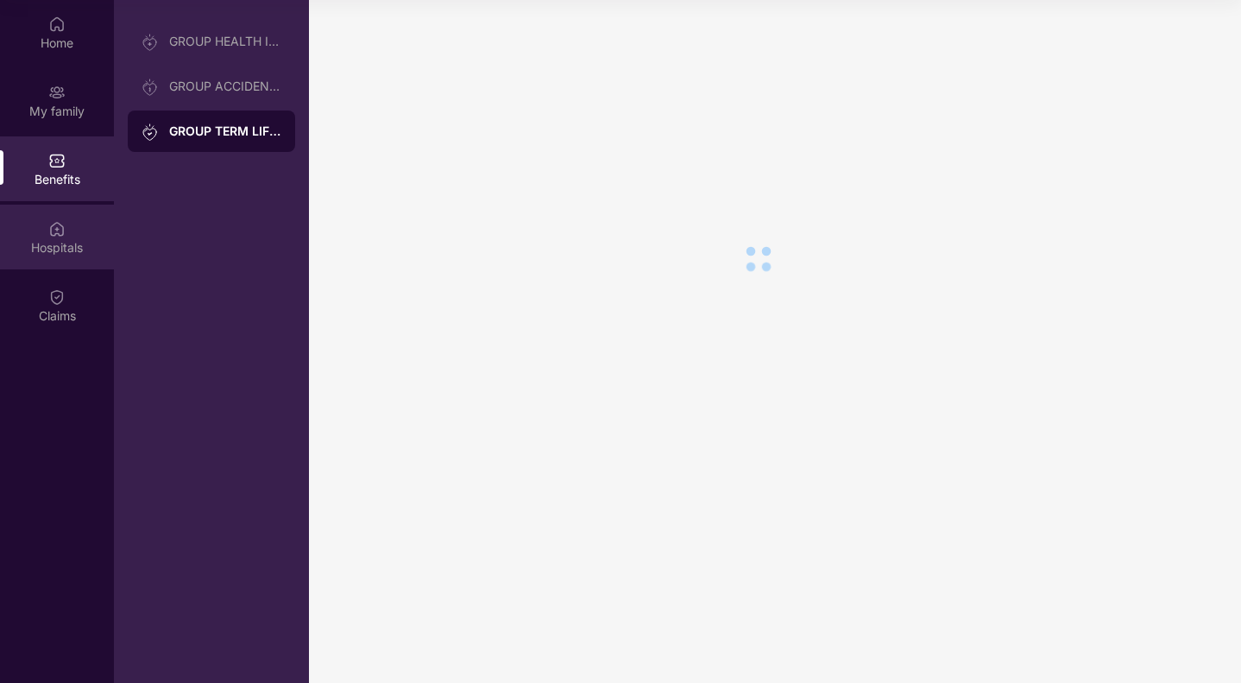
click at [53, 237] on div "Hospitals" at bounding box center [57, 237] width 114 height 65
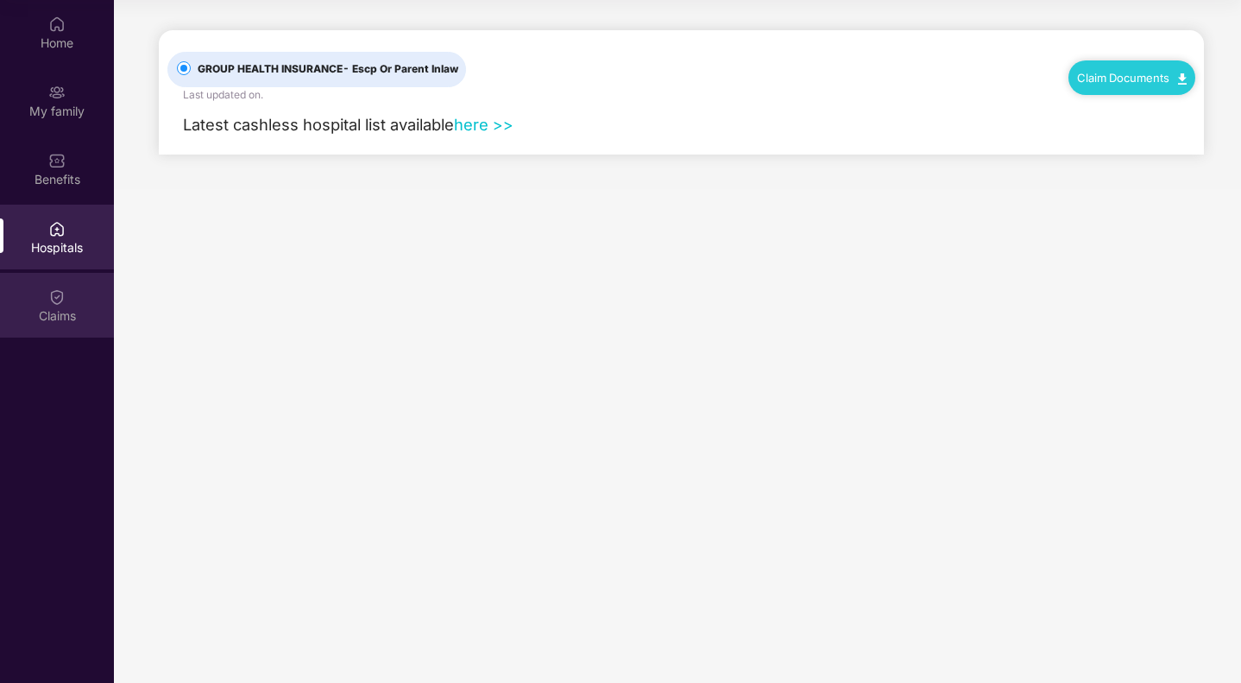
click at [53, 301] on img at bounding box center [56, 296] width 17 height 17
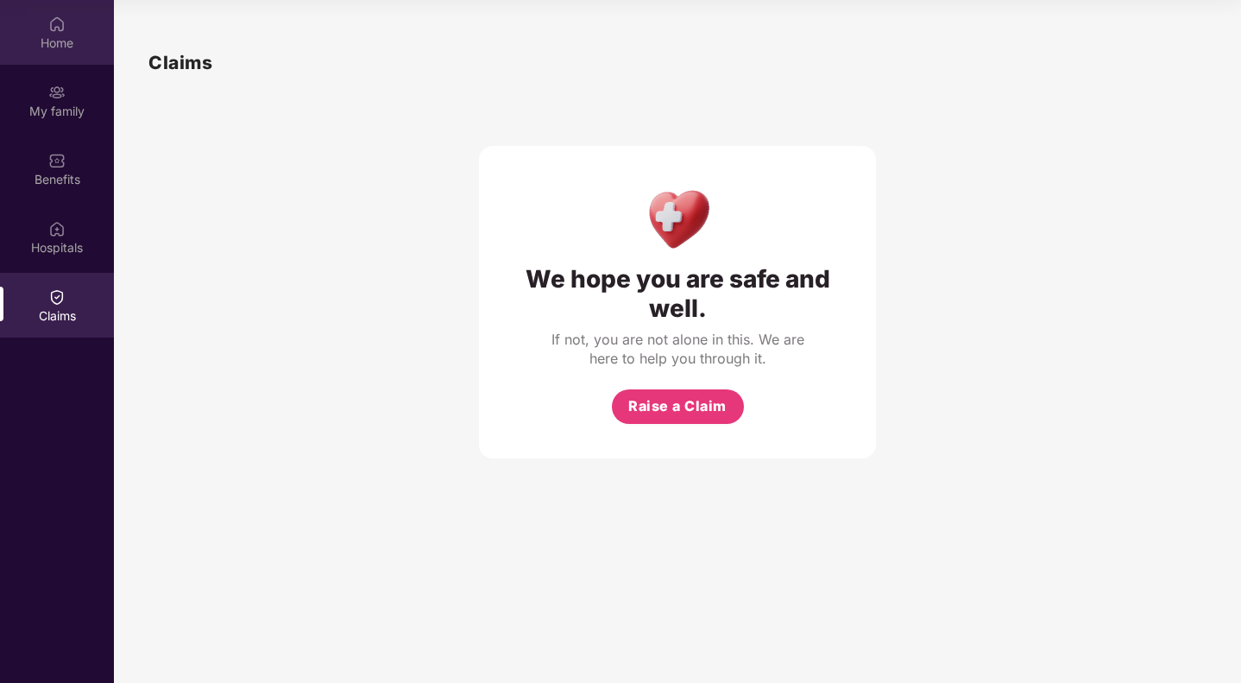
click at [61, 29] on img at bounding box center [56, 24] width 17 height 17
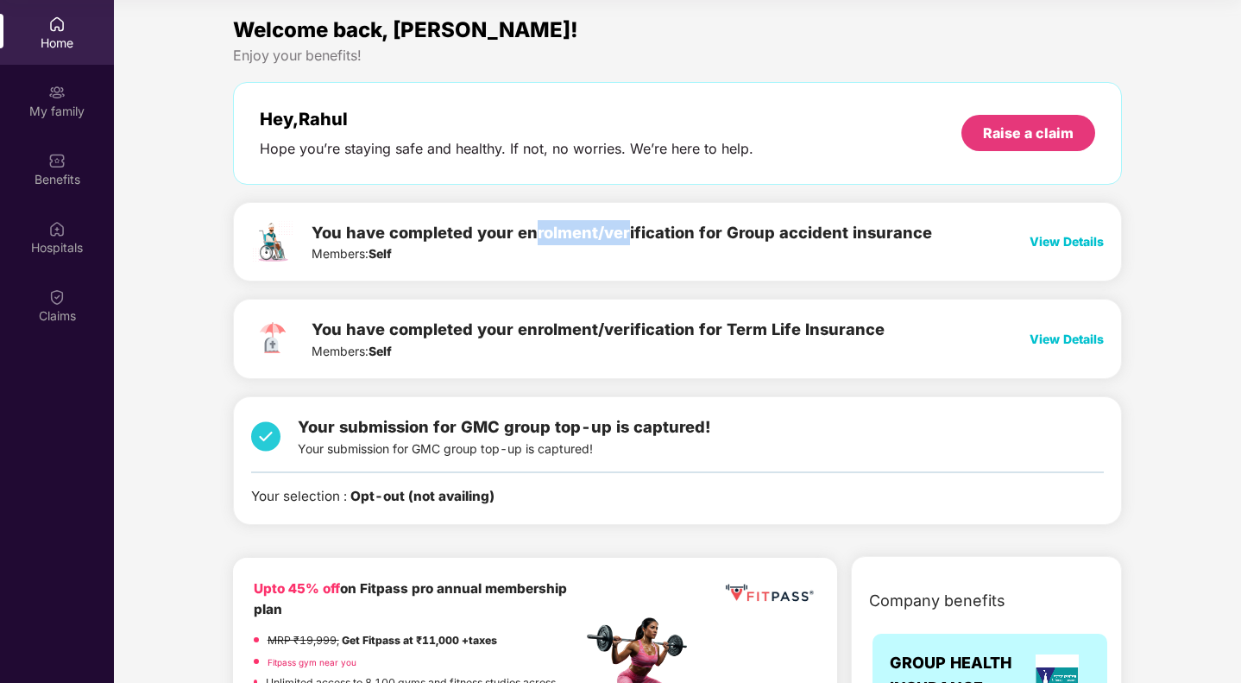
drag, startPoint x: 530, startPoint y: 233, endPoint x: 632, endPoint y: 216, distance: 103.3
click at [632, 216] on div "You have completed your enrolment/verification for Group accident insurance Mem…" at bounding box center [678, 242] width 890 height 80
click at [1048, 232] on div "View Details" at bounding box center [1066, 241] width 74 height 19
click at [1061, 241] on span "View Details" at bounding box center [1066, 241] width 74 height 15
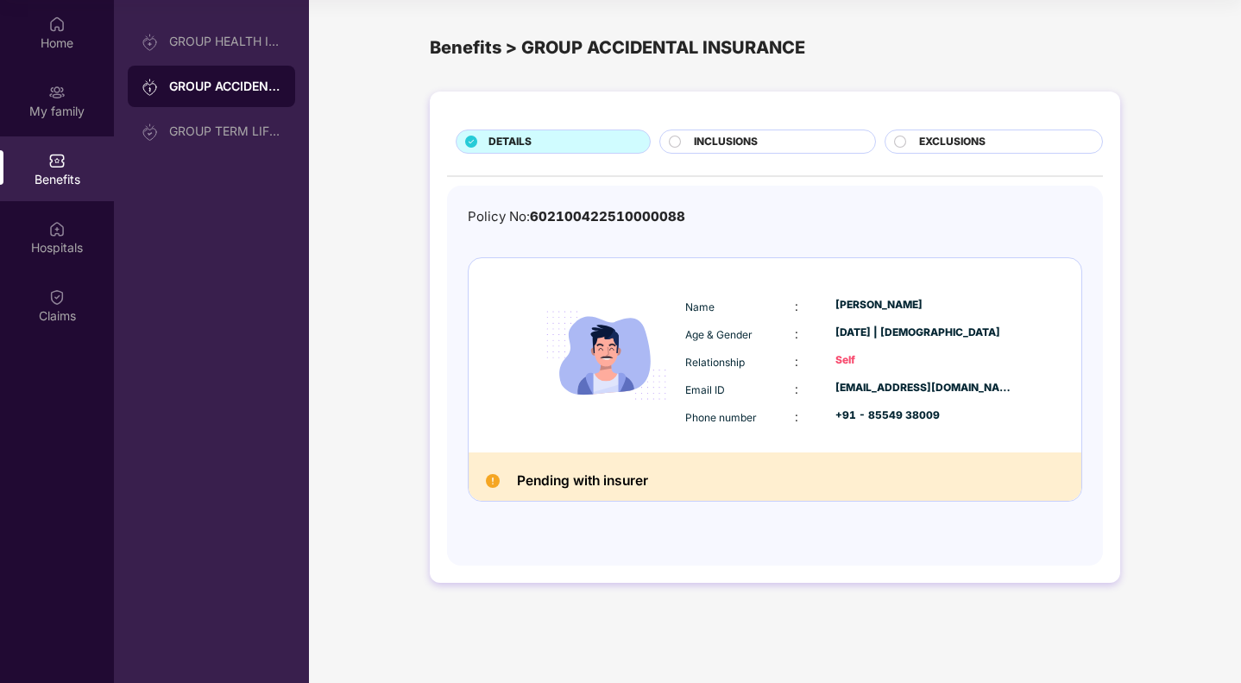
click at [748, 144] on span "INCLUSIONS" at bounding box center [726, 142] width 64 height 16
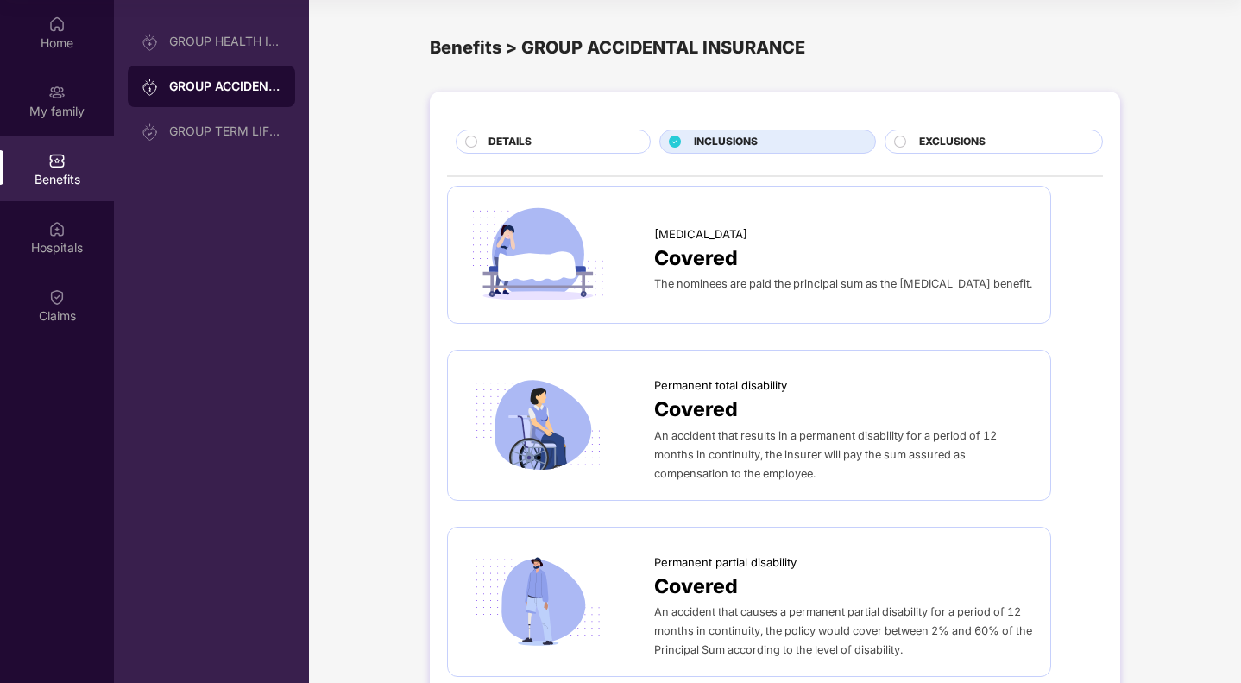
click at [547, 134] on div "DETAILS" at bounding box center [560, 143] width 161 height 19
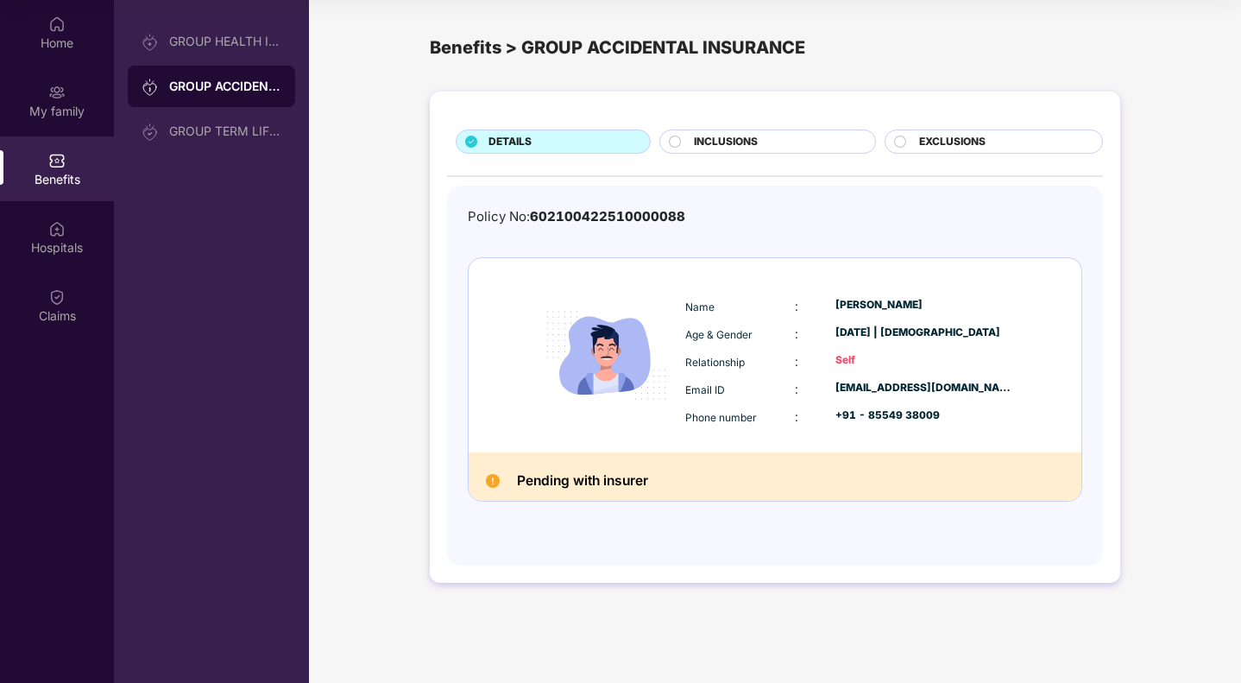
click at [487, 483] on img at bounding box center [493, 481] width 14 height 14
click at [242, 149] on div "GROUP TERM LIFE INSURANCE" at bounding box center [211, 130] width 167 height 41
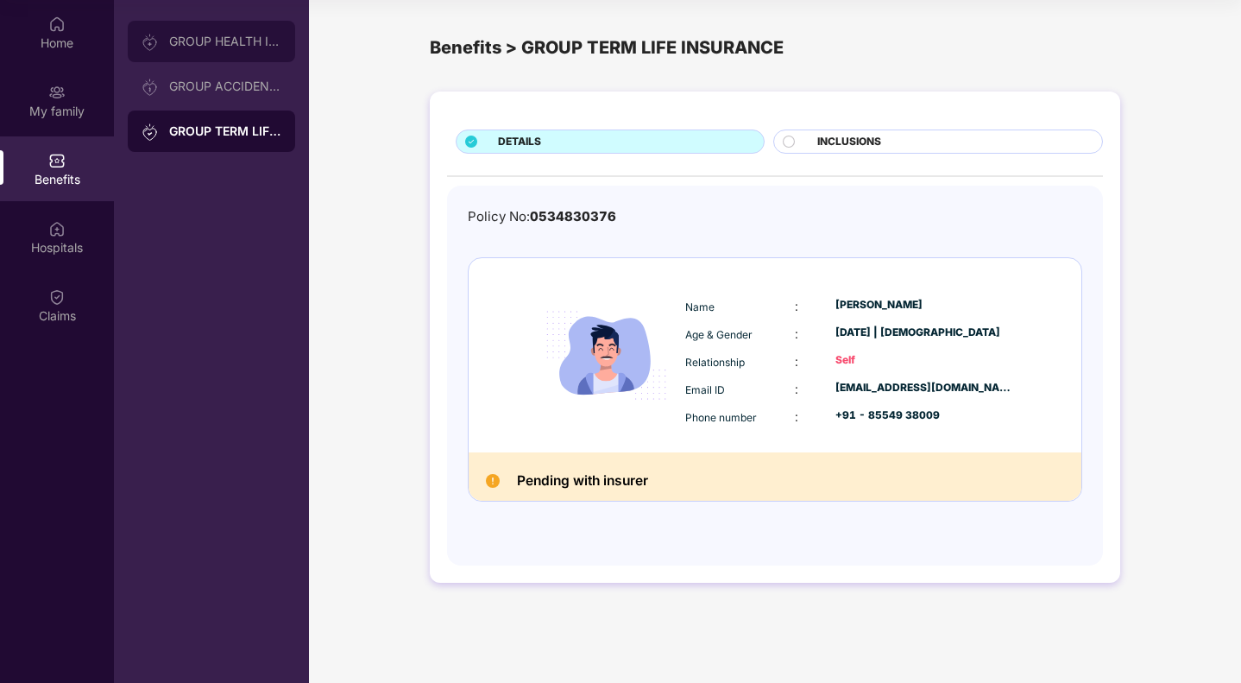
click at [232, 37] on div "GROUP HEALTH INSURANCE" at bounding box center [225, 42] width 112 height 14
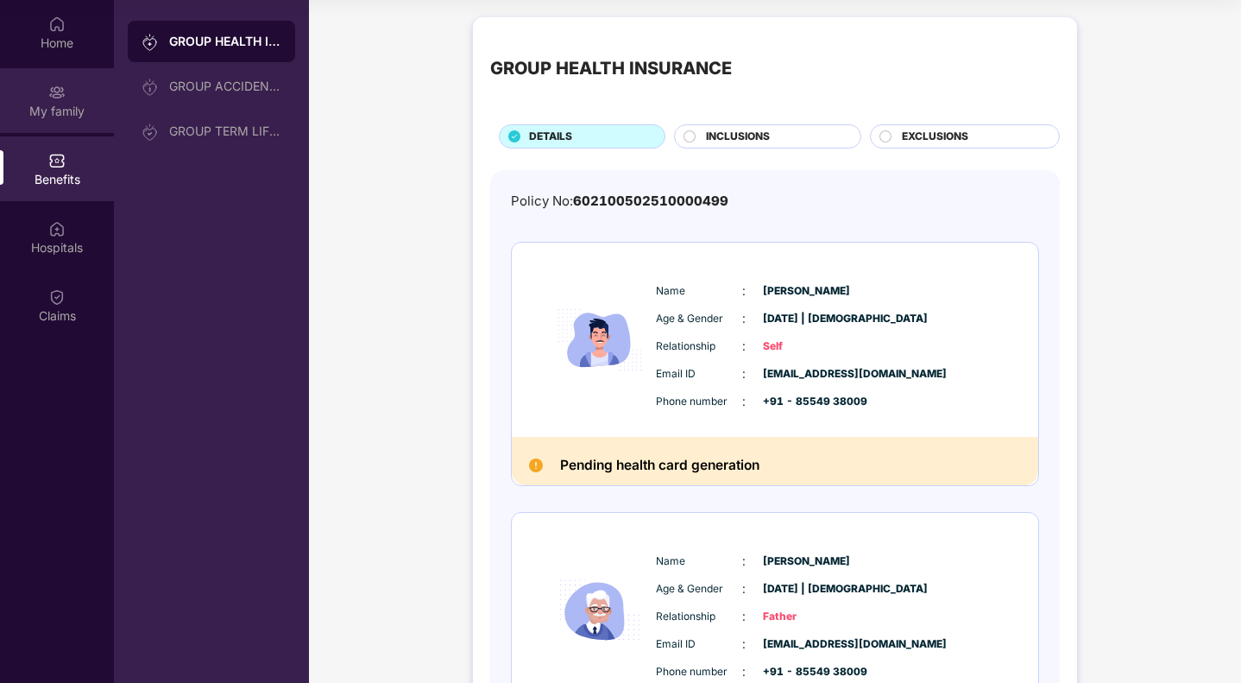
click at [60, 103] on div "My family" at bounding box center [57, 111] width 114 height 17
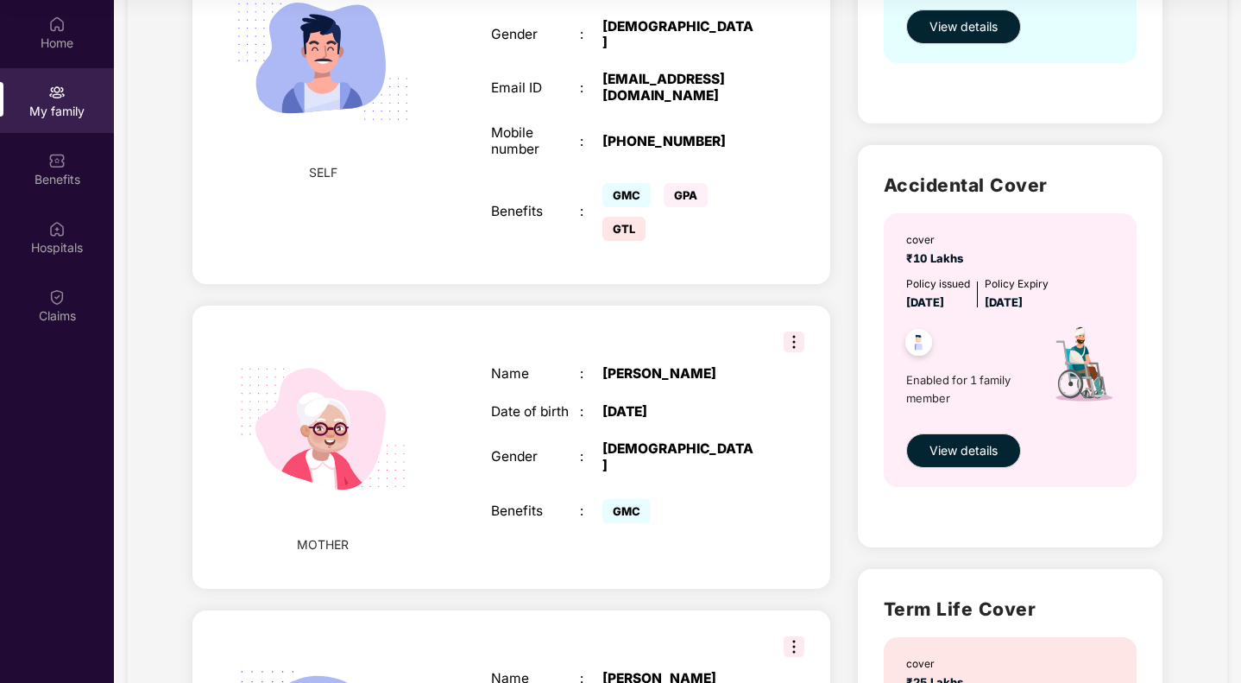
scroll to position [415, 0]
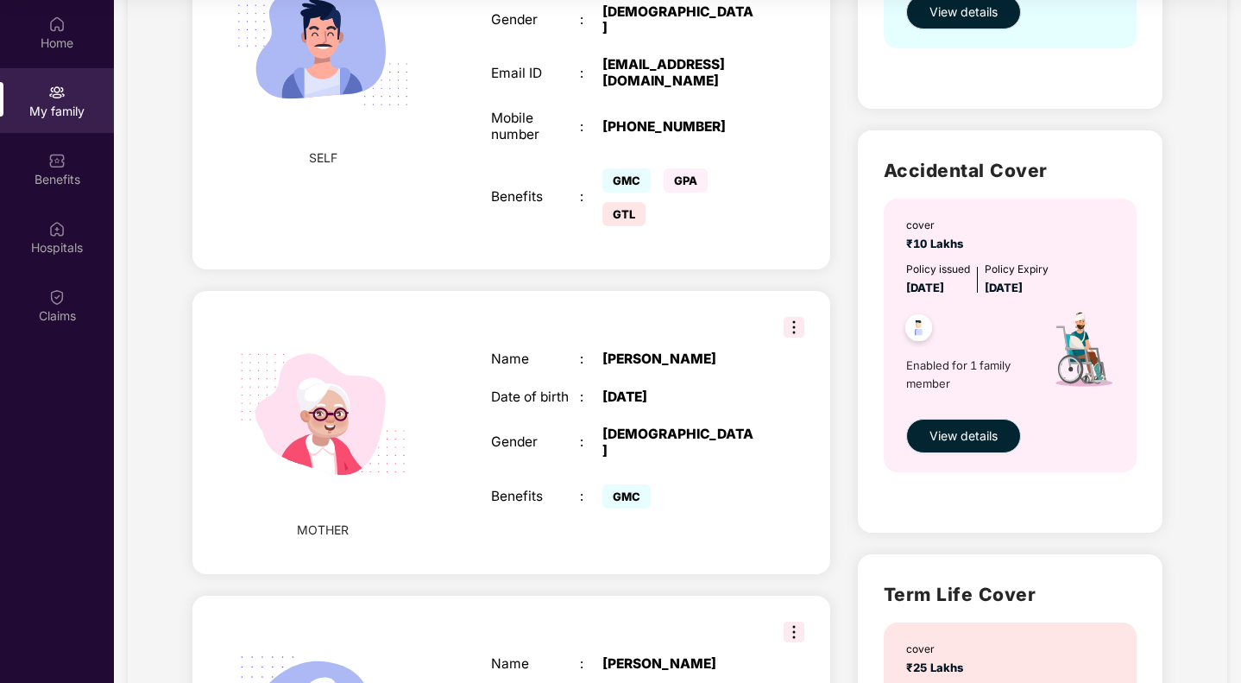
click at [958, 437] on span "View details" at bounding box center [963, 435] width 68 height 19
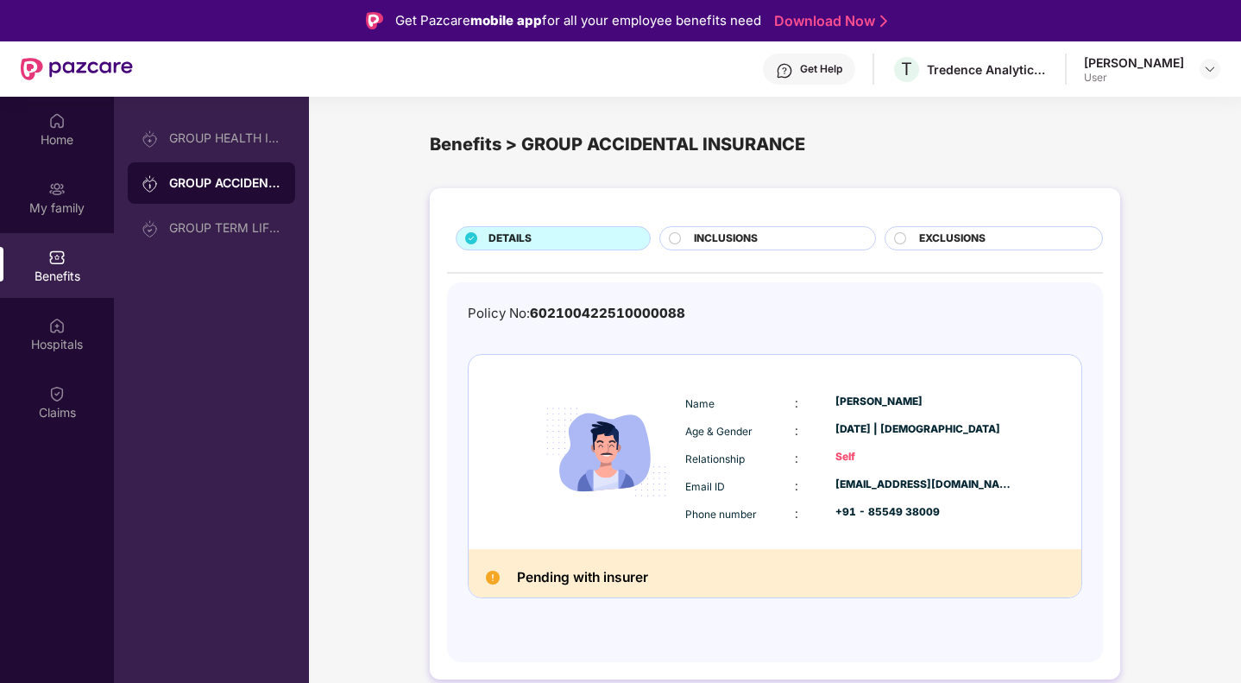
click at [928, 231] on span "EXCLUSIONS" at bounding box center [952, 238] width 66 height 16
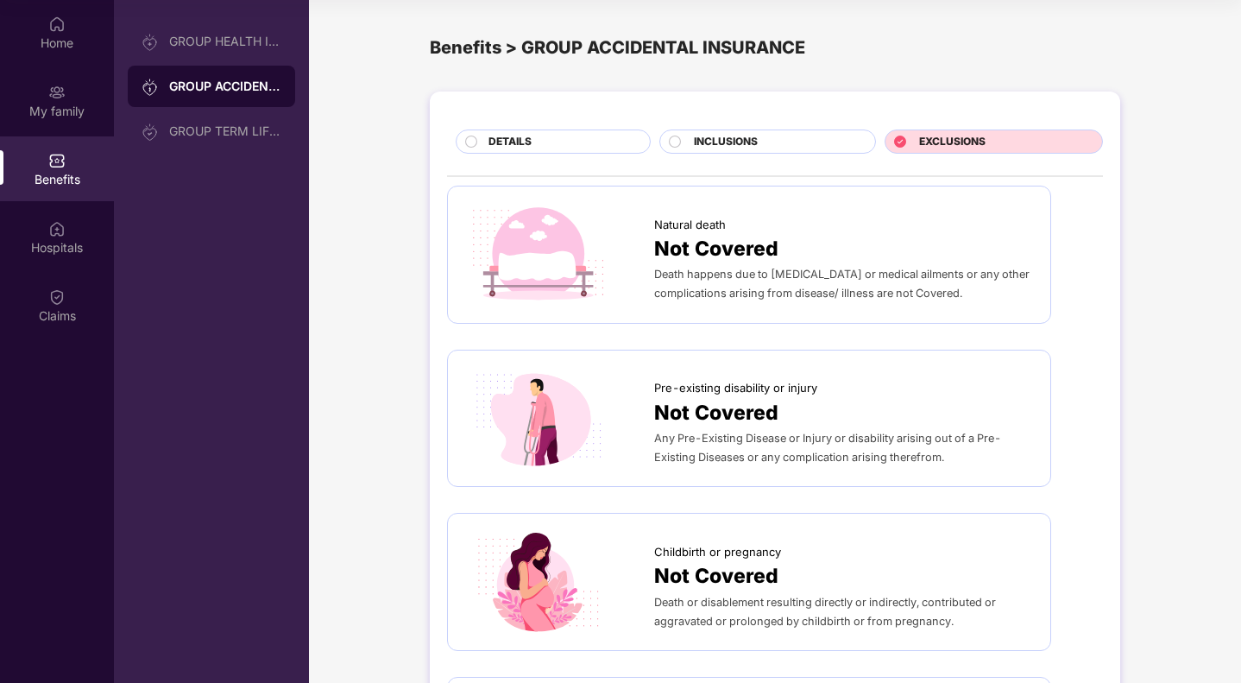
click at [723, 148] on span "INCLUSIONS" at bounding box center [726, 142] width 64 height 16
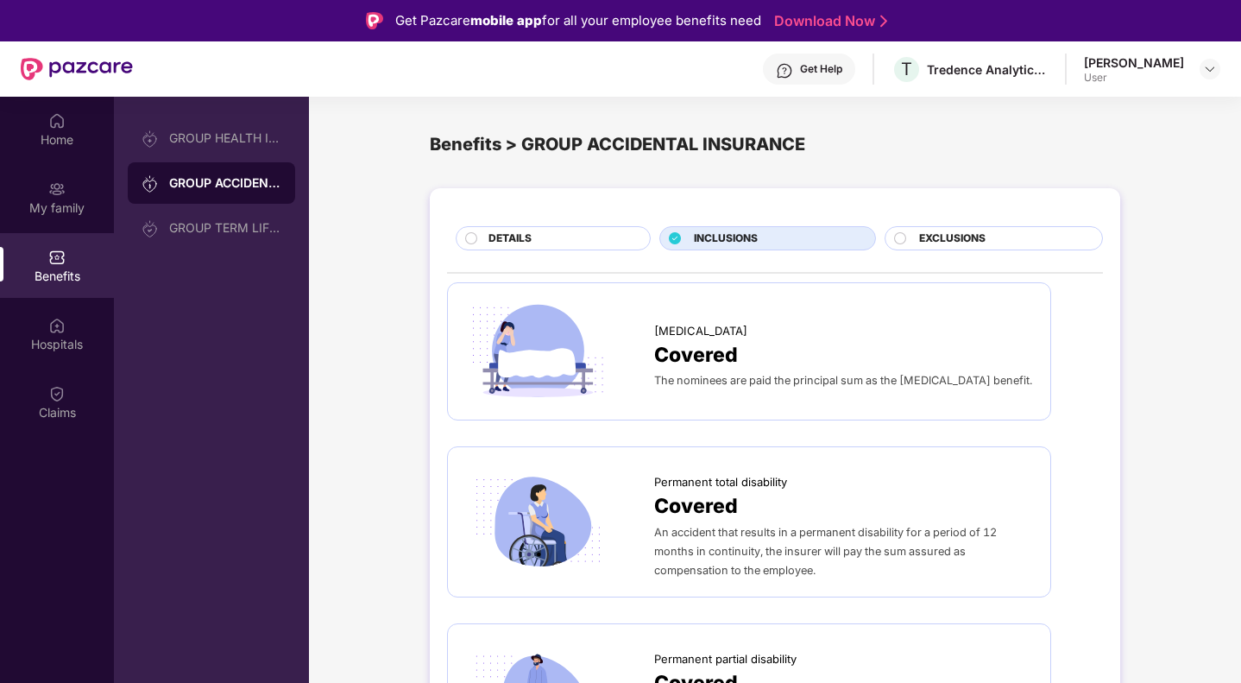
click at [1180, 75] on div "User" at bounding box center [1134, 78] width 100 height 14
click at [1199, 70] on div at bounding box center [1209, 69] width 21 height 21
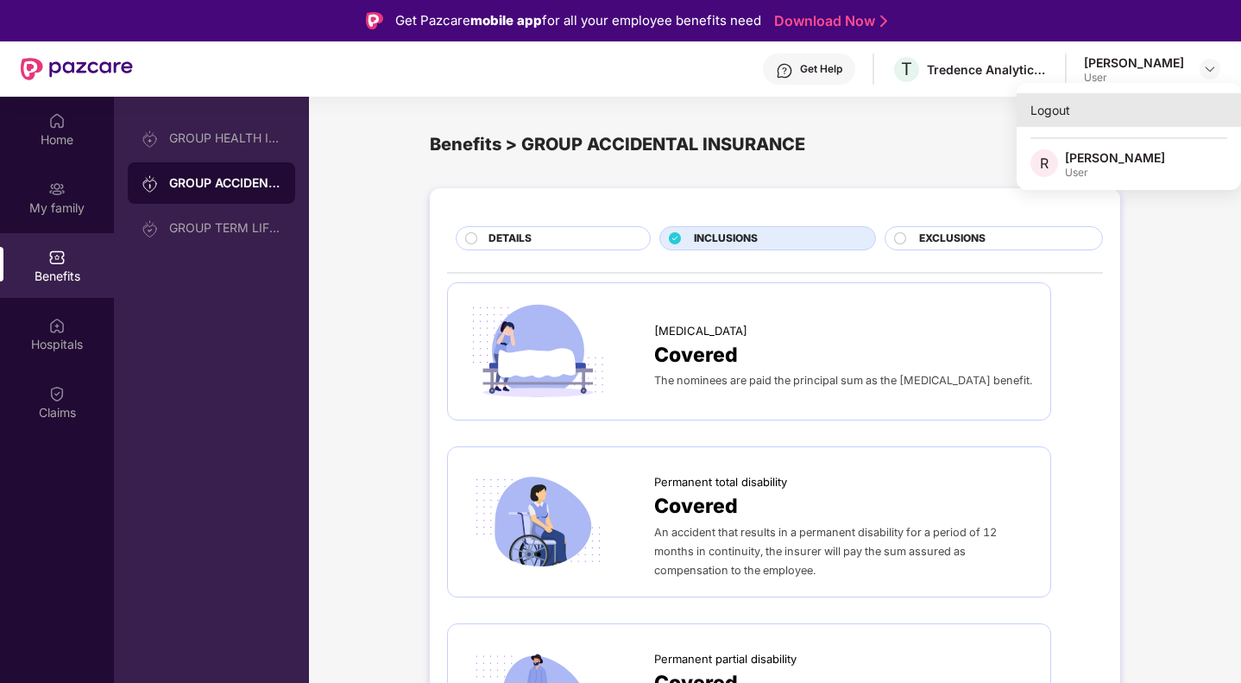
click at [1054, 110] on div "Logout" at bounding box center [1128, 110] width 224 height 34
